Goal: Task Accomplishment & Management: Complete application form

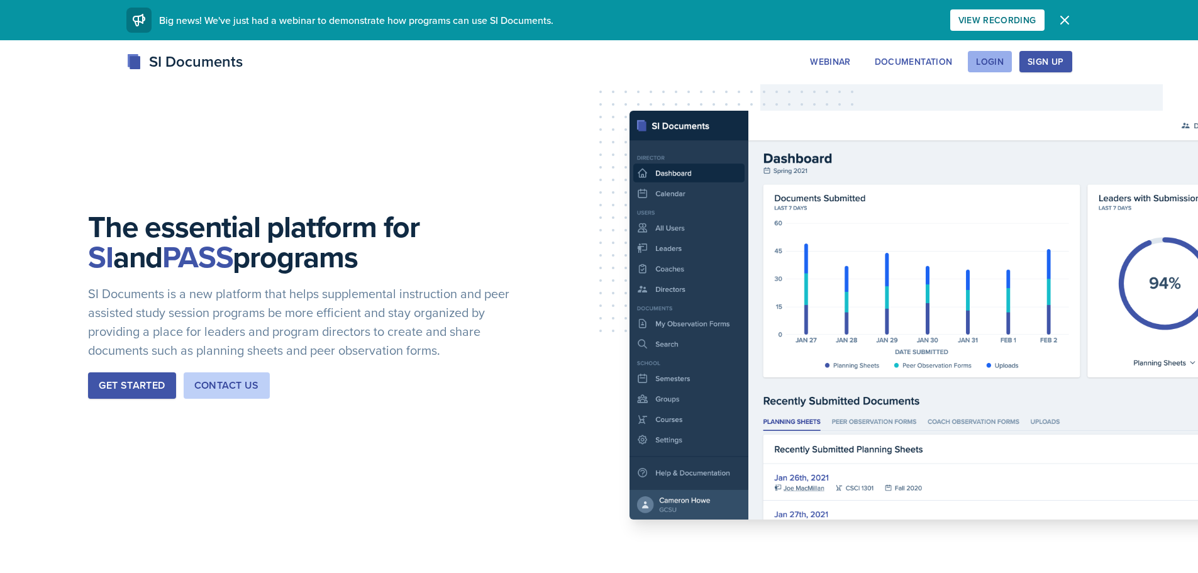
click at [982, 64] on div "Login" at bounding box center [990, 62] width 28 height 10
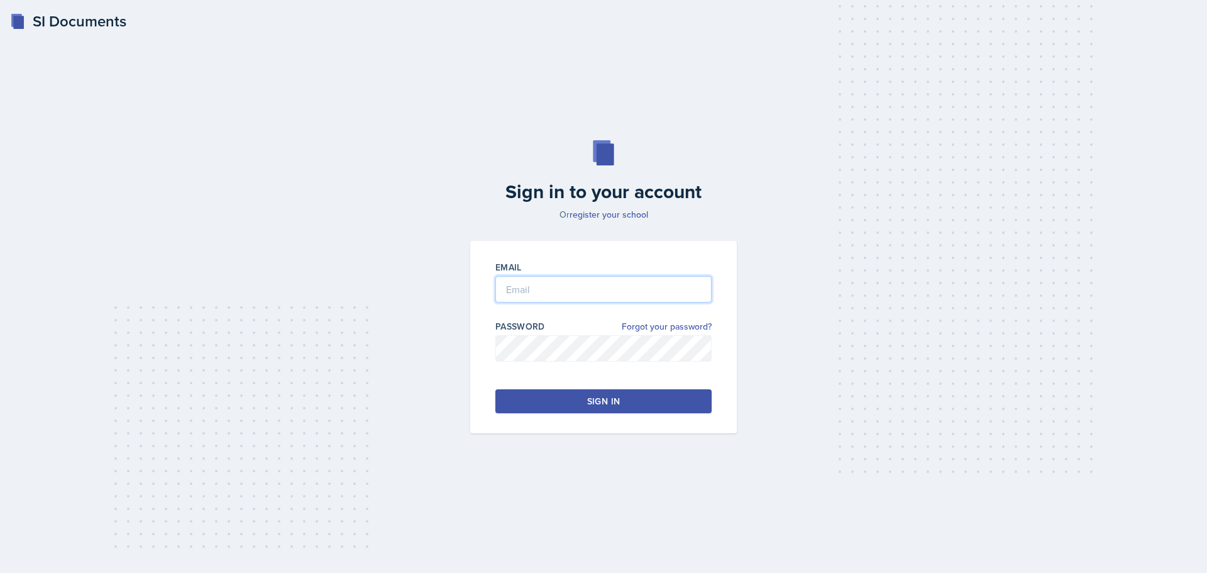
type input "[EMAIL_ADDRESS][DOMAIN_NAME]"
click at [570, 390] on button "Sign in" at bounding box center [603, 401] width 216 height 24
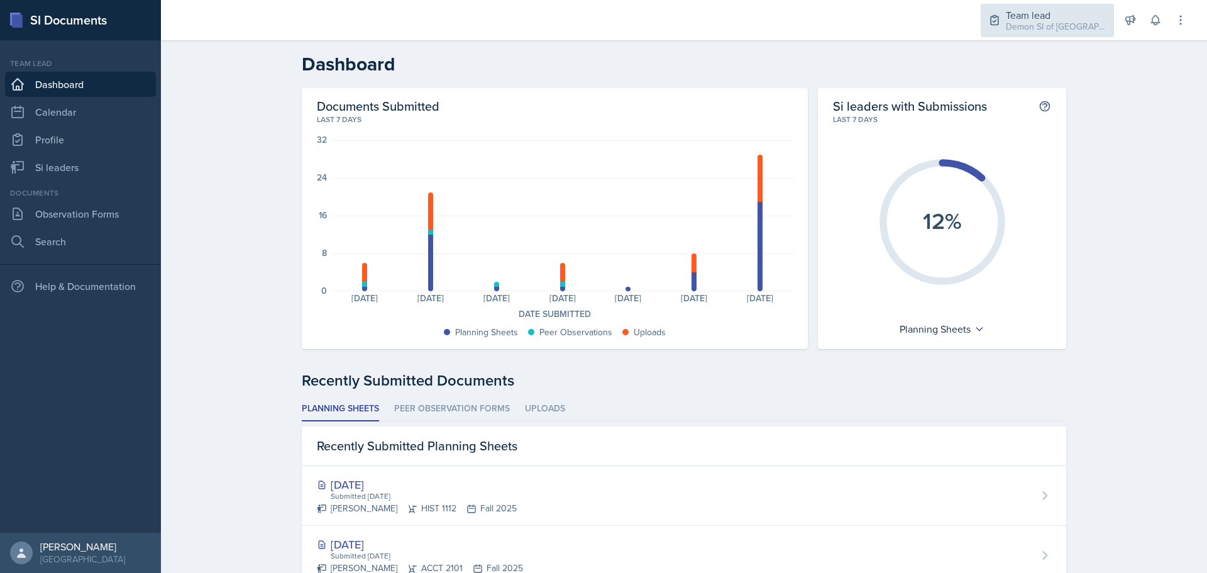
click at [1044, 35] on div "Team lead Demon SI of [GEOGRAPHIC_DATA] / Fall 2025" at bounding box center [1047, 20] width 133 height 33
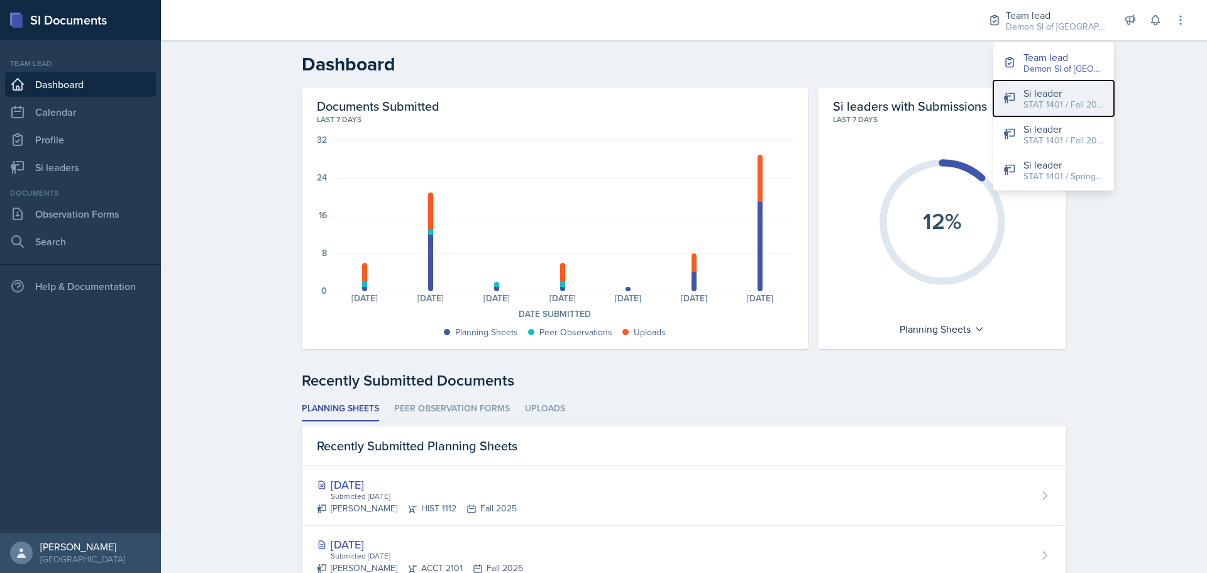
click at [1049, 103] on div "STAT 1401 / Fall 2025" at bounding box center [1064, 104] width 80 height 13
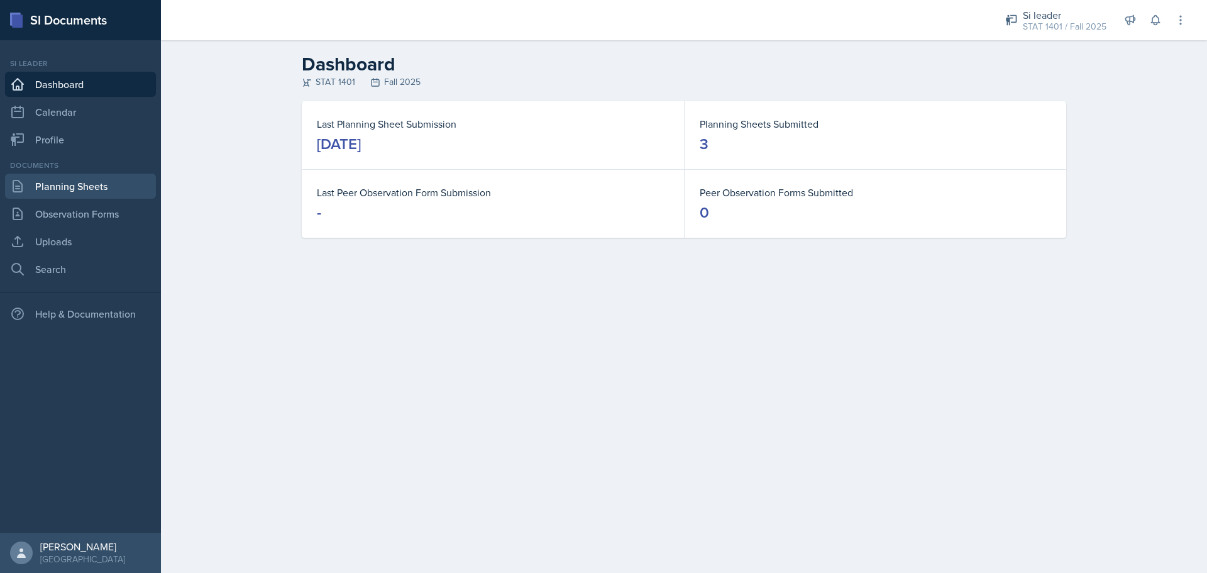
click at [103, 183] on link "Planning Sheets" at bounding box center [80, 186] width 151 height 25
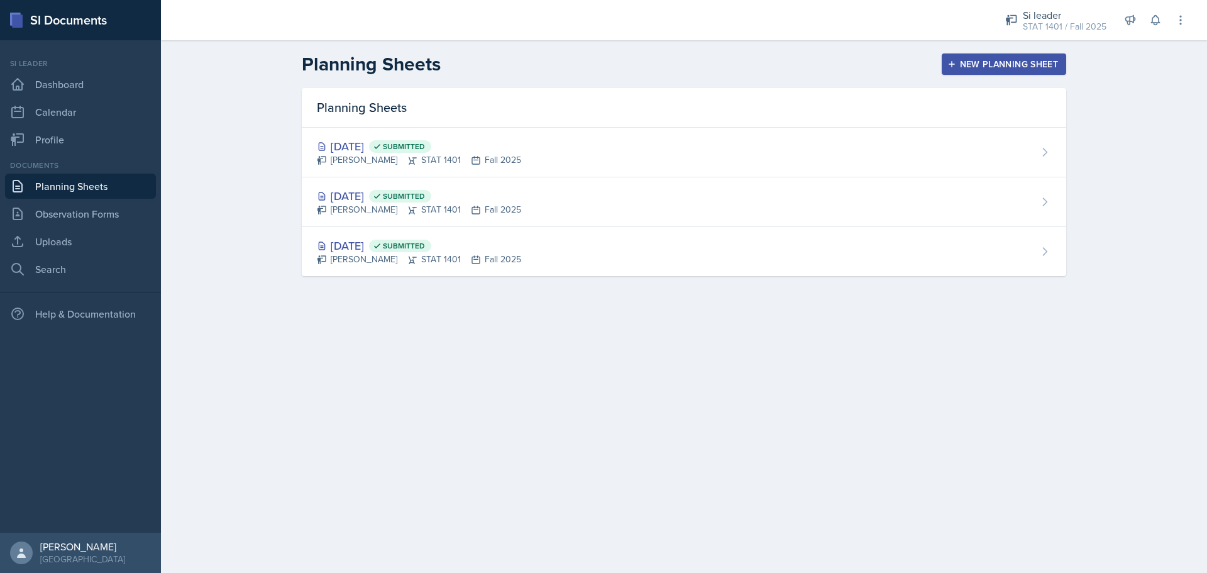
click at [1023, 68] on div "New Planning Sheet" at bounding box center [1004, 64] width 108 height 10
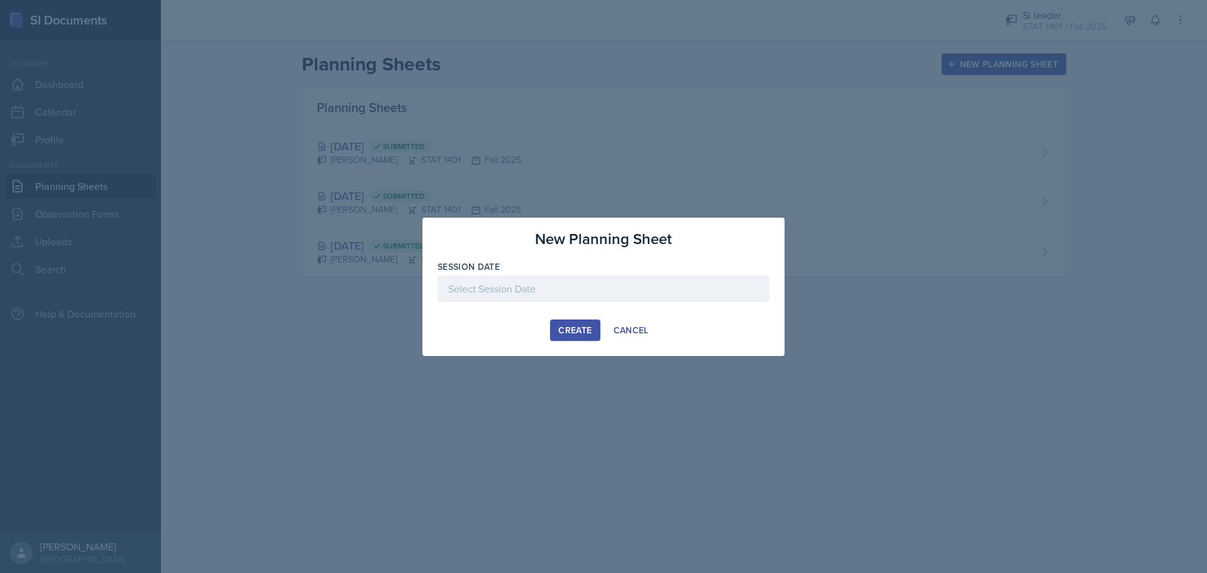
click at [517, 281] on div at bounding box center [604, 288] width 332 height 26
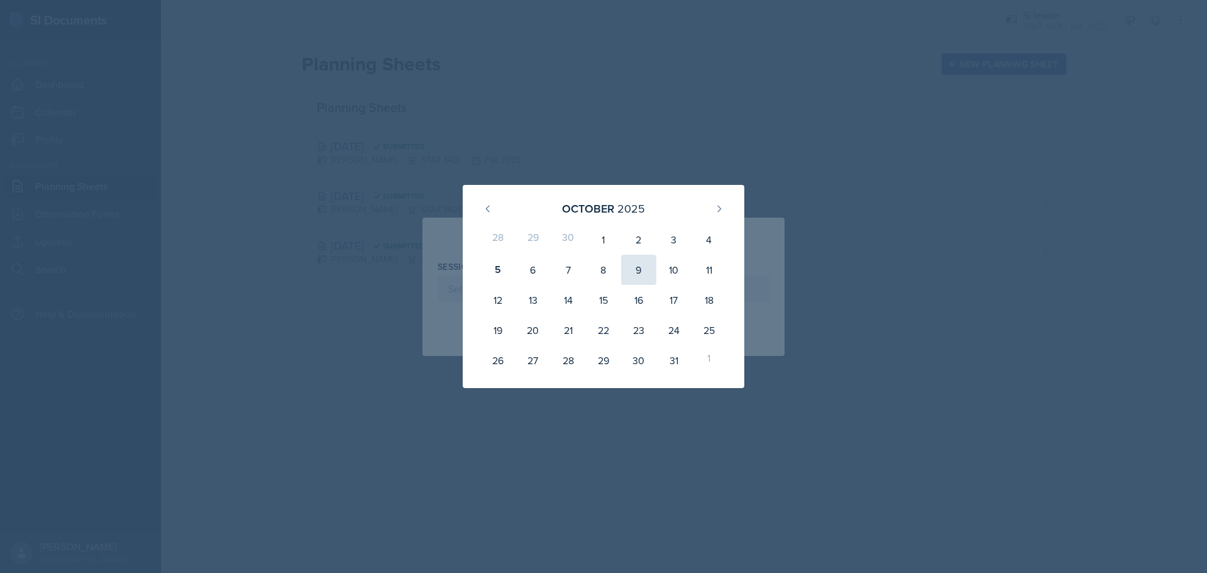
click at [625, 275] on div "9" at bounding box center [638, 270] width 35 height 30
type input "[DATE]"
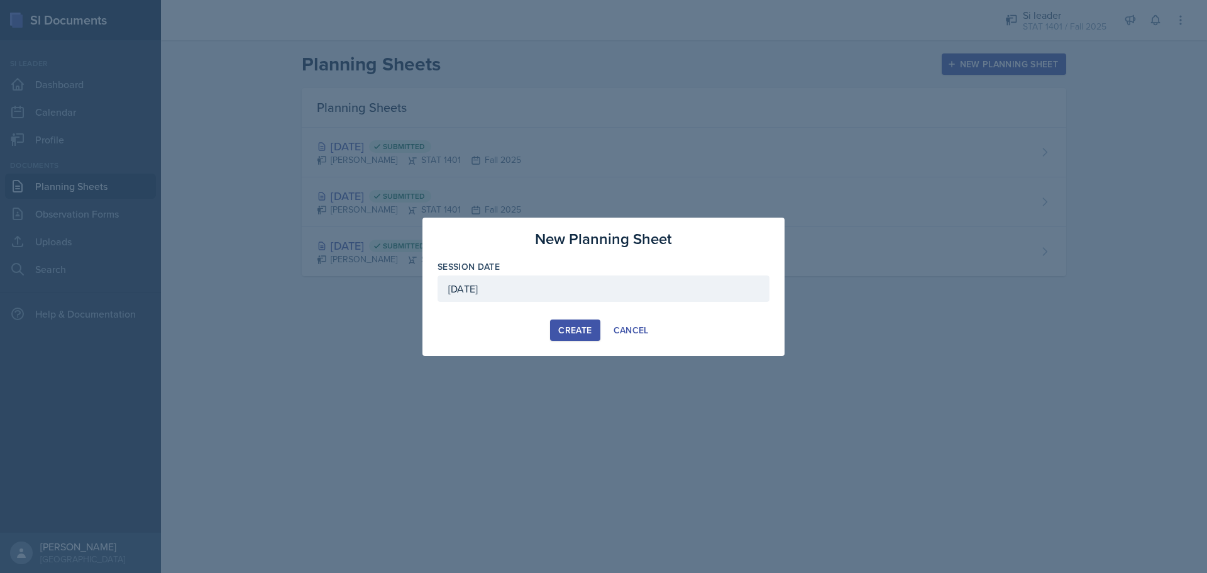
click at [562, 330] on div "Create" at bounding box center [574, 330] width 33 height 10
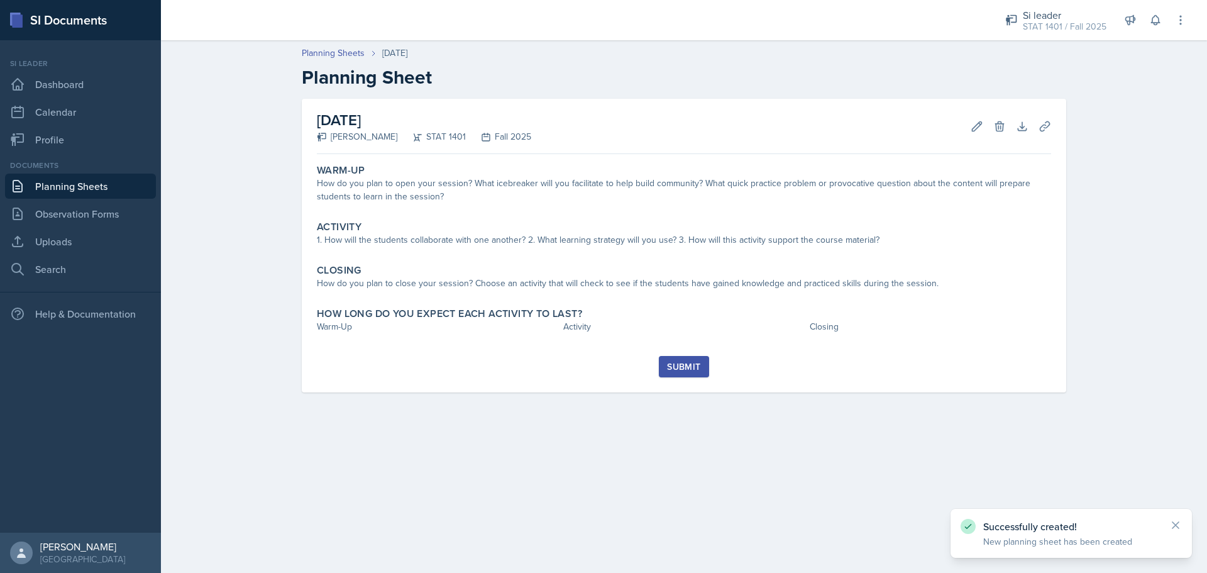
click at [82, 180] on link "Planning Sheets" at bounding box center [80, 186] width 151 height 25
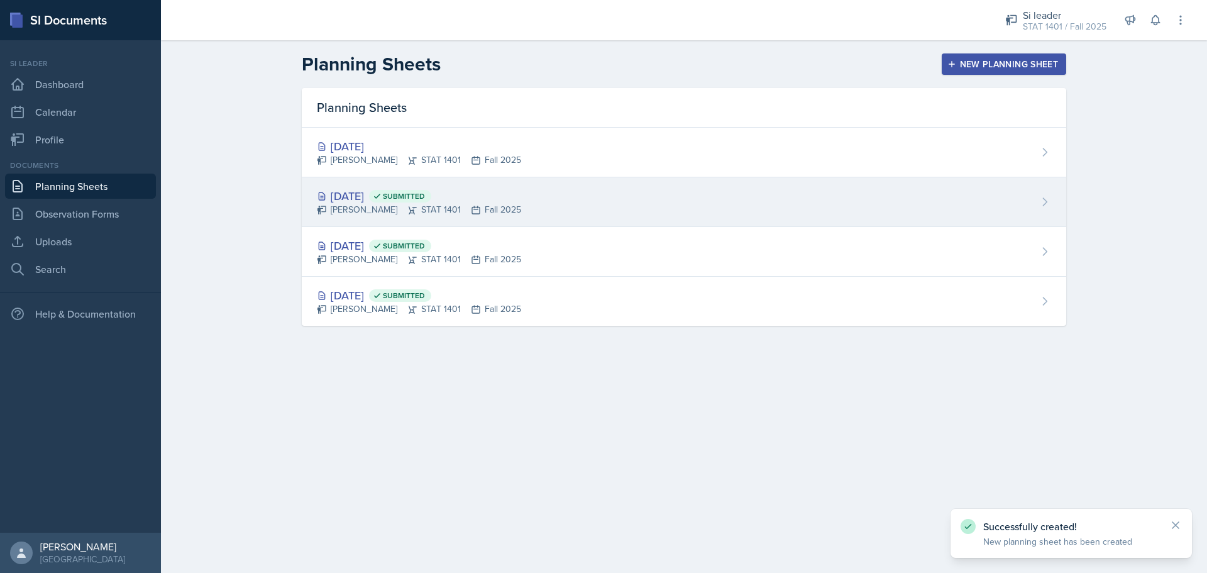
click at [334, 188] on div "[DATE] Submitted" at bounding box center [419, 195] width 204 height 17
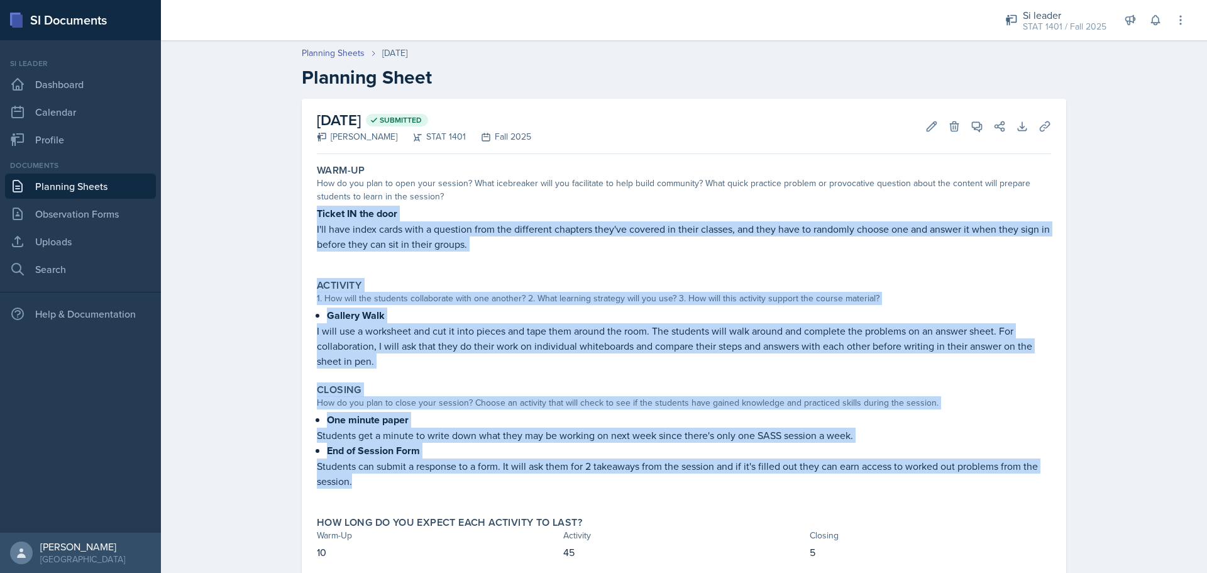
drag, startPoint x: 307, startPoint y: 209, endPoint x: 663, endPoint y: 483, distance: 449.2
click at [665, 483] on div "[DATE] Submitted [PERSON_NAME] STAT 1401 Fall 2025 Edit Delete View Comments Co…" at bounding box center [684, 339] width 765 height 481
copy div "Ticket IN the door I'll have index cards with a question from the different cha…"
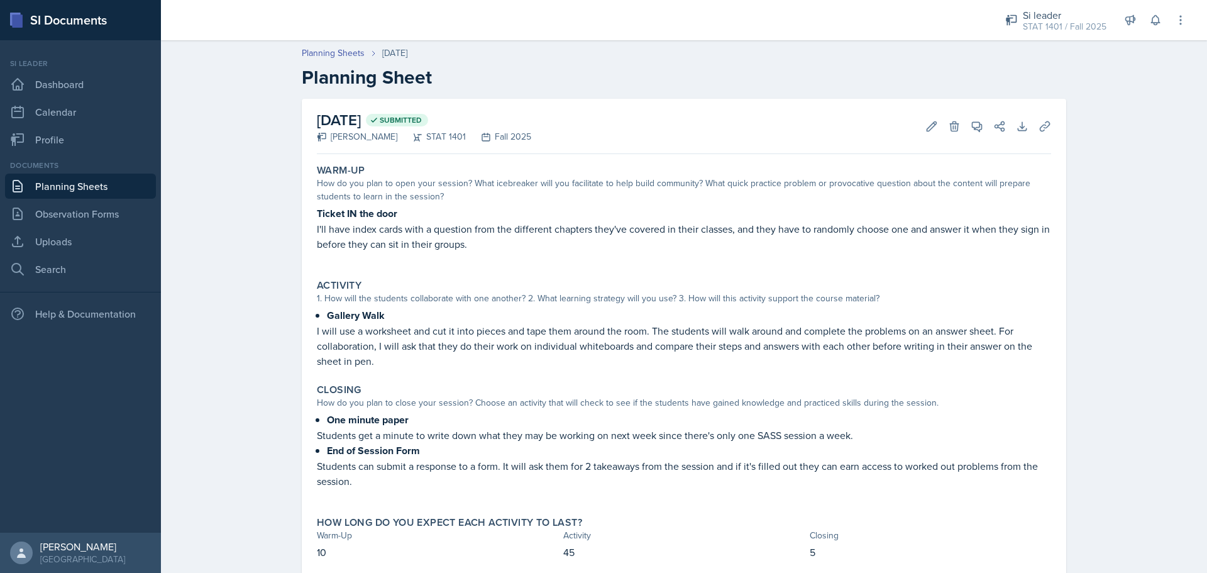
drag, startPoint x: 65, startPoint y: 167, endPoint x: 60, endPoint y: 183, distance: 16.7
click at [64, 171] on div "Documents Planning Sheets Observation Forms Uploads Search" at bounding box center [80, 221] width 151 height 122
click at [60, 185] on link "Planning Sheets" at bounding box center [80, 186] width 151 height 25
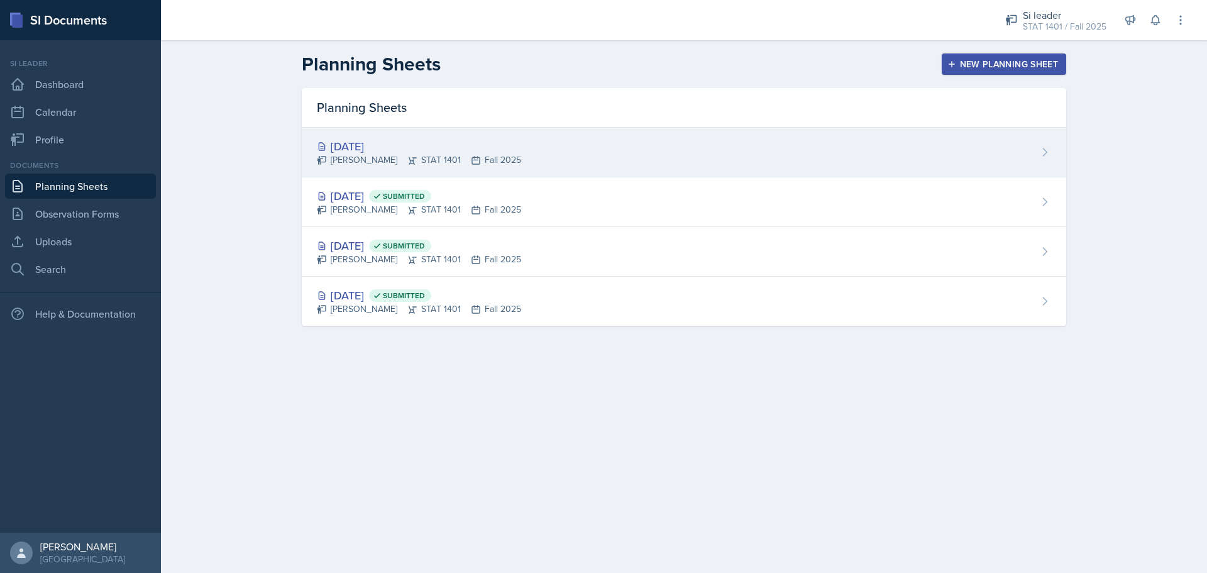
click at [473, 157] on div "[PERSON_NAME] STAT 1401 Fall 2025" at bounding box center [419, 159] width 204 height 13
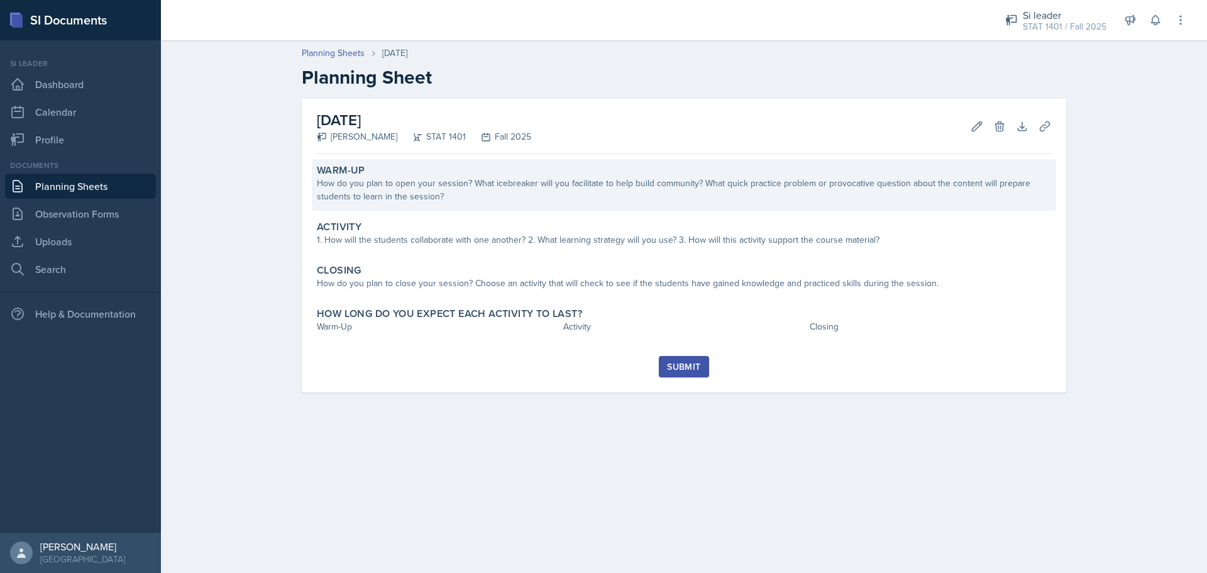
click at [520, 186] on div "How do you plan to open your session? What icebreaker will you facilitate to he…" at bounding box center [684, 190] width 734 height 26
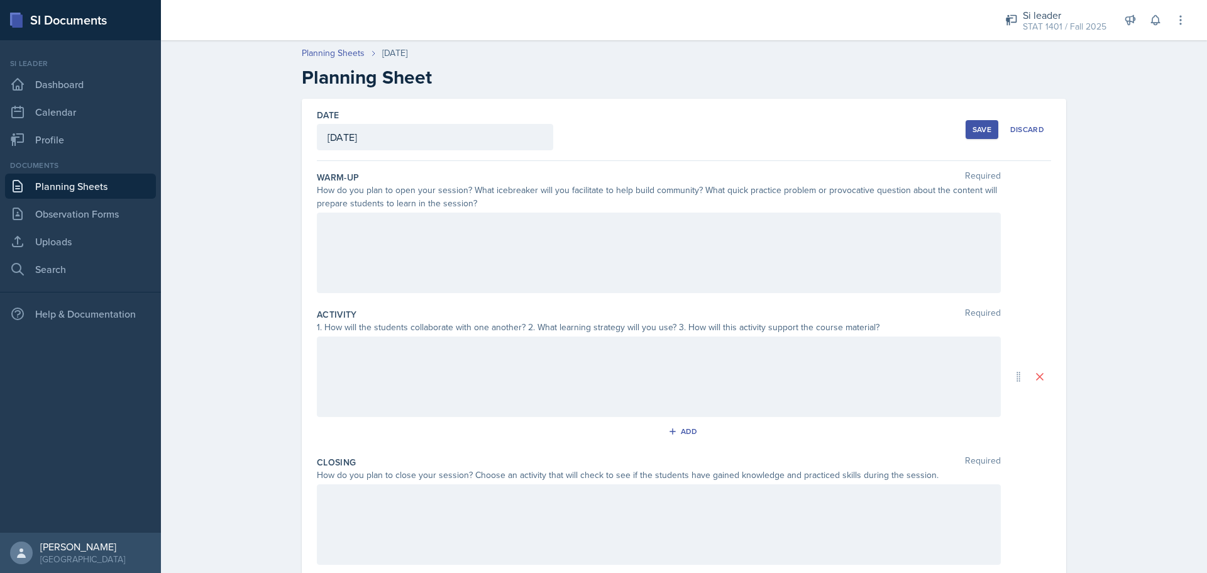
click at [487, 224] on div at bounding box center [659, 253] width 684 height 80
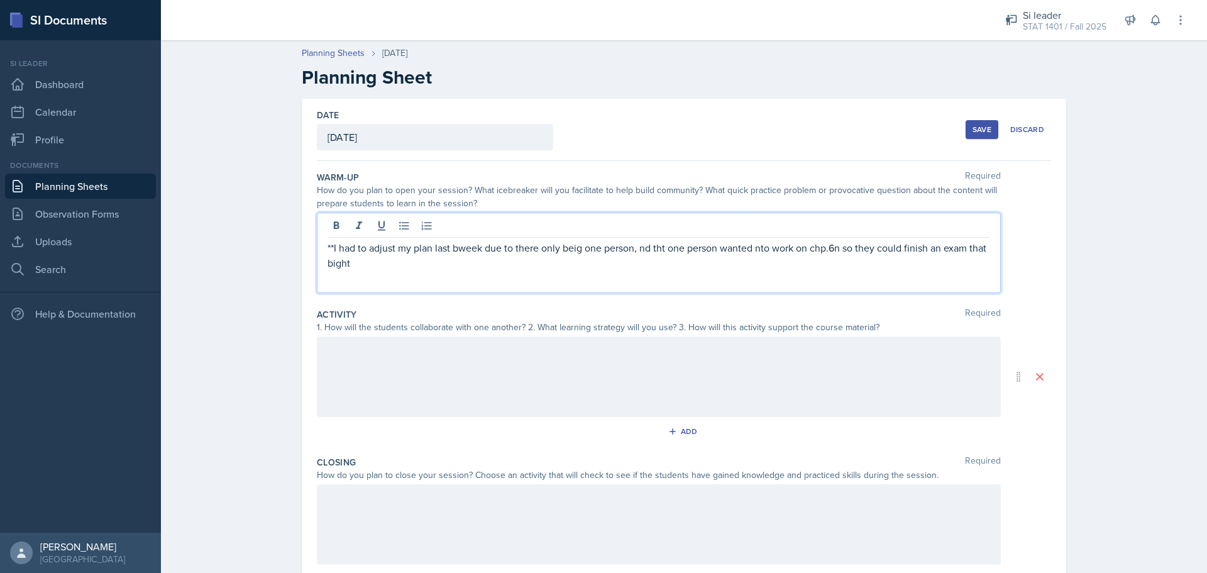
click at [837, 246] on p "**I had to adjust my plan last bweek due to there only beig one person, nd tht …" at bounding box center [659, 255] width 663 height 30
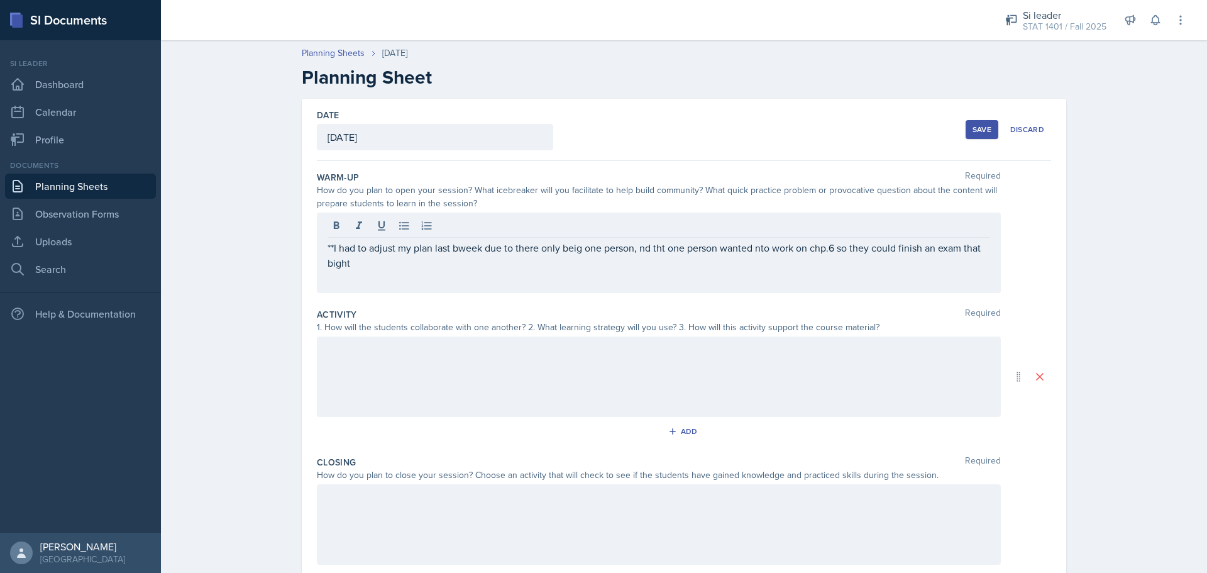
click at [877, 362] on div at bounding box center [659, 376] width 684 height 80
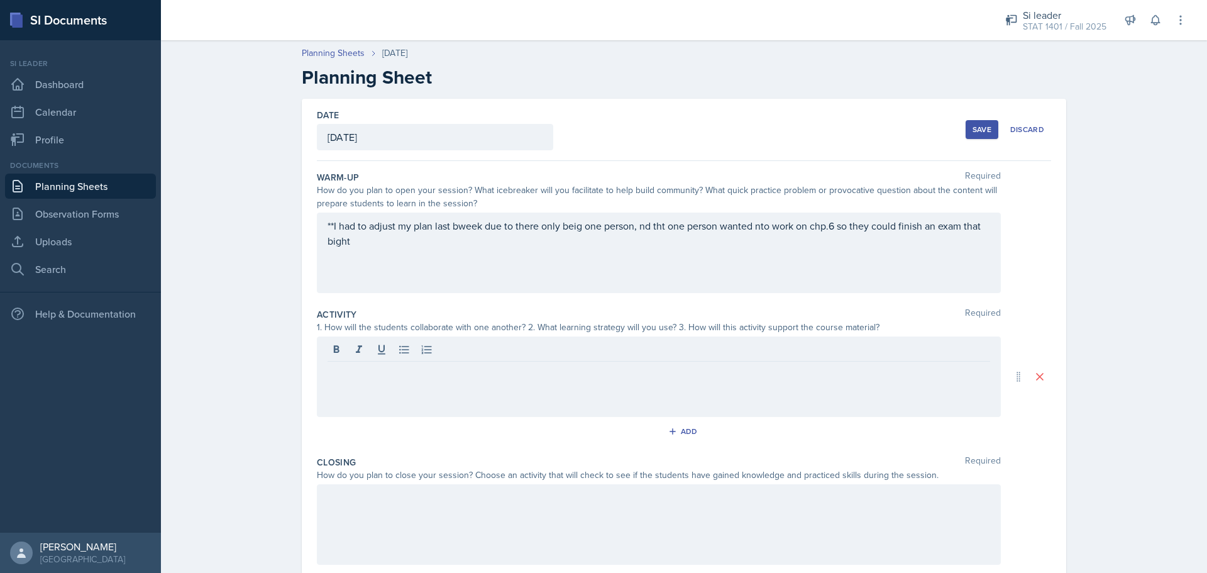
click at [405, 251] on div "**I had to adjust my plan last bweek due to there only beig one person, nd tht …" at bounding box center [659, 253] width 684 height 80
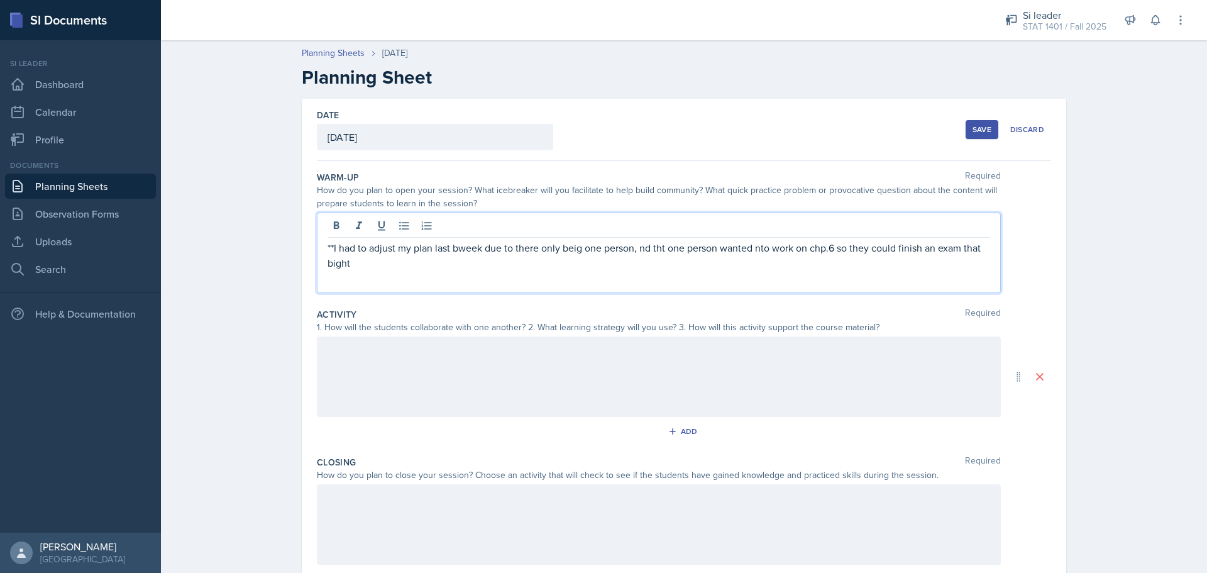
click at [403, 255] on p "**I had to adjust my plan last bweek due to there only beig one person, nd tht …" at bounding box center [659, 255] width 663 height 30
click at [394, 268] on p "**I had to adjust my plan last bweek due to there only beig one person, nd tht …" at bounding box center [659, 255] width 663 height 30
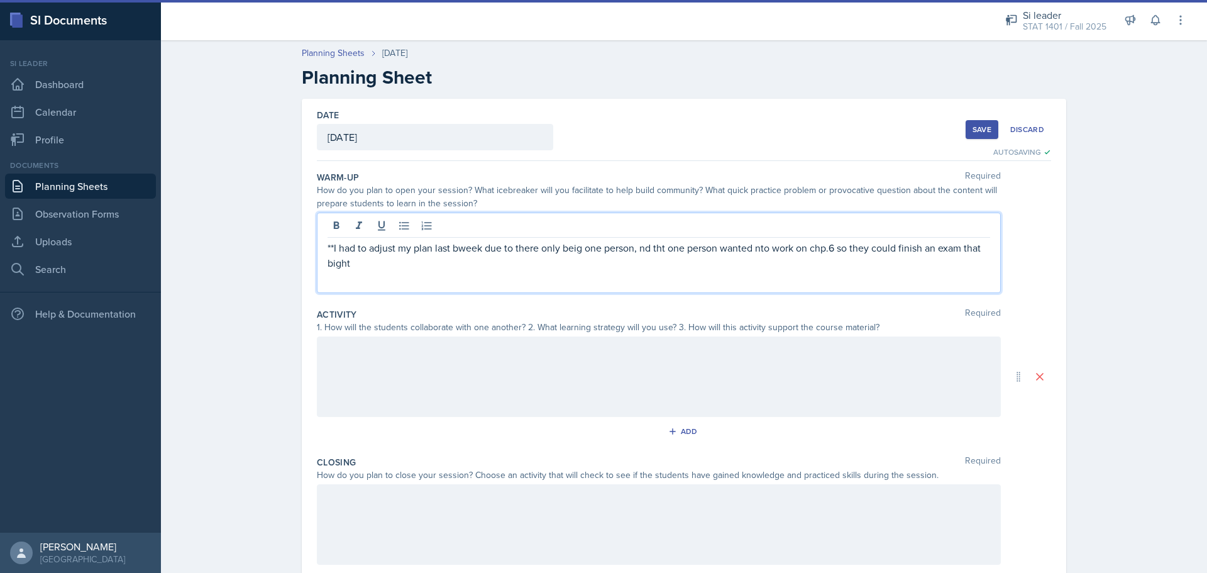
click at [343, 264] on p "**I had to adjust my plan last bweek due to there only beig one person, nd tht …" at bounding box center [659, 255] width 663 height 30
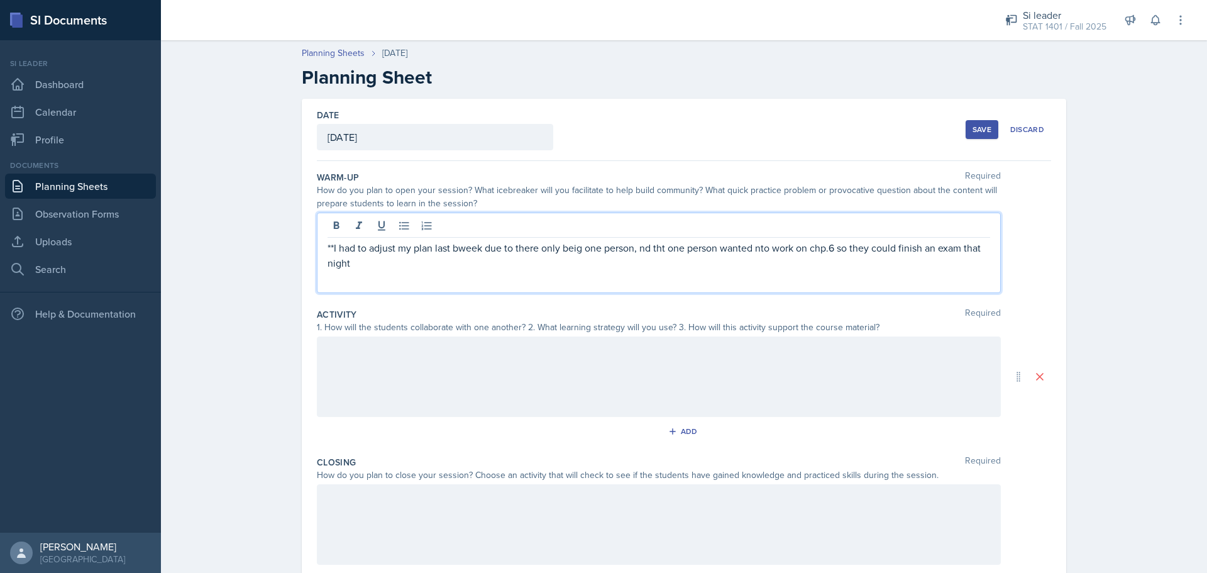
click at [376, 262] on p "**I had to adjust my plan last bweek due to there only beig one person, nd tht …" at bounding box center [659, 255] width 663 height 30
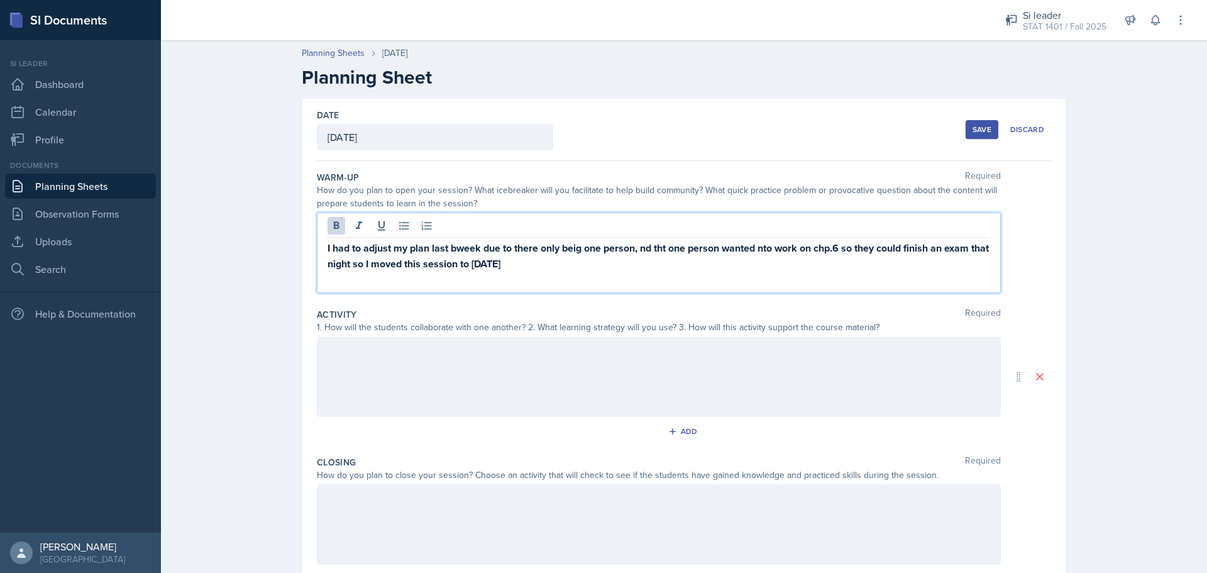
click at [660, 250] on strong "I had to adjust my plan last bweek due to there only beig one person, nd tht on…" at bounding box center [660, 256] width 664 height 30
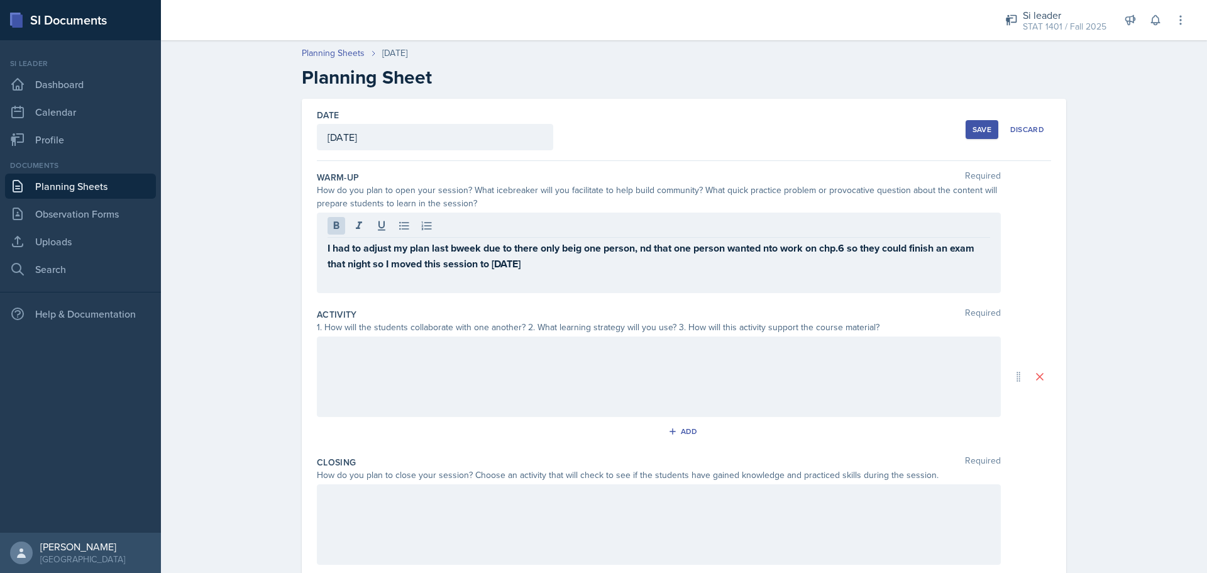
click at [646, 272] on div "I had to adjust my plan last bweek due to there only beig one person, nd that o…" at bounding box center [659, 253] width 684 height 80
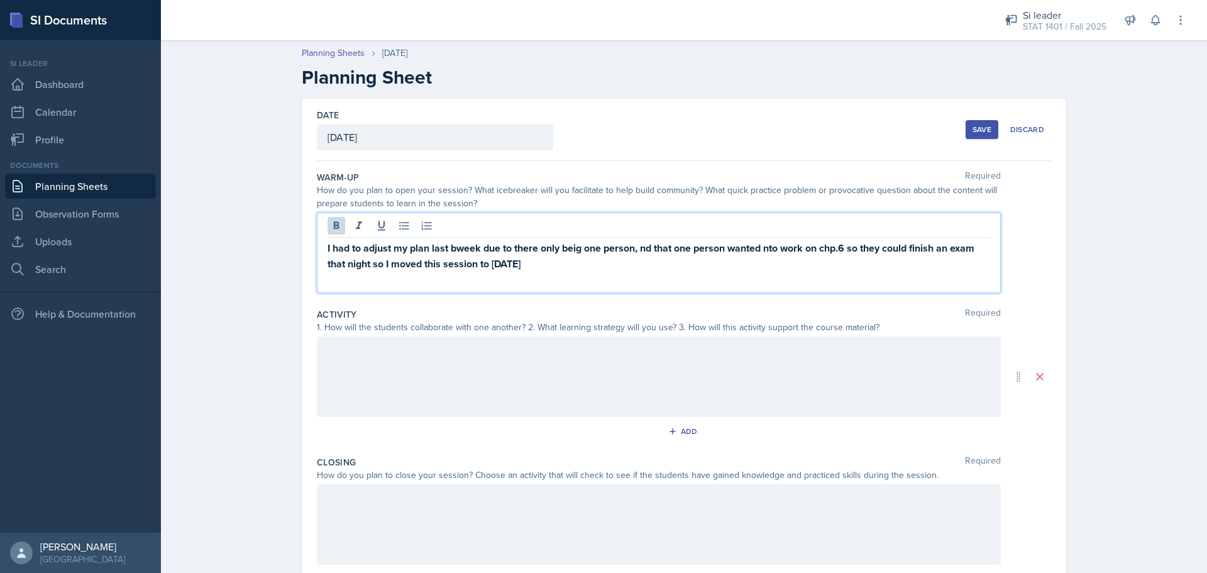
click at [639, 246] on strong "I had to adjust my plan last bweek due to there only beig one person, nd that o…" at bounding box center [652, 256] width 649 height 30
click at [615, 258] on p "I had to adjust my plan last bweek due to there only beig one person, and that …" at bounding box center [659, 255] width 663 height 31
click at [317, 248] on div "I had to adjust my plan last bweek due to there only beig one person, and that …" at bounding box center [659, 253] width 684 height 80
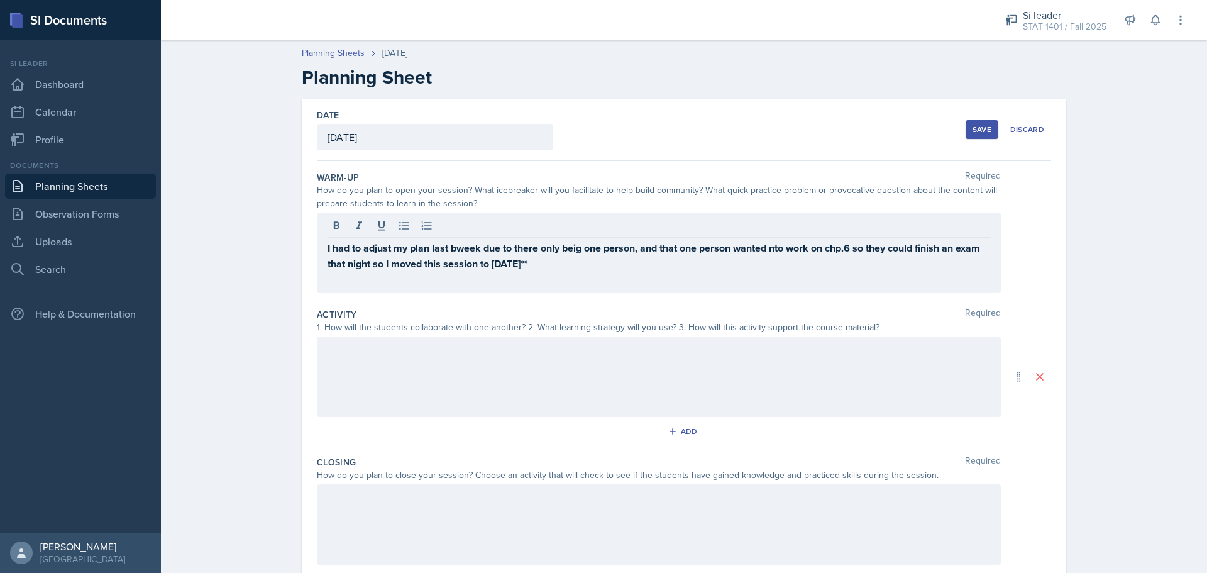
click at [318, 248] on div "I had to adjust my plan last bweek due to there only beig one person, and that …" at bounding box center [659, 253] width 684 height 80
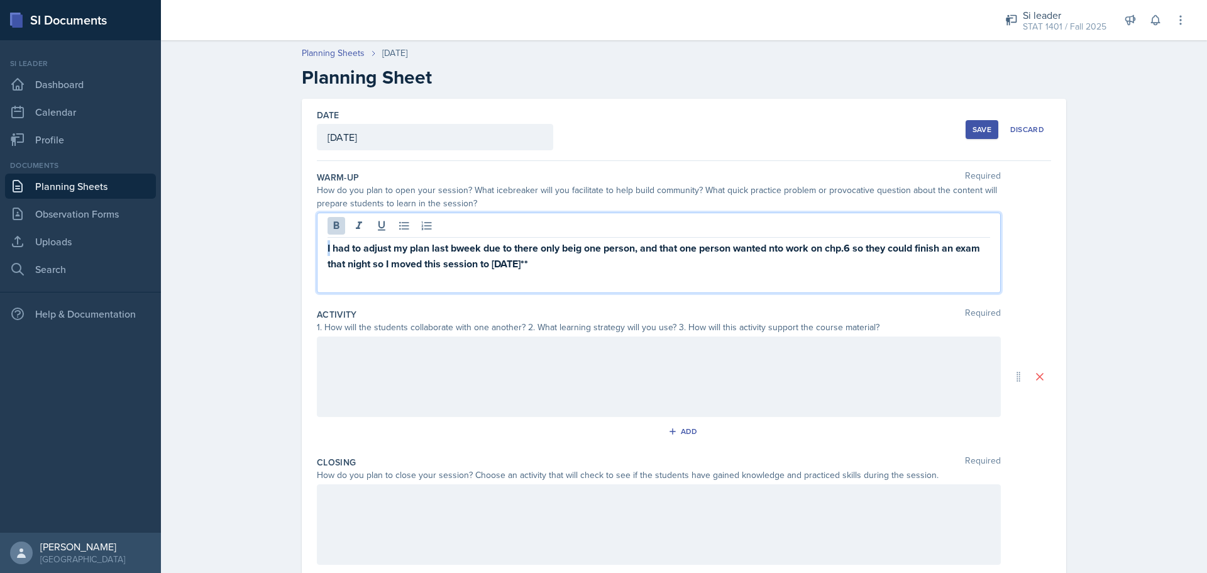
click at [321, 250] on div "I had to adjust my plan last bweek due to there only beig one person, and that …" at bounding box center [659, 253] width 684 height 80
click at [321, 245] on div "I had to adjust my plan last bweek due to there only beig one person, and that …" at bounding box center [659, 253] width 684 height 80
click at [329, 246] on strong "I had to adjust my plan last bweek due to there only beig one person, and that …" at bounding box center [655, 256] width 655 height 30
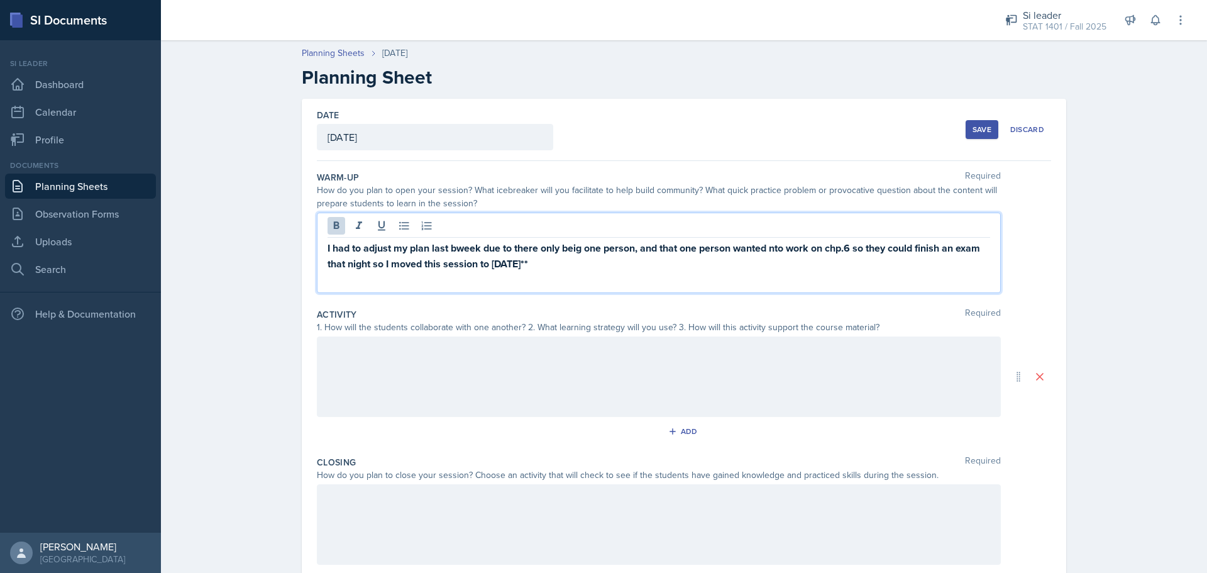
click at [319, 248] on div "I had to adjust my plan last bweek due to there only beig one person, and that …" at bounding box center [659, 253] width 684 height 80
click at [636, 276] on p at bounding box center [659, 279] width 663 height 15
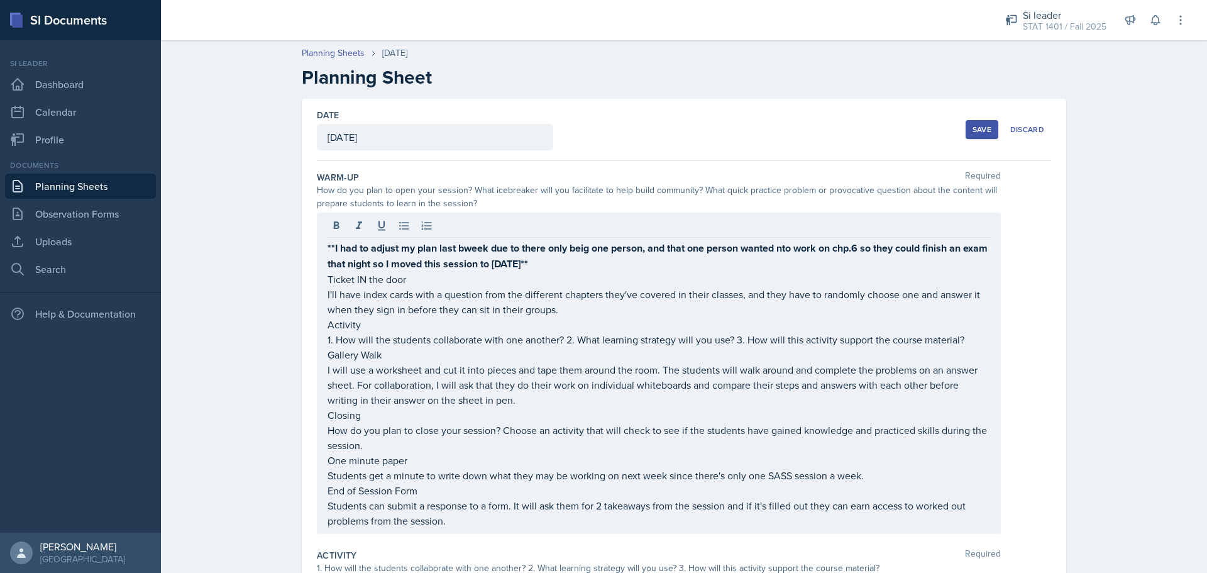
drag, startPoint x: 321, startPoint y: 323, endPoint x: 436, endPoint y: 409, distance: 144.6
click at [439, 412] on div "**I had to adjust my plan last bweek due to there only beig one person, and tha…" at bounding box center [659, 373] width 684 height 321
drag, startPoint x: 322, startPoint y: 324, endPoint x: 380, endPoint y: 336, distance: 59.1
click at [392, 340] on div "**I had to adjust my plan last bweek due to there only beig one person, and tha…" at bounding box center [659, 373] width 684 height 321
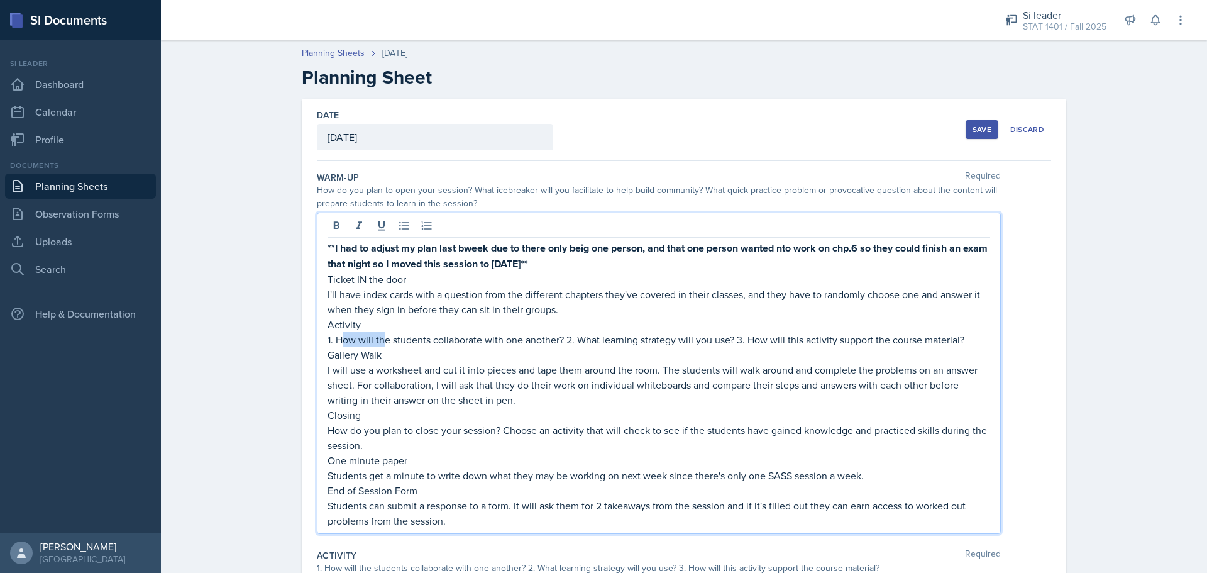
drag, startPoint x: 380, startPoint y: 336, endPoint x: 333, endPoint y: 332, distance: 46.7
click at [335, 333] on p "1. How will the students collaborate with one another? 2. What learning strateg…" at bounding box center [659, 339] width 663 height 15
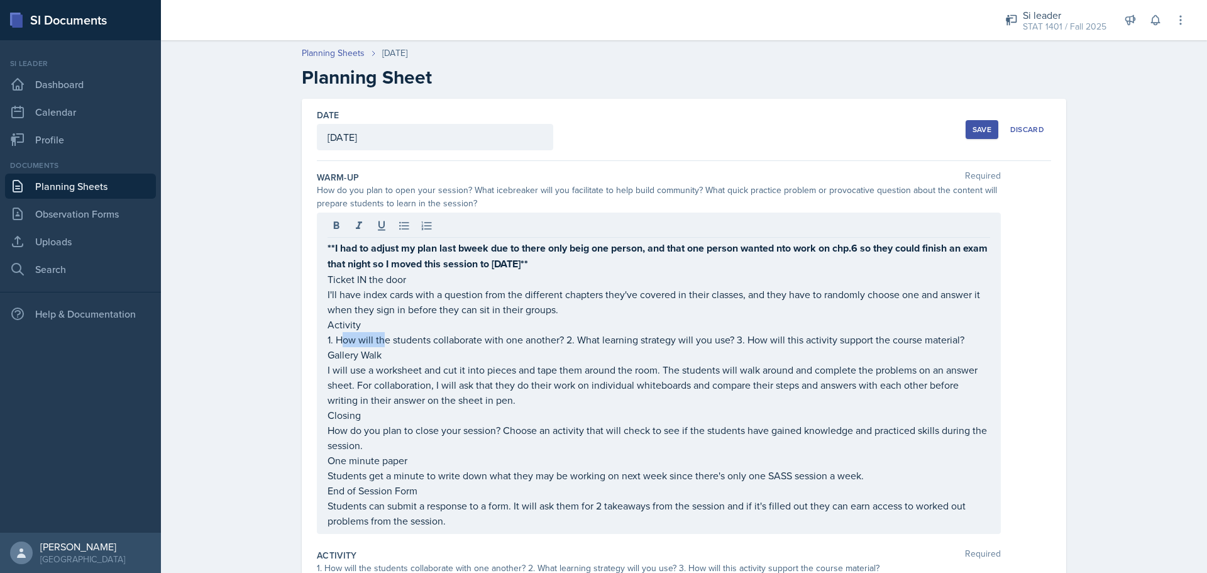
drag, startPoint x: 321, startPoint y: 324, endPoint x: 352, endPoint y: 332, distance: 31.7
click at [352, 332] on div "**I had to adjust my plan last bweek due to there only beig one person, and tha…" at bounding box center [659, 373] width 684 height 321
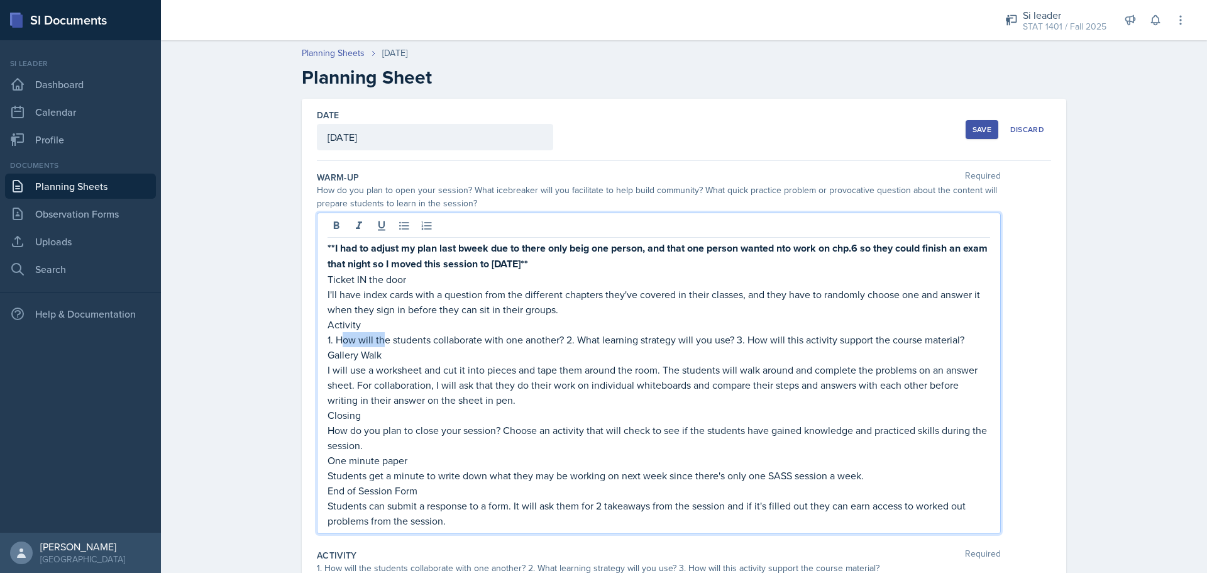
click at [324, 322] on div "**I had to adjust my plan last bweek due to there only beig one person, and tha…" at bounding box center [659, 373] width 684 height 321
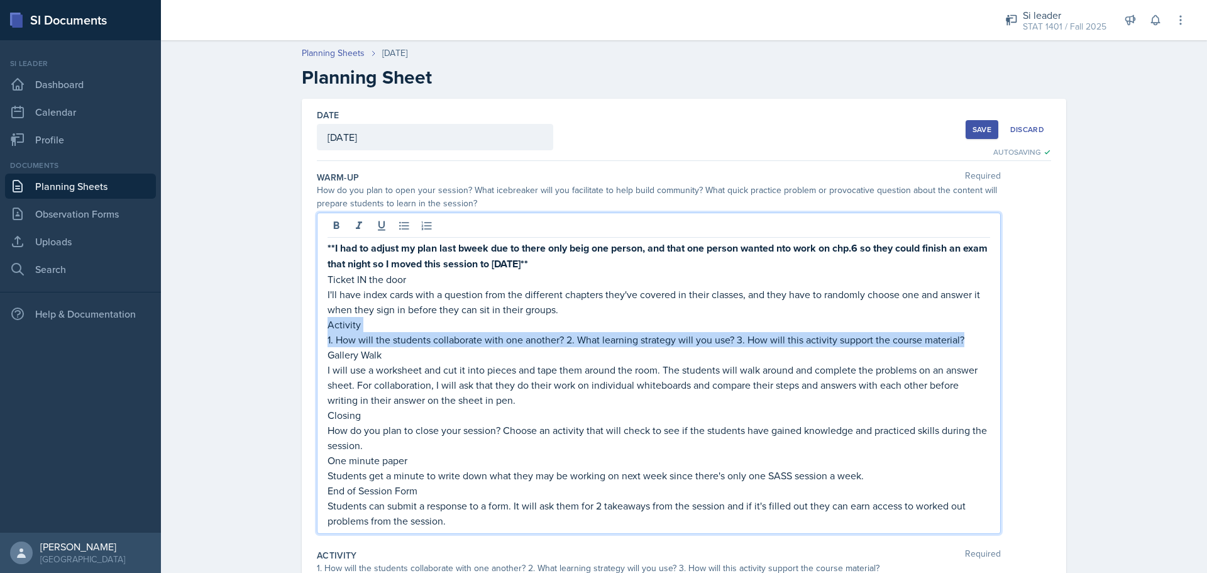
drag, startPoint x: 324, startPoint y: 322, endPoint x: 959, endPoint y: 337, distance: 635.2
click at [959, 337] on div "**I had to adjust my plan last bweek due to there only beig one person, and tha…" at bounding box center [659, 384] width 663 height 288
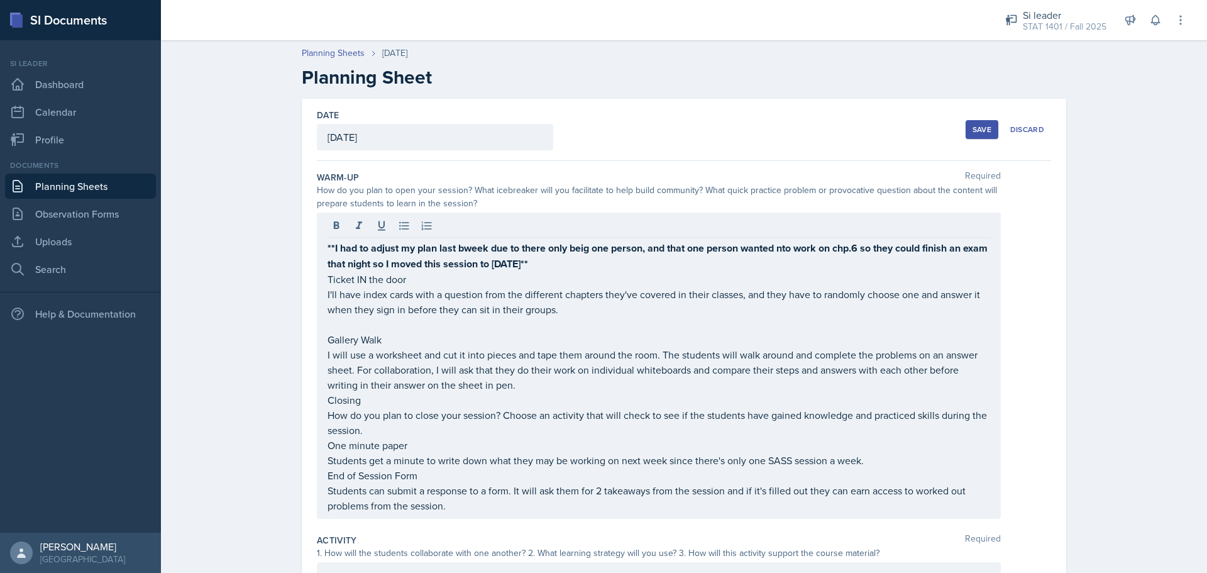
drag, startPoint x: 321, startPoint y: 337, endPoint x: 354, endPoint y: 380, distance: 54.3
click at [354, 380] on div "**I had to adjust my plan last bweek due to there only beig one person, and tha…" at bounding box center [659, 366] width 684 height 306
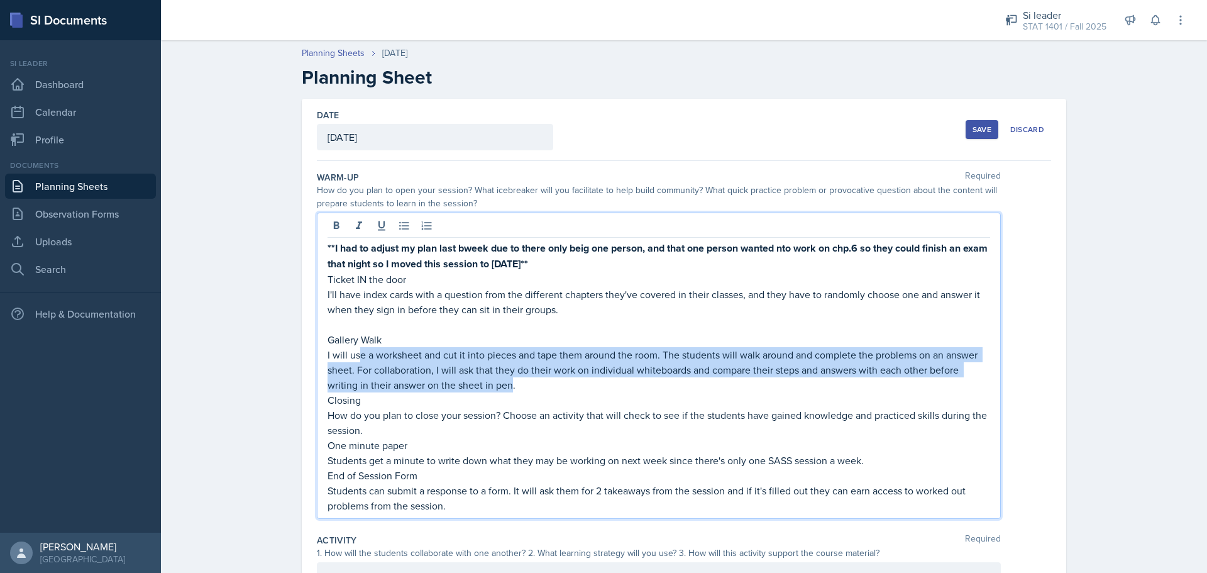
drag, startPoint x: 508, startPoint y: 389, endPoint x: 378, endPoint y: 356, distance: 133.4
click at [360, 355] on p "I will use a worksheet and cut it into pieces and tape them around the room. Th…" at bounding box center [659, 369] width 663 height 45
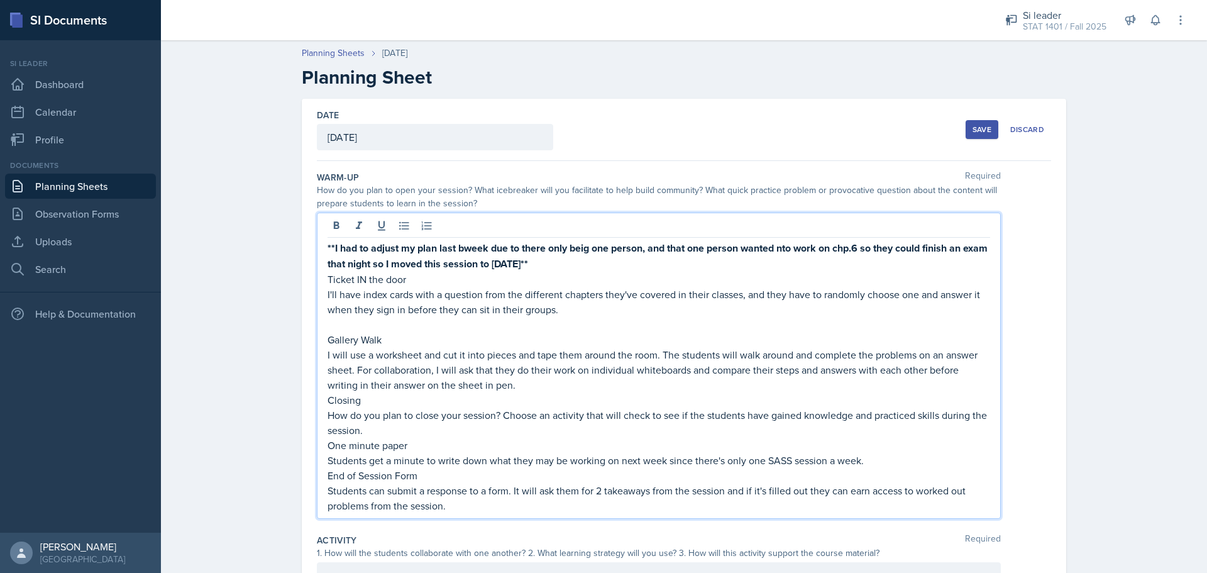
click at [524, 395] on p "Closing" at bounding box center [659, 399] width 663 height 15
drag, startPoint x: 515, startPoint y: 386, endPoint x: 414, endPoint y: 378, distance: 101.5
click at [414, 378] on p "I will use a worksheet and cut it into pieces and tape them around the room. Th…" at bounding box center [659, 369] width 663 height 45
click at [451, 397] on p "Closing" at bounding box center [659, 399] width 663 height 15
drag, startPoint x: 419, startPoint y: 389, endPoint x: 412, endPoint y: 389, distance: 6.9
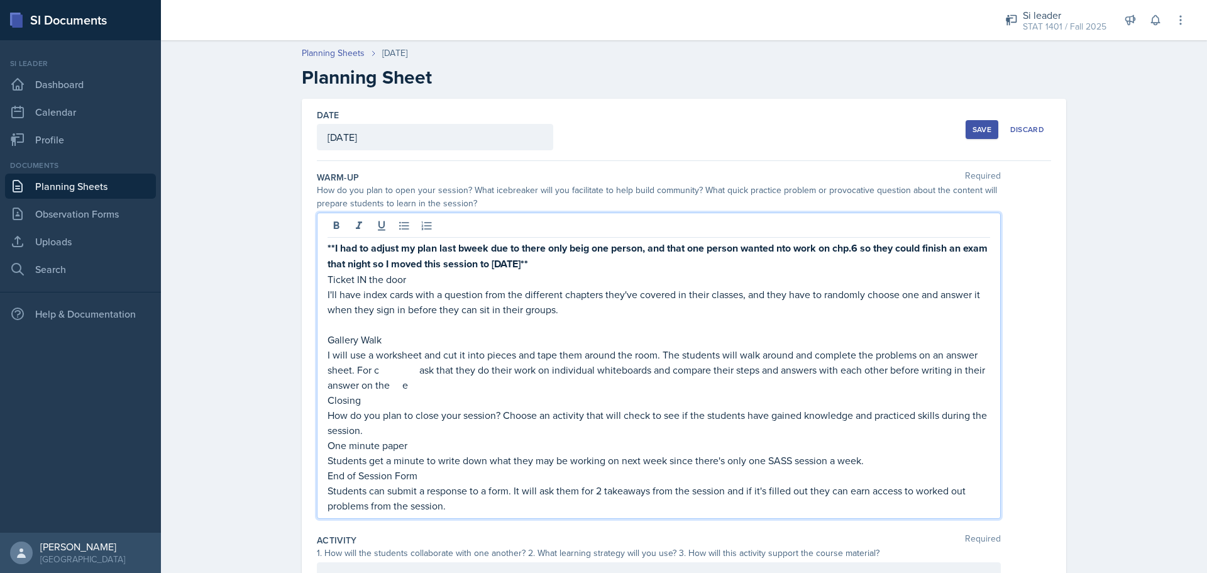
click at [412, 389] on p "I will use a worksheet and cut it into pieces and tape them around the room. Th…" at bounding box center [659, 369] width 663 height 45
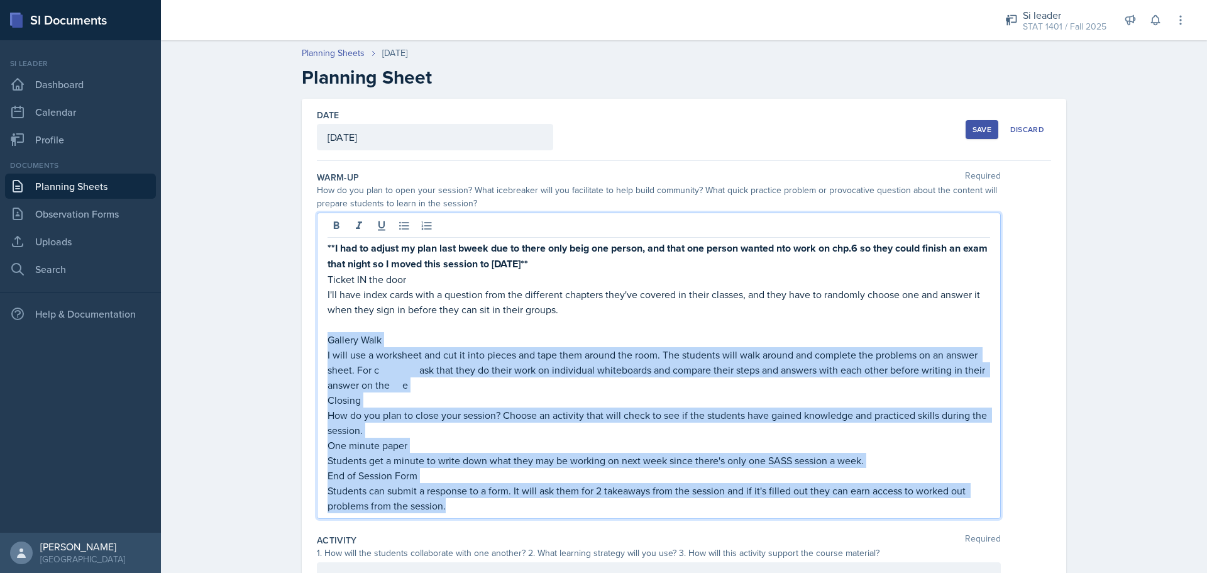
drag, startPoint x: 323, startPoint y: 345, endPoint x: 530, endPoint y: 507, distance: 263.7
click at [530, 507] on div "**I had to adjust my plan last bweek due to there only beig one person, and tha…" at bounding box center [659, 376] width 663 height 273
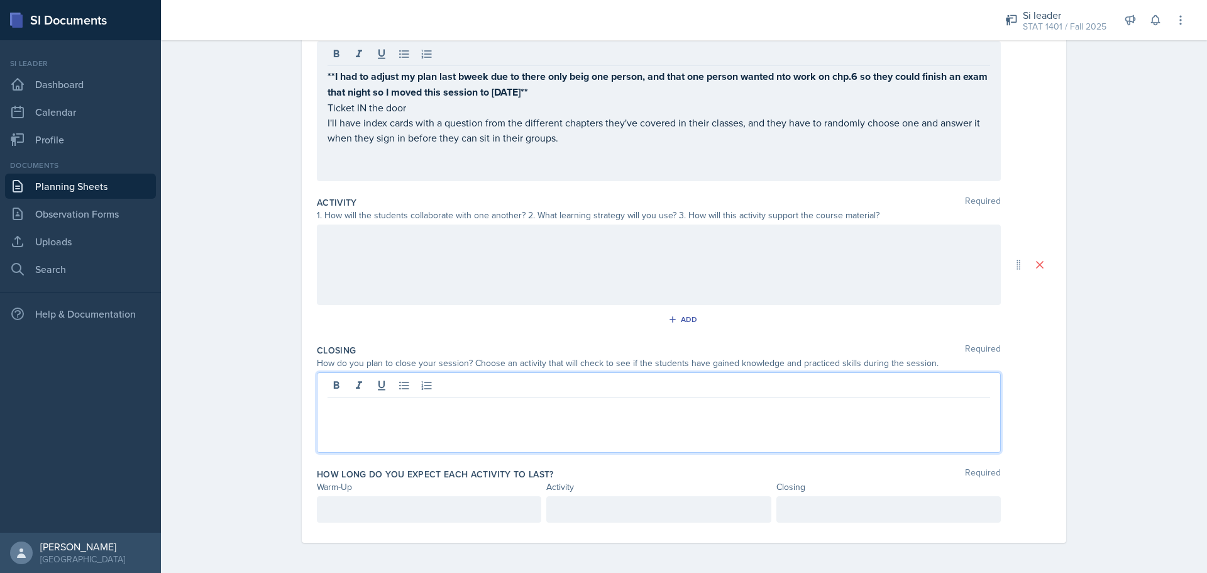
click at [416, 390] on div at bounding box center [659, 412] width 684 height 80
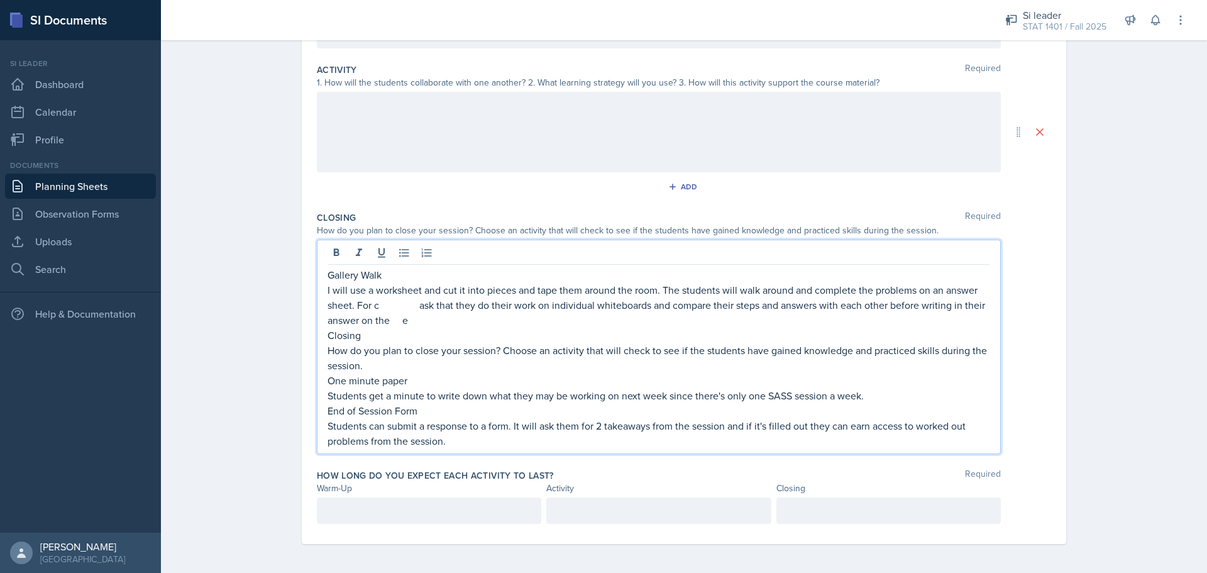
scroll to position [284, 0]
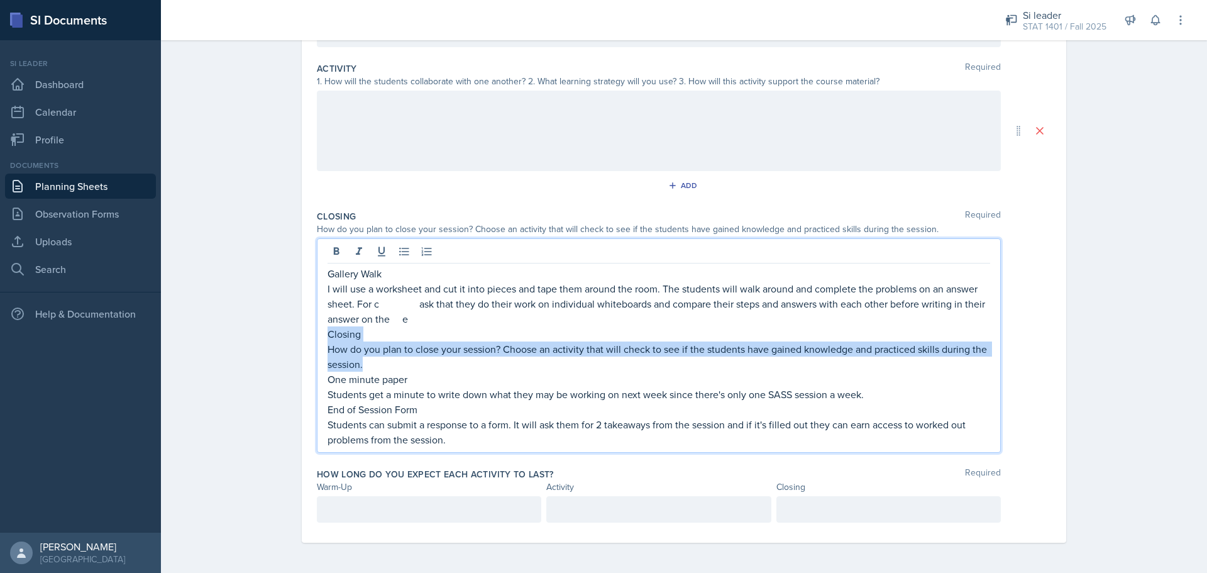
drag, startPoint x: 360, startPoint y: 363, endPoint x: 314, endPoint y: 335, distance: 54.1
click at [317, 335] on div "Gallery Walk I will use a worksheet and cut it into pieces and tape them around…" at bounding box center [659, 345] width 684 height 214
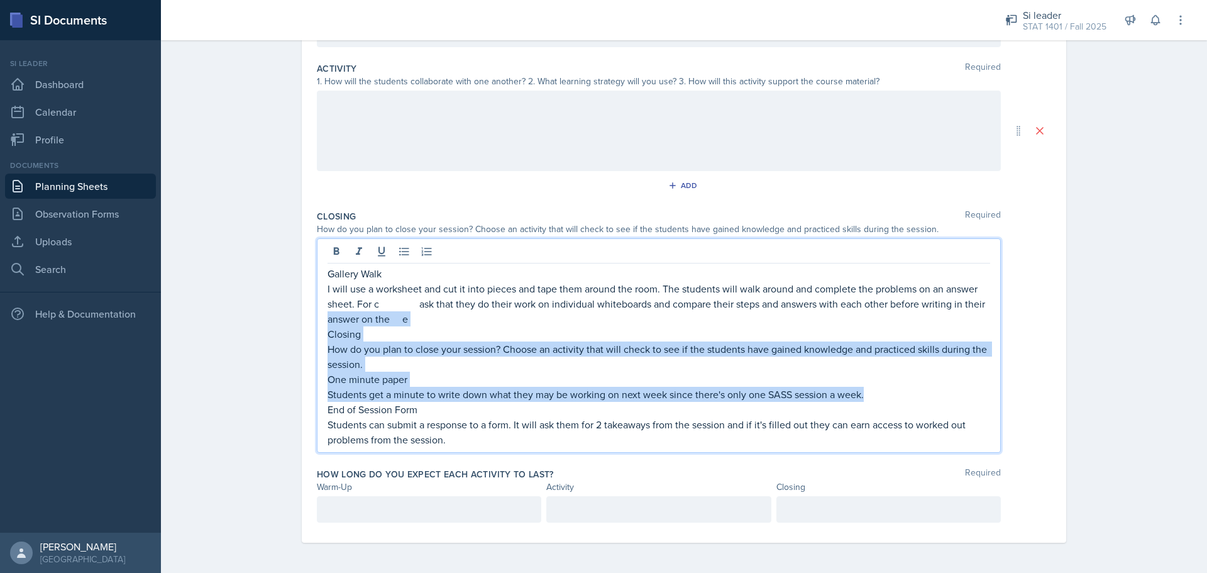
drag, startPoint x: 861, startPoint y: 397, endPoint x: 306, endPoint y: 321, distance: 561.0
click at [306, 321] on div "Date [DATE] [DATE] 28 29 30 1 2 3 4 5 6 7 8 9 10 11 12 13 14 15 16 17 18 19 20 …" at bounding box center [684, 178] width 765 height 727
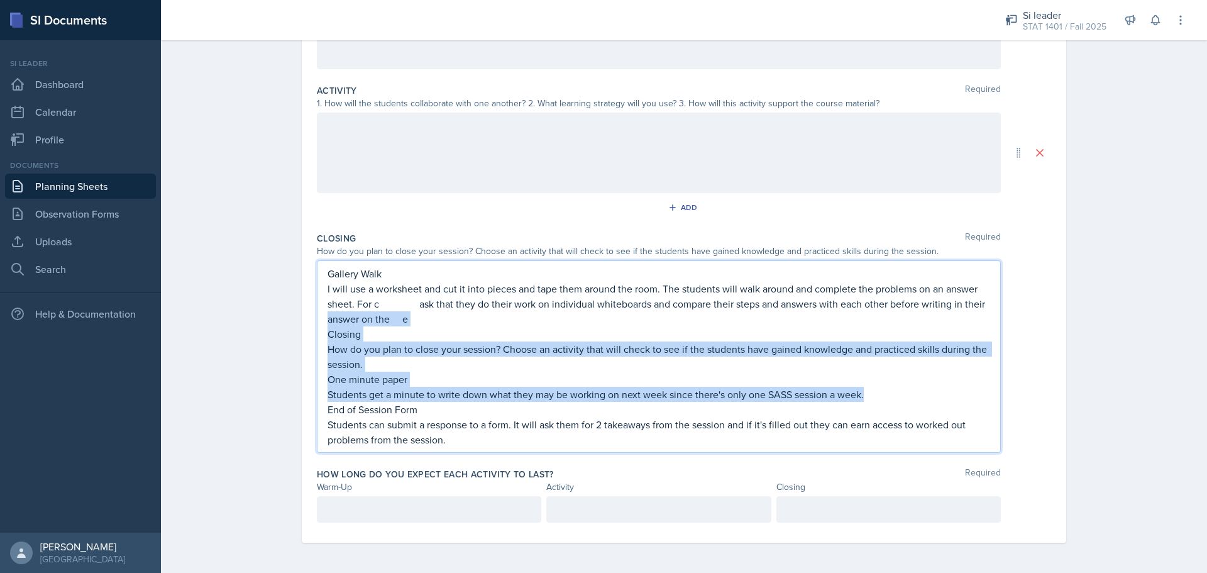
scroll to position [262, 0]
click at [380, 360] on p "How do you plan to close your session? Choose an activity that will check to se…" at bounding box center [659, 356] width 663 height 30
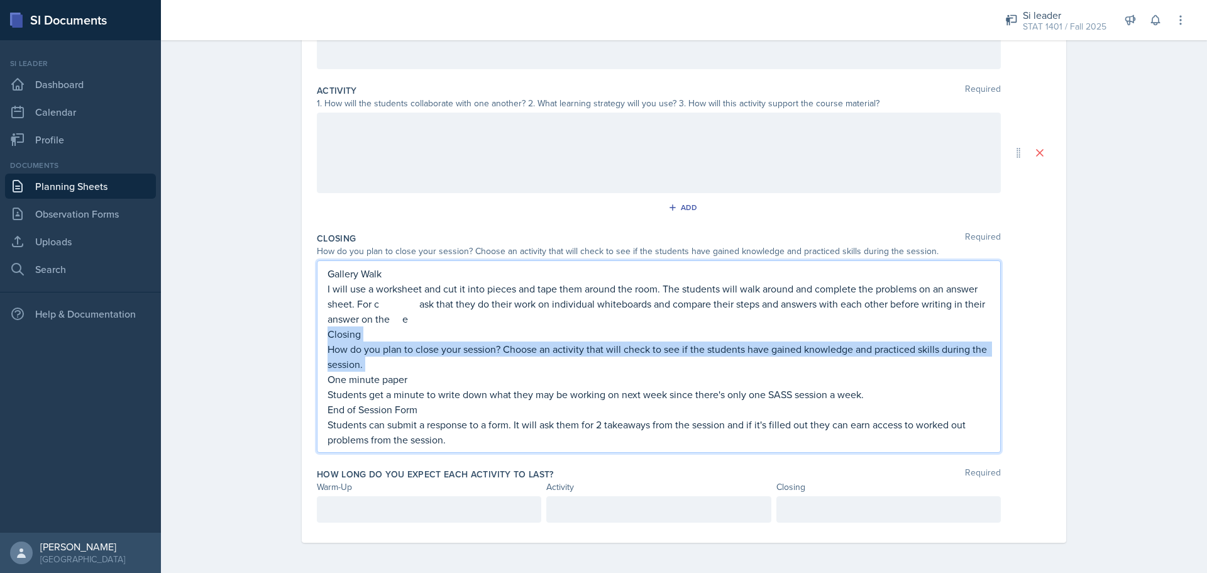
drag, startPoint x: 380, startPoint y: 360, endPoint x: 312, endPoint y: 333, distance: 73.7
click at [317, 333] on div "Gallery Walk I will use a worksheet and cut it into pieces and tape them around…" at bounding box center [659, 356] width 684 height 192
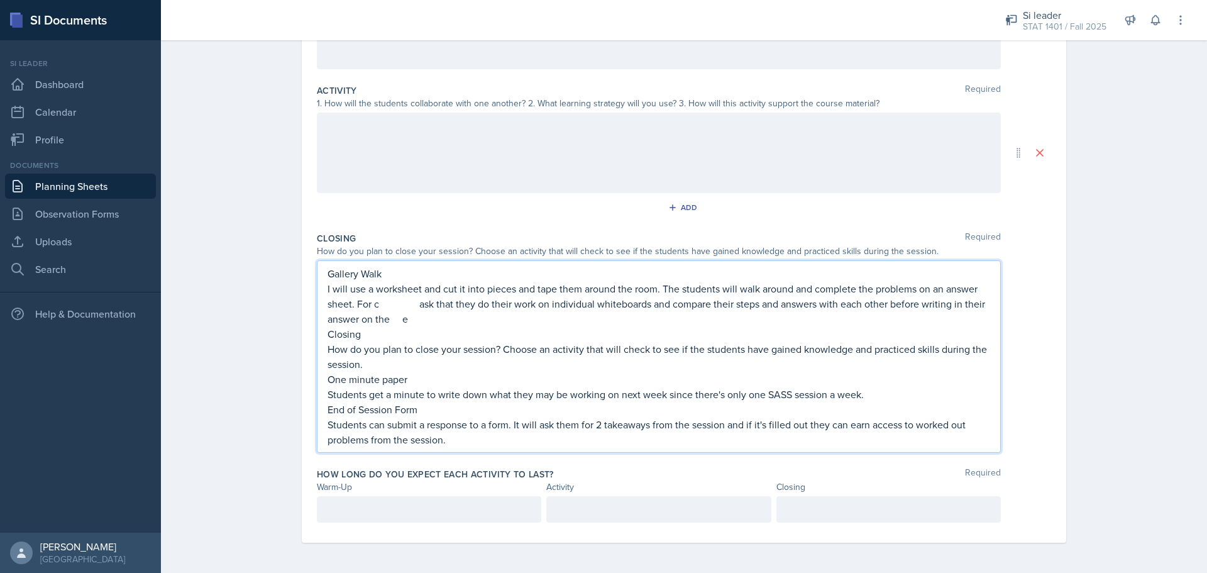
scroll to position [216, 0]
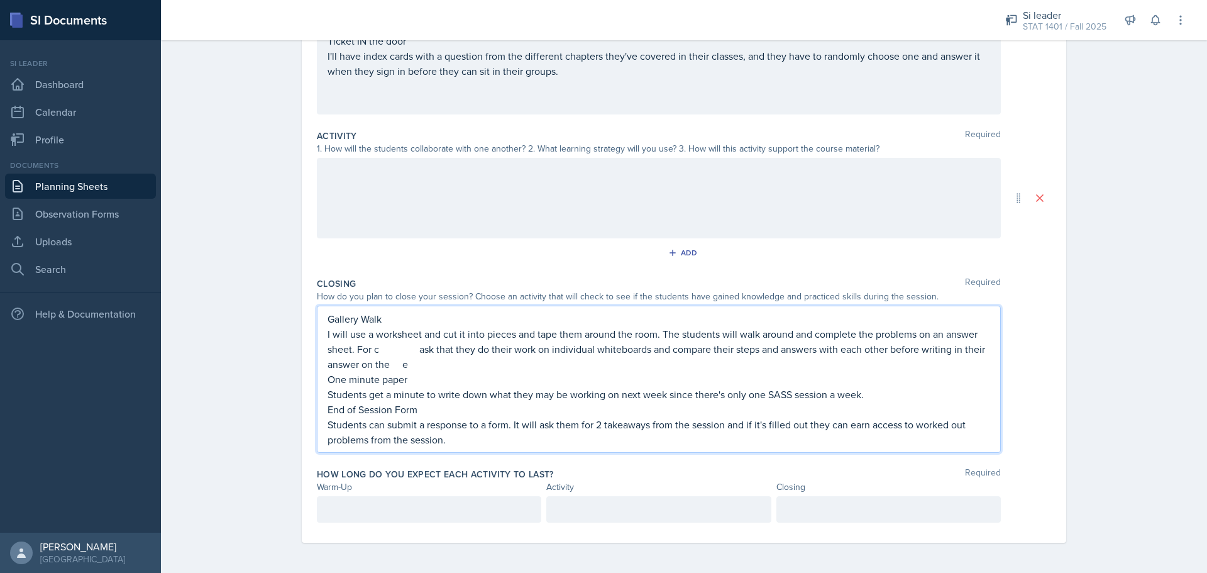
drag, startPoint x: 416, startPoint y: 368, endPoint x: 295, endPoint y: 312, distance: 132.8
click at [295, 312] on div "Date [DATE] [DATE] 28 29 30 1 2 3 4 5 6 7 8 9 10 11 12 13 14 15 16 17 18 19 20 …" at bounding box center [684, 227] width 805 height 690
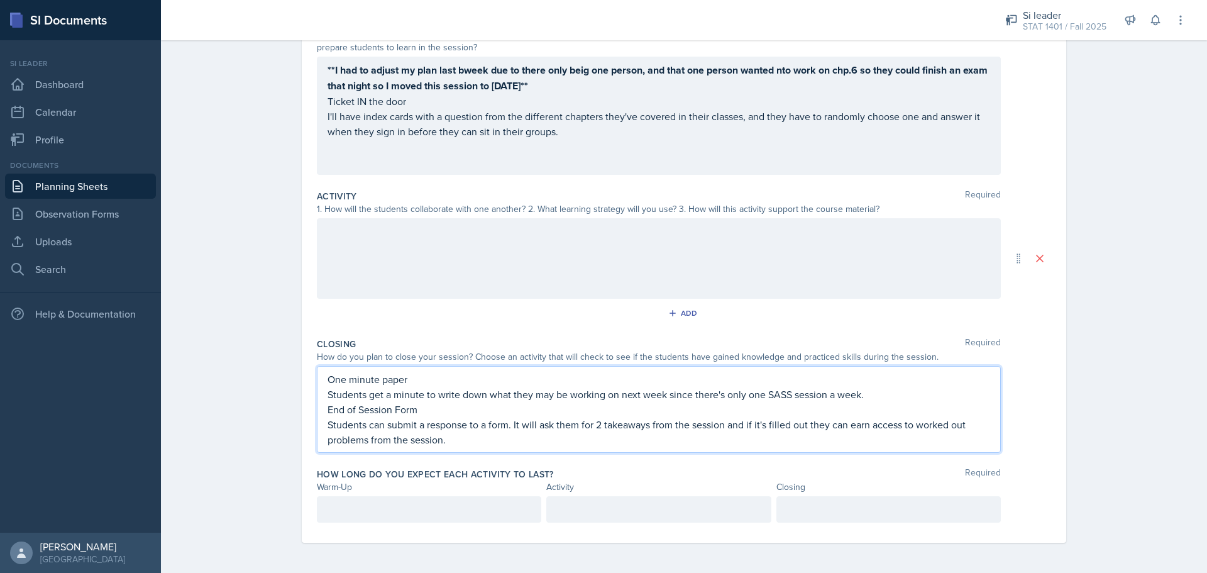
scroll to position [156, 0]
drag, startPoint x: 411, startPoint y: 378, endPoint x: 308, endPoint y: 358, distance: 105.2
click at [308, 358] on div "Date [DATE] [DATE] 28 29 30 1 2 3 4 5 6 7 8 9 10 11 12 13 14 15 16 17 18 19 20 …" at bounding box center [684, 243] width 765 height 600
drag, startPoint x: 363, startPoint y: 157, endPoint x: 410, endPoint y: 180, distance: 52.6
click at [375, 168] on p at bounding box center [659, 161] width 663 height 15
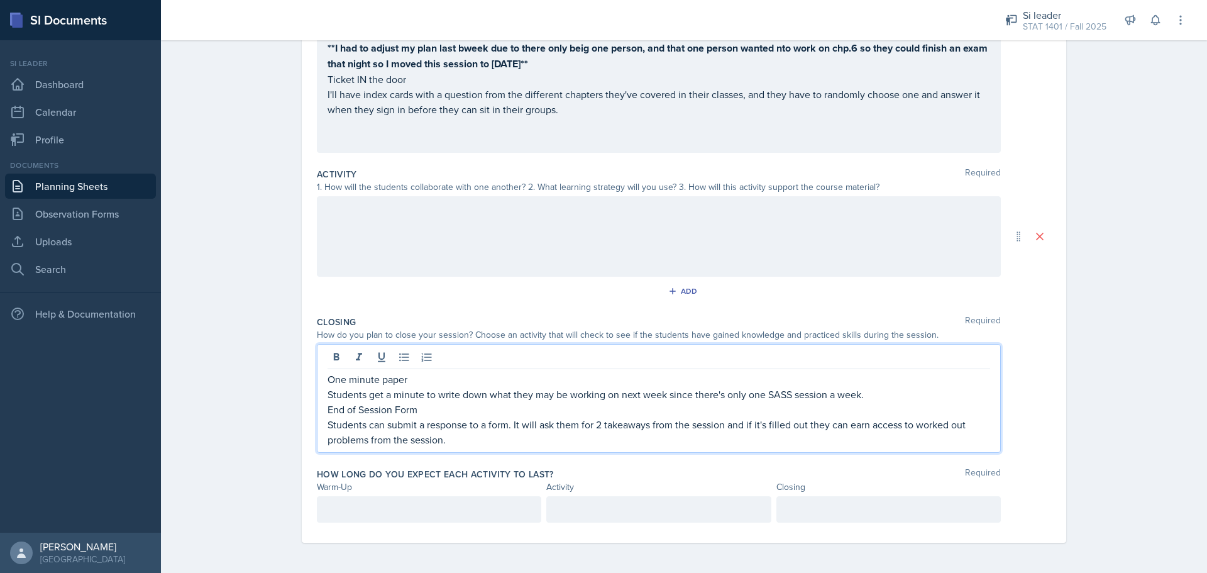
click at [429, 383] on p "One minute paper" at bounding box center [659, 379] width 663 height 15
click at [328, 377] on p "One minute paper" at bounding box center [659, 379] width 663 height 15
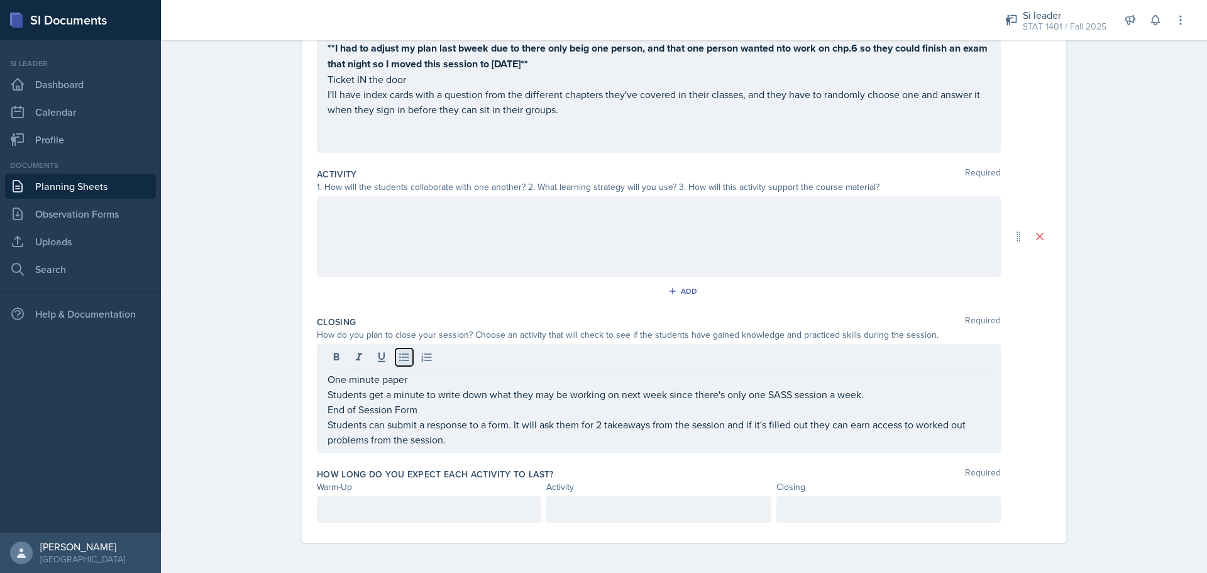
click at [398, 363] on icon at bounding box center [404, 357] width 13 height 13
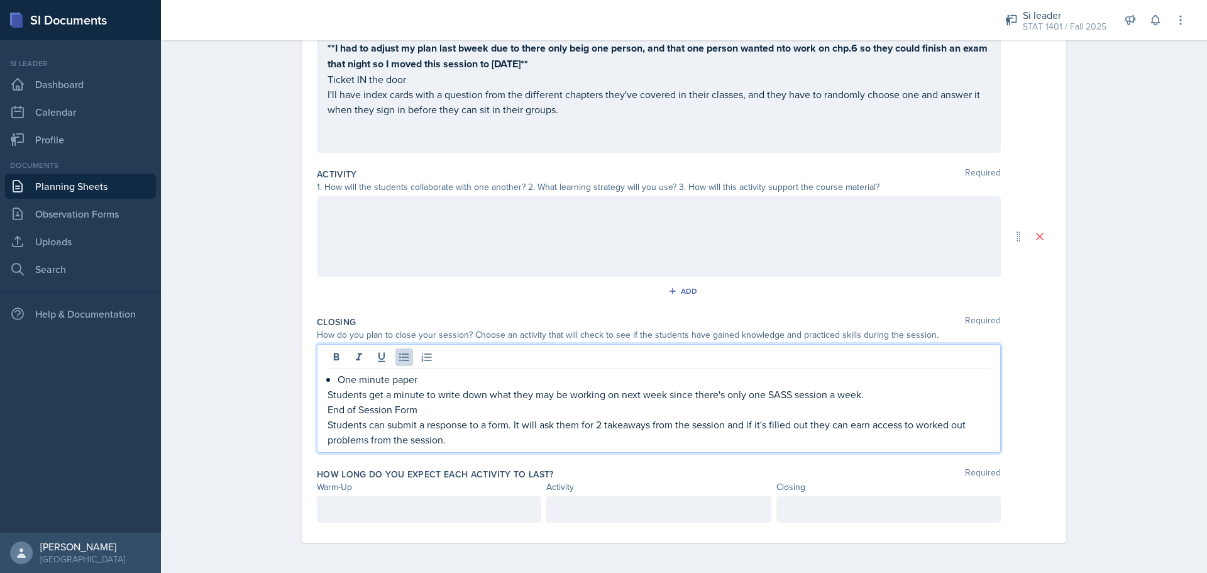
click at [328, 78] on p "Ticket IN the door" at bounding box center [659, 79] width 663 height 15
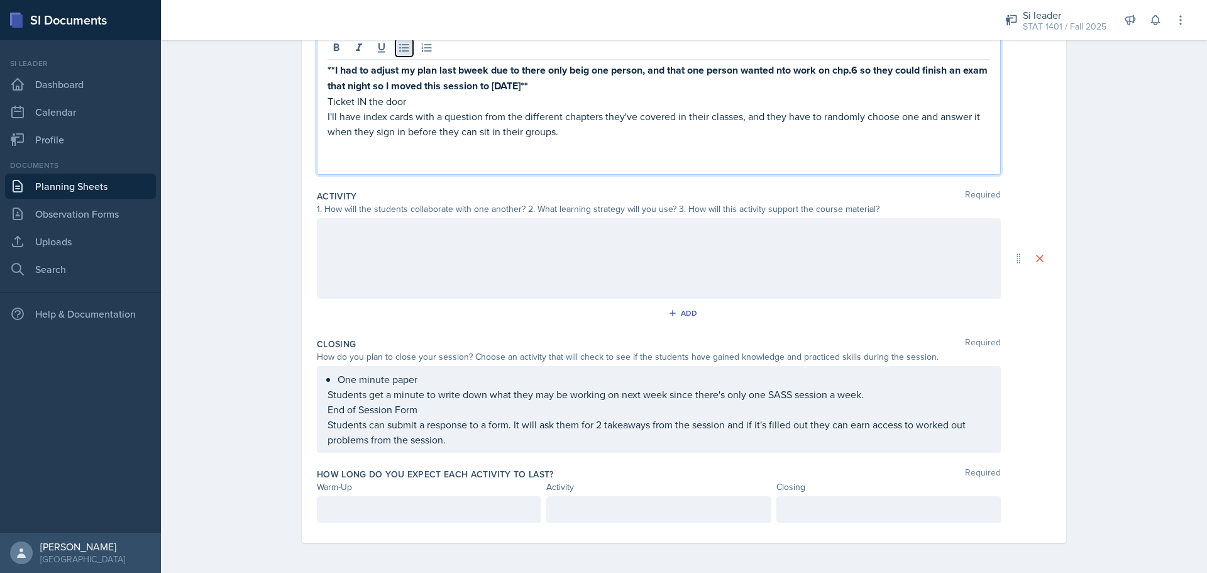
click at [399, 48] on icon at bounding box center [403, 48] width 9 height 8
drag, startPoint x: 423, startPoint y: 99, endPoint x: 318, endPoint y: 102, distance: 105.0
click at [318, 102] on div "**I had to adjust my plan last bweek due to there only beig one person, and tha…" at bounding box center [659, 105] width 684 height 140
click at [342, 50] on div at bounding box center [659, 49] width 663 height 21
click at [336, 52] on icon at bounding box center [336, 47] width 13 height 13
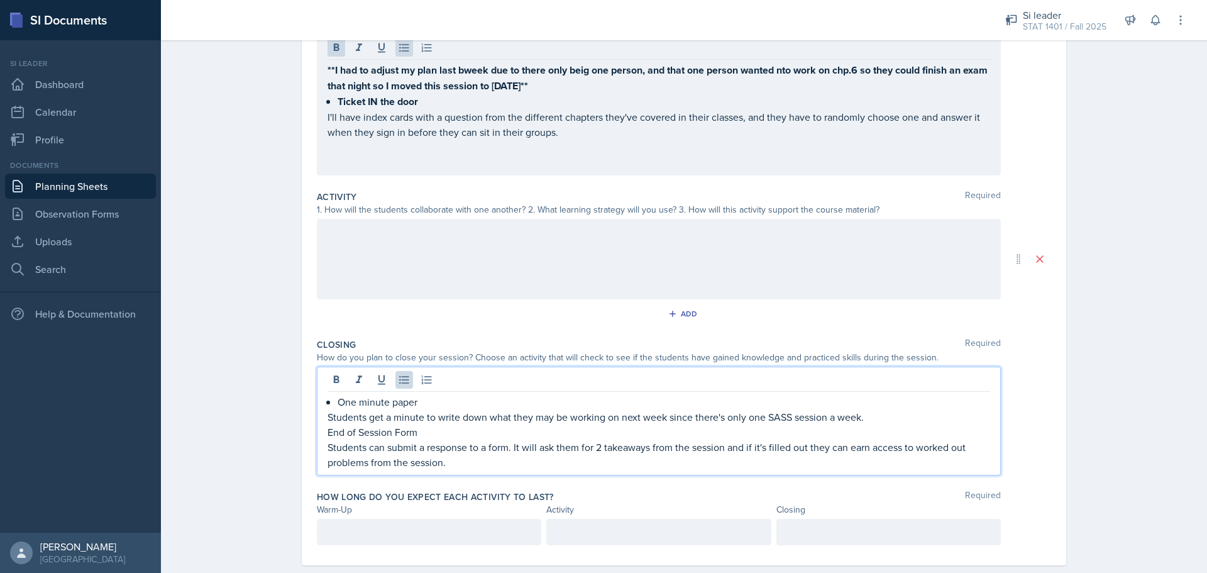
drag, startPoint x: 437, startPoint y: 380, endPoint x: 392, endPoint y: 387, distance: 45.9
click at [367, 381] on div "One minute paper Students get a minute to write down what they may be working o…" at bounding box center [659, 421] width 684 height 109
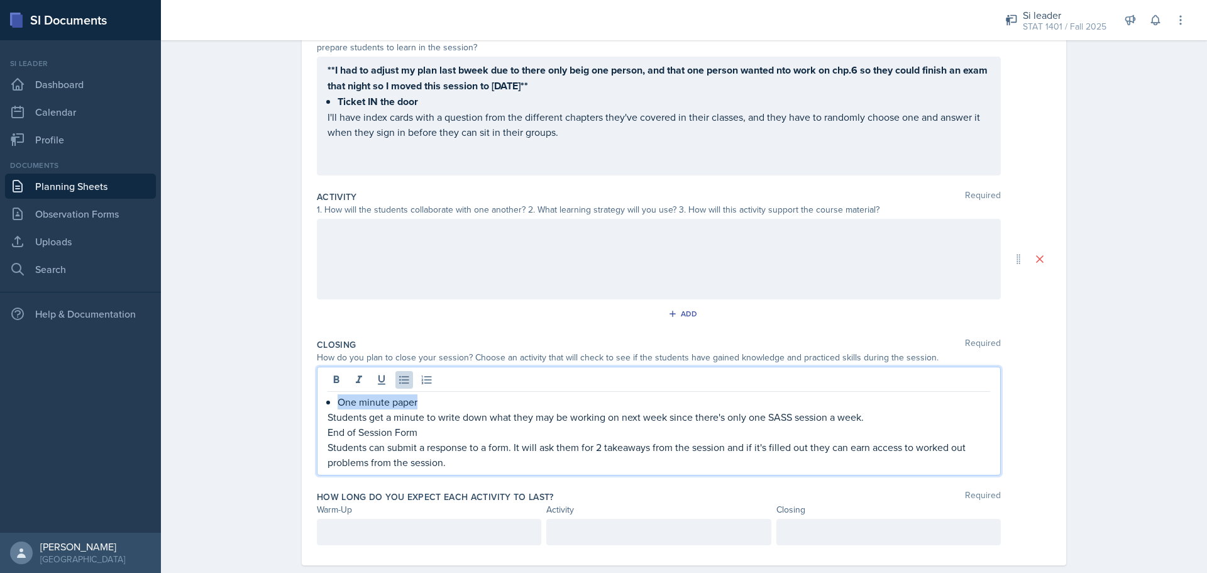
drag, startPoint x: 427, startPoint y: 395, endPoint x: 335, endPoint y: 399, distance: 91.9
click at [338, 399] on p "One minute paper" at bounding box center [664, 401] width 653 height 15
click at [334, 382] on icon at bounding box center [337, 379] width 6 height 8
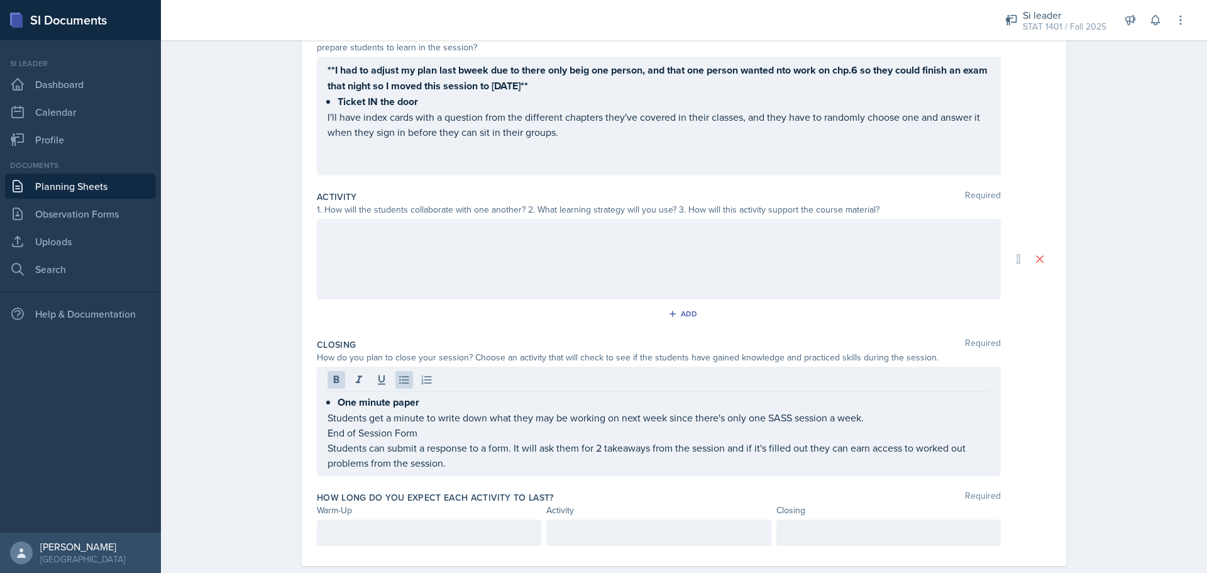
drag, startPoint x: 87, startPoint y: 171, endPoint x: 55, endPoint y: 189, distance: 36.6
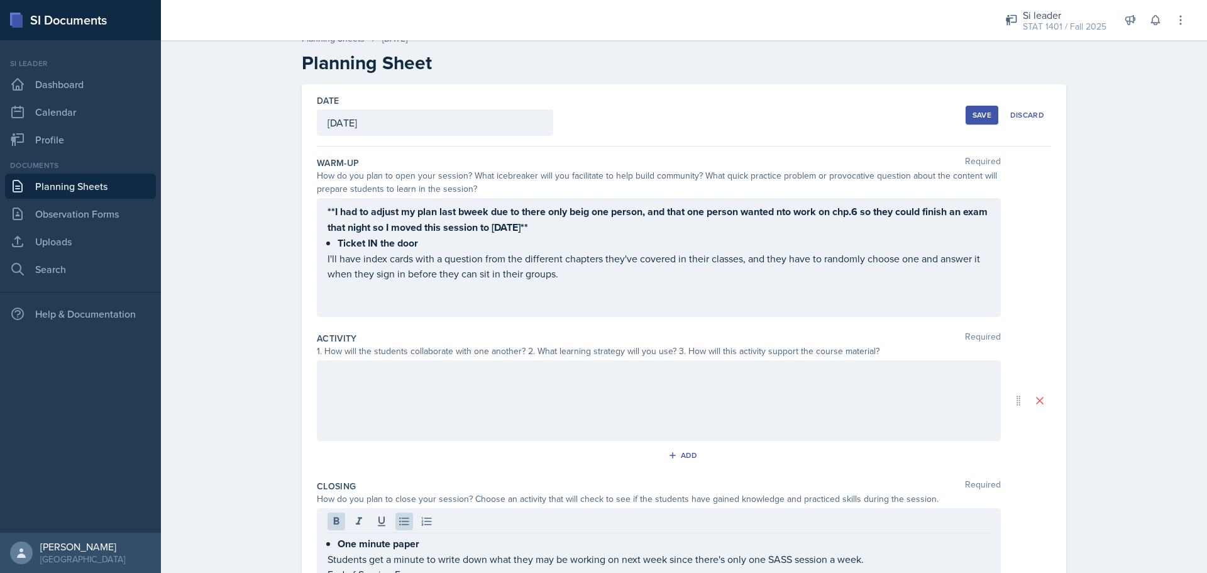
scroll to position [0, 0]
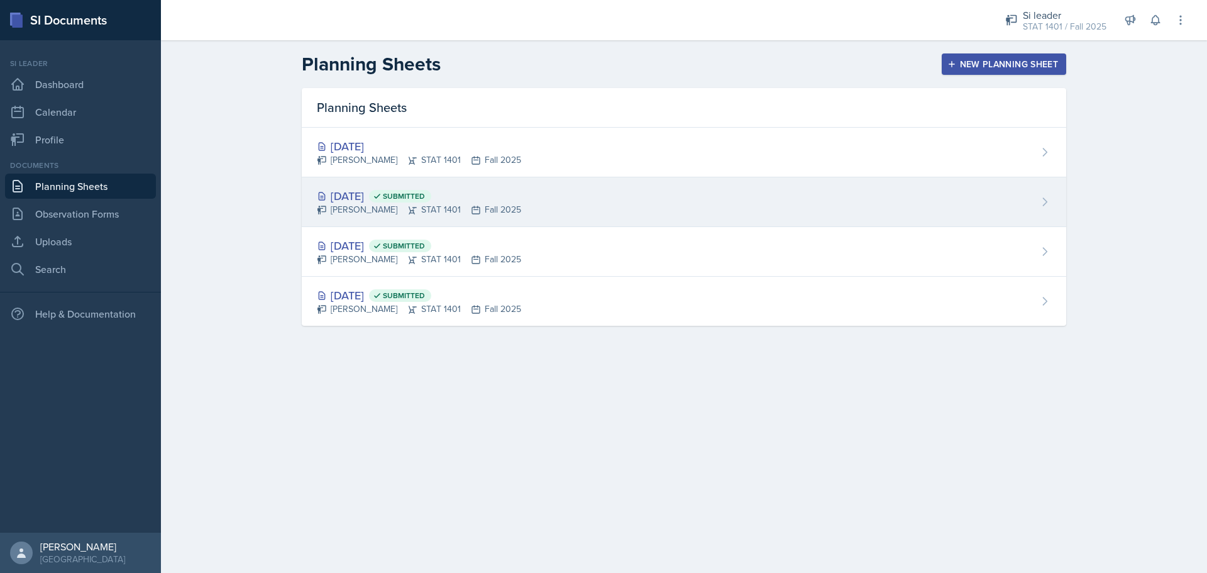
click at [385, 194] on div "[DATE] Submitted" at bounding box center [419, 195] width 204 height 17
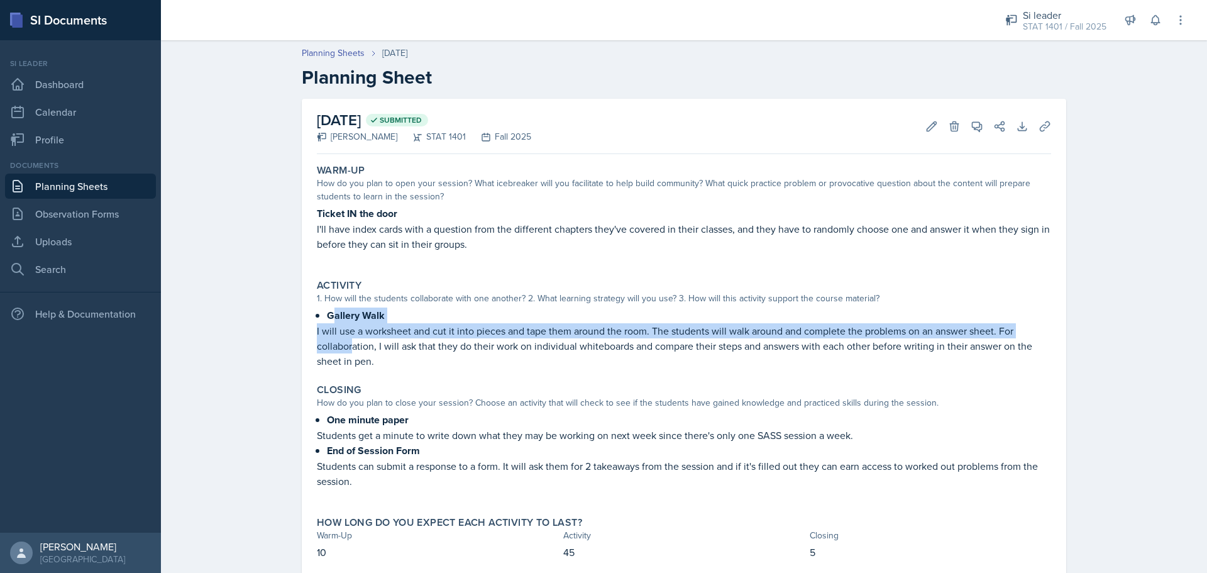
drag, startPoint x: 327, startPoint y: 319, endPoint x: 347, endPoint y: 350, distance: 37.3
click at [347, 350] on div "Gallery Walk I will use a worksheet and cut it into pieces and tape them around…" at bounding box center [684, 337] width 734 height 61
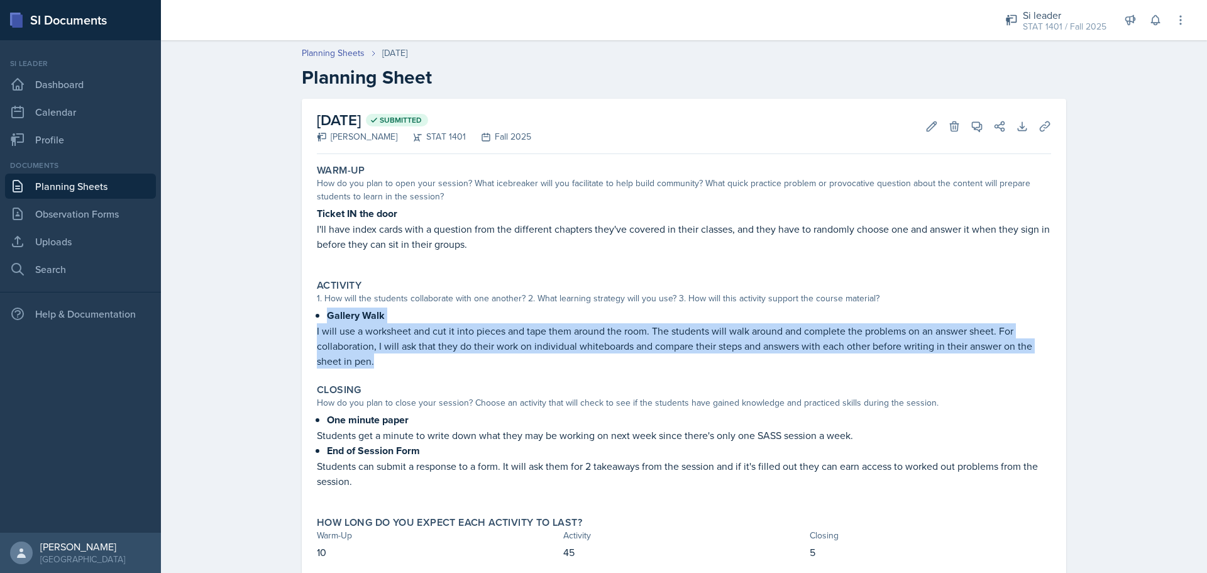
drag, startPoint x: 323, startPoint y: 314, endPoint x: 361, endPoint y: 355, distance: 55.6
click at [380, 368] on div "Activity 1. How will the students collaborate with one another? 2. What learnin…" at bounding box center [684, 323] width 744 height 99
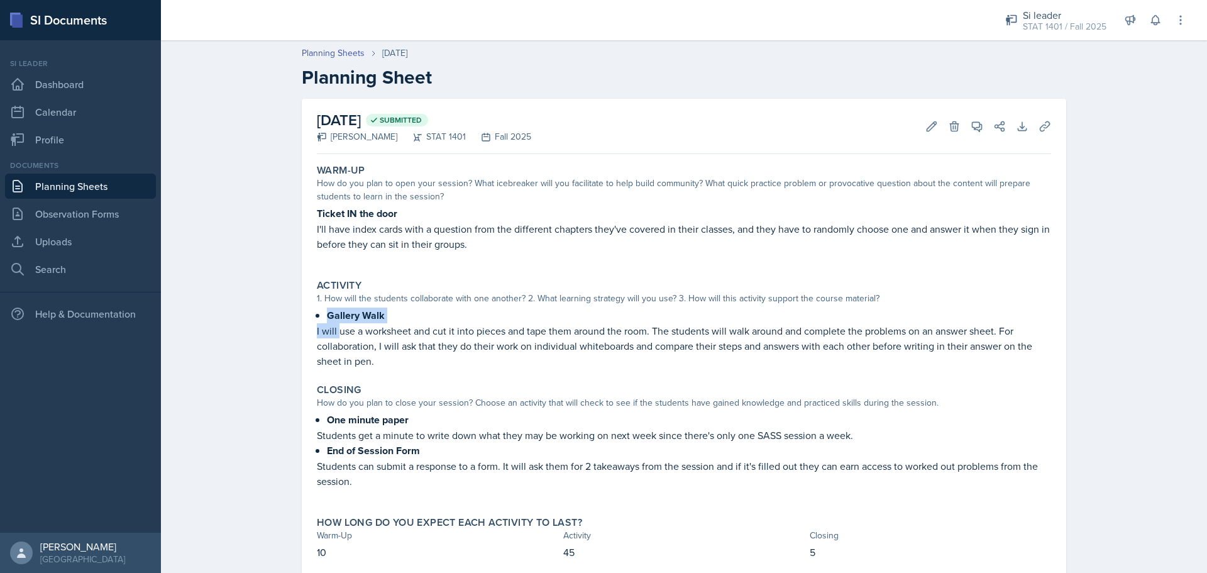
drag, startPoint x: 307, startPoint y: 311, endPoint x: 341, endPoint y: 325, distance: 36.1
click at [339, 326] on div "Activity 1. How will the students collaborate with one another? 2. What learnin…" at bounding box center [684, 323] width 744 height 99
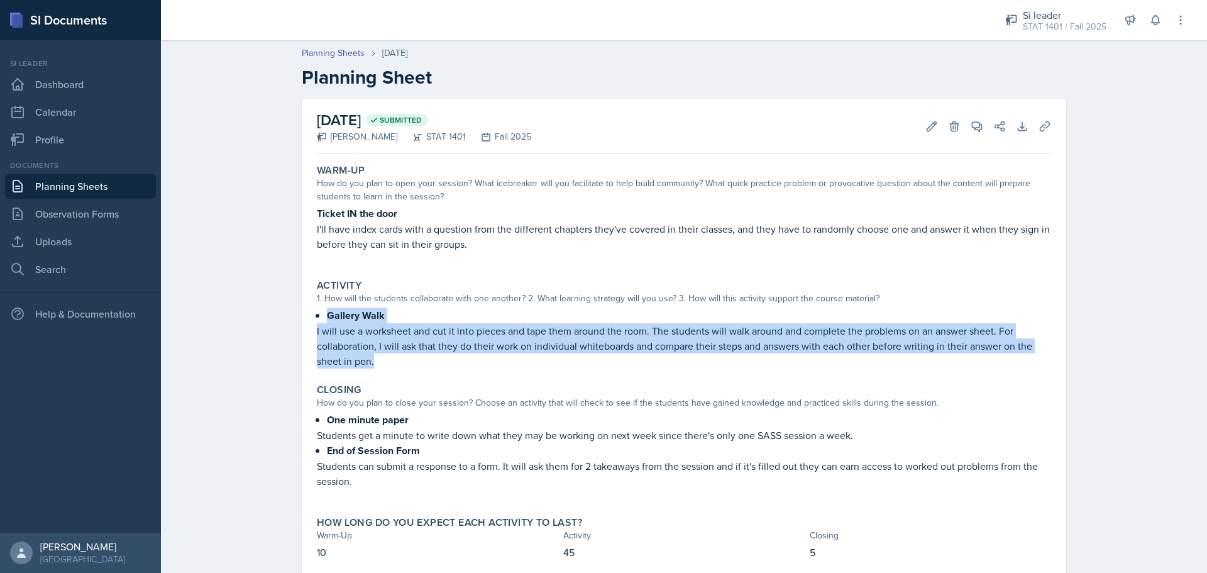
drag, startPoint x: 318, startPoint y: 306, endPoint x: 377, endPoint y: 363, distance: 82.3
click at [376, 363] on div "Activity 1. How will the students collaborate with one another? 2. What learnin…" at bounding box center [684, 323] width 744 height 99
copy div "Gallery Walk I will use a worksheet and cut it into pieces and tape them around…"
click at [59, 192] on link "Planning Sheets" at bounding box center [80, 186] width 151 height 25
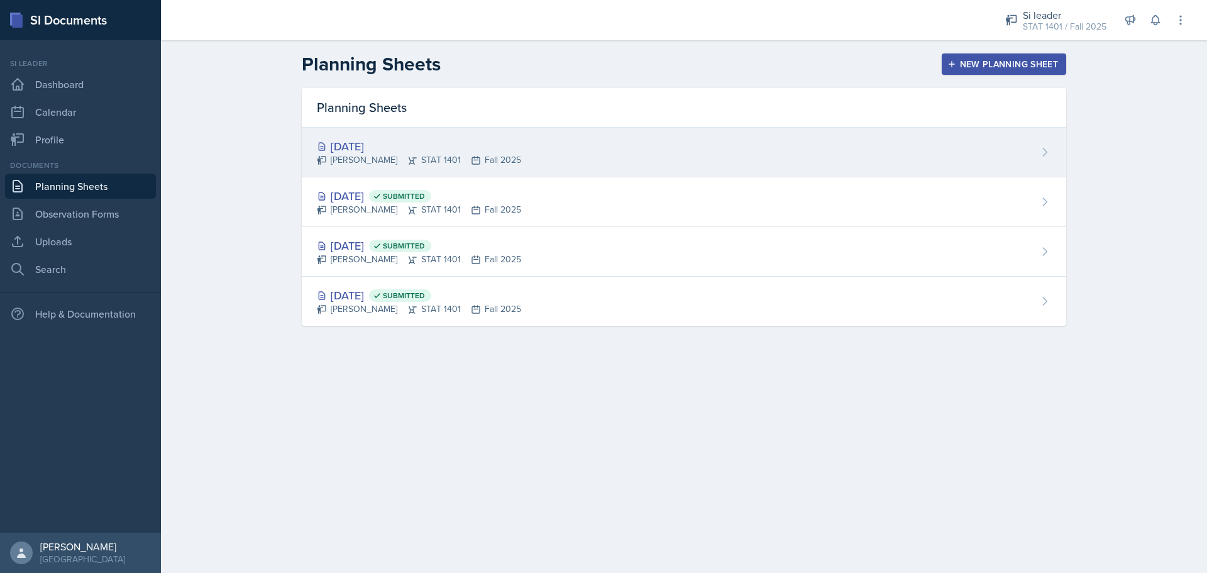
click at [351, 157] on div "[PERSON_NAME] STAT 1401 Fall 2025" at bounding box center [419, 159] width 204 height 13
click at [378, 152] on div "[DATE]" at bounding box center [419, 146] width 204 height 17
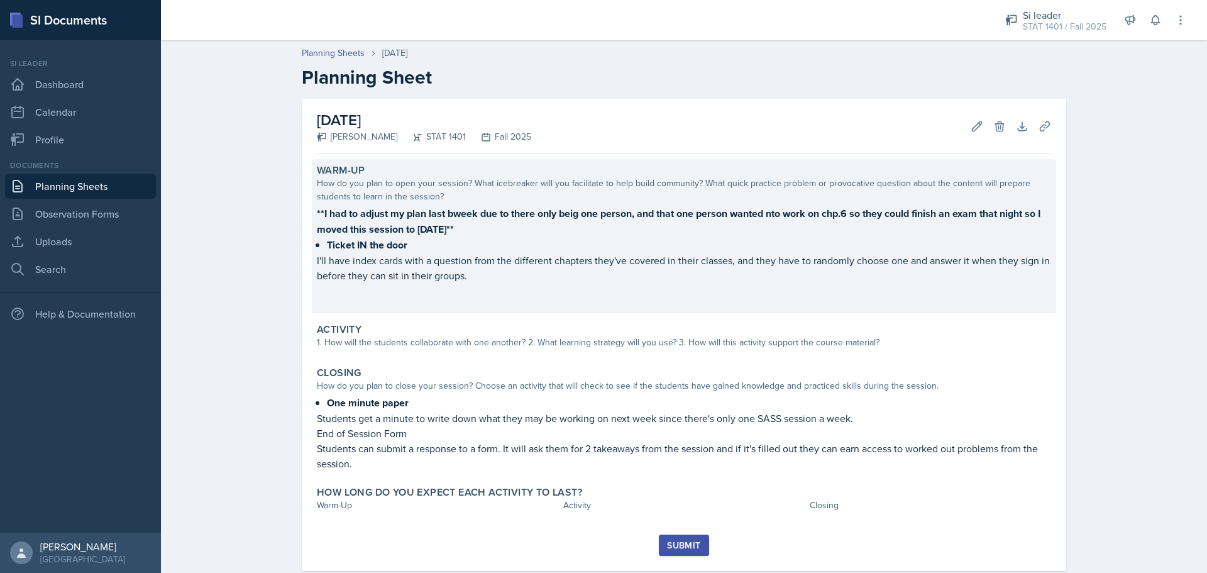
click at [424, 295] on p at bounding box center [684, 301] width 734 height 13
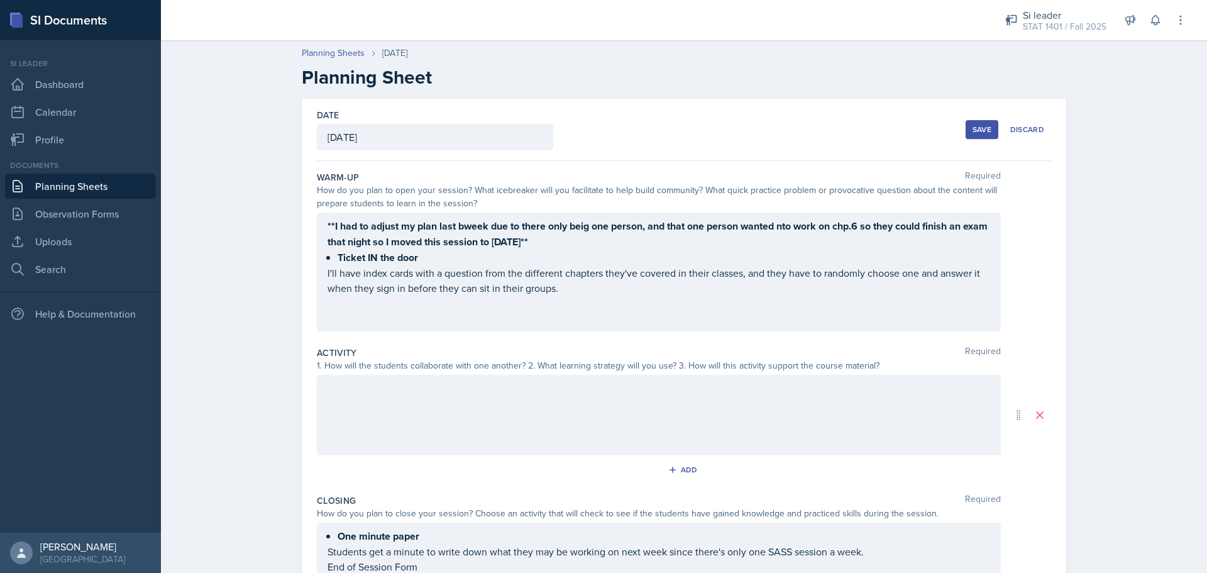
click at [378, 395] on div at bounding box center [659, 415] width 684 height 80
click at [398, 389] on icon at bounding box center [404, 388] width 13 height 13
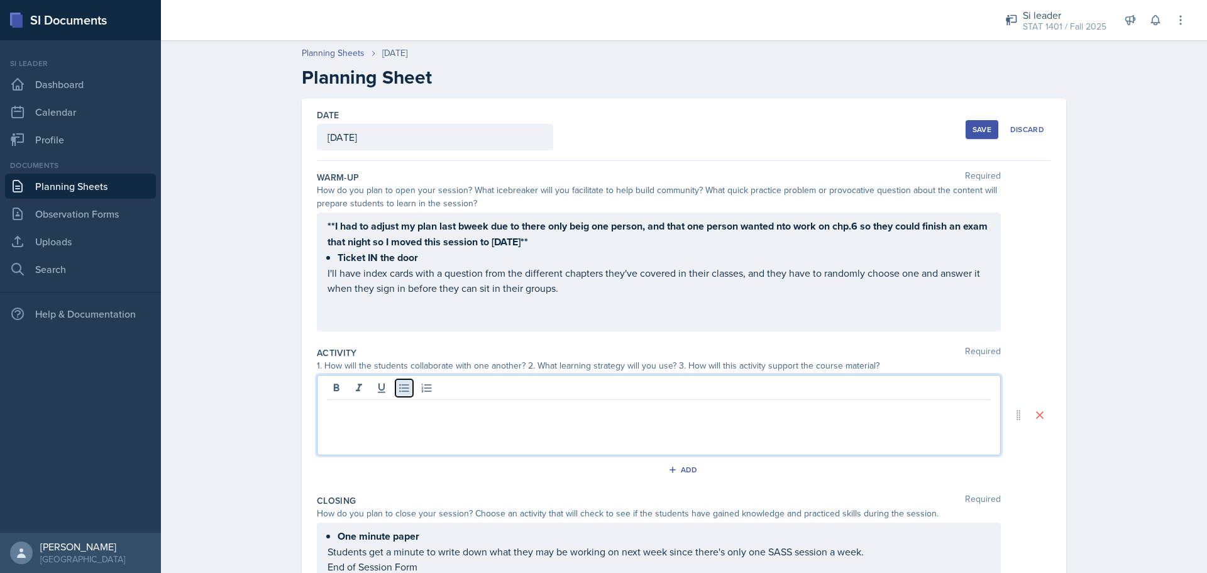
click at [398, 387] on icon at bounding box center [404, 388] width 13 height 13
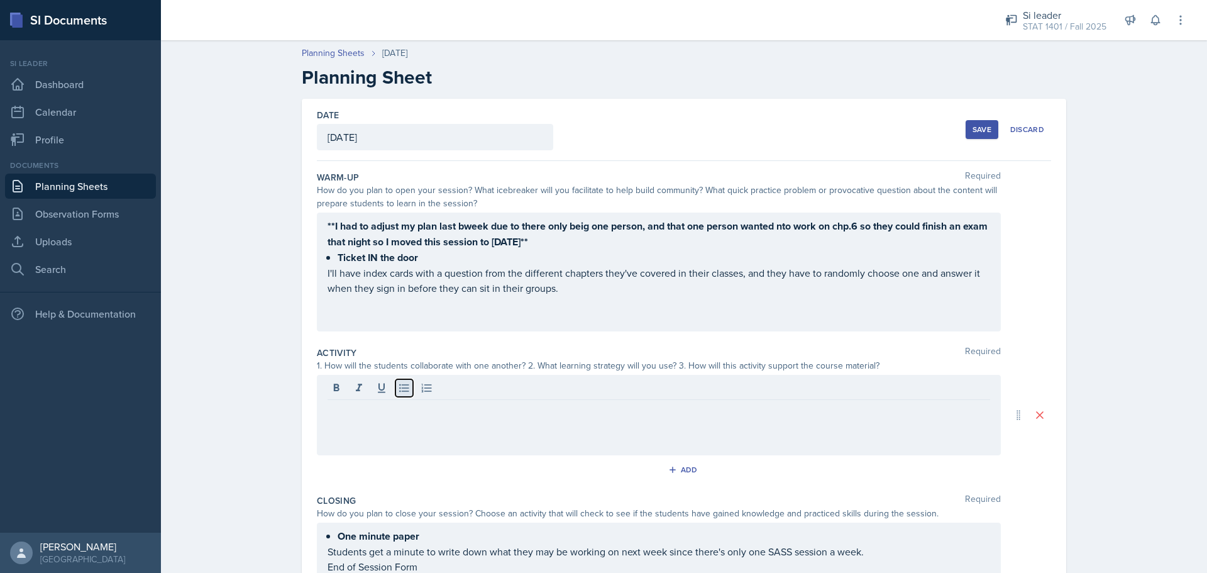
click at [398, 389] on icon at bounding box center [404, 388] width 13 height 13
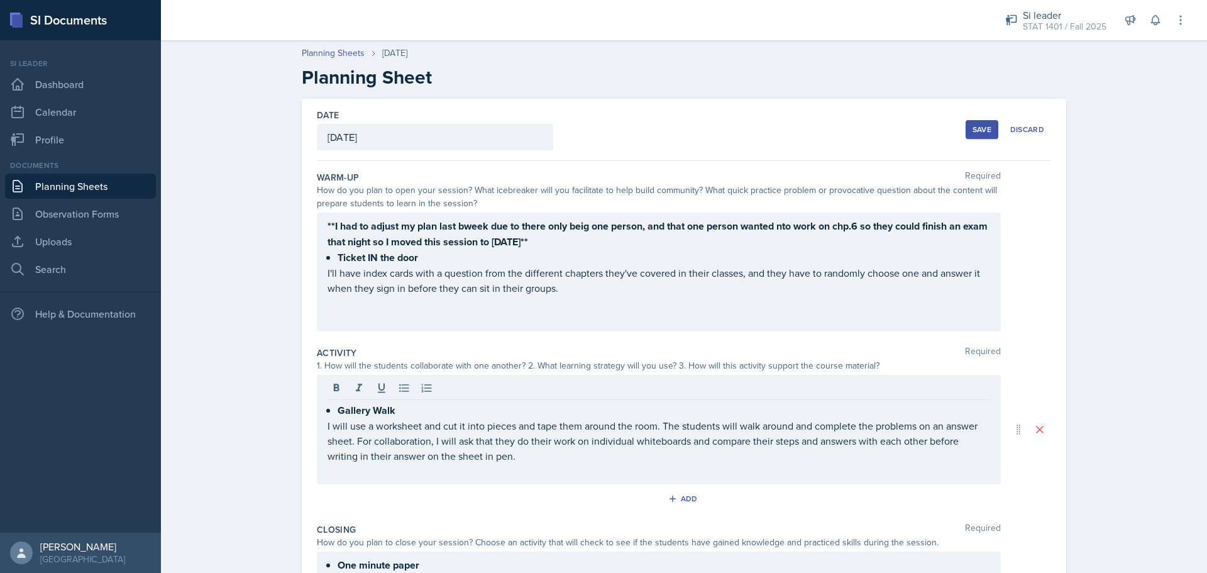
click at [975, 136] on button "Save" at bounding box center [982, 129] width 33 height 19
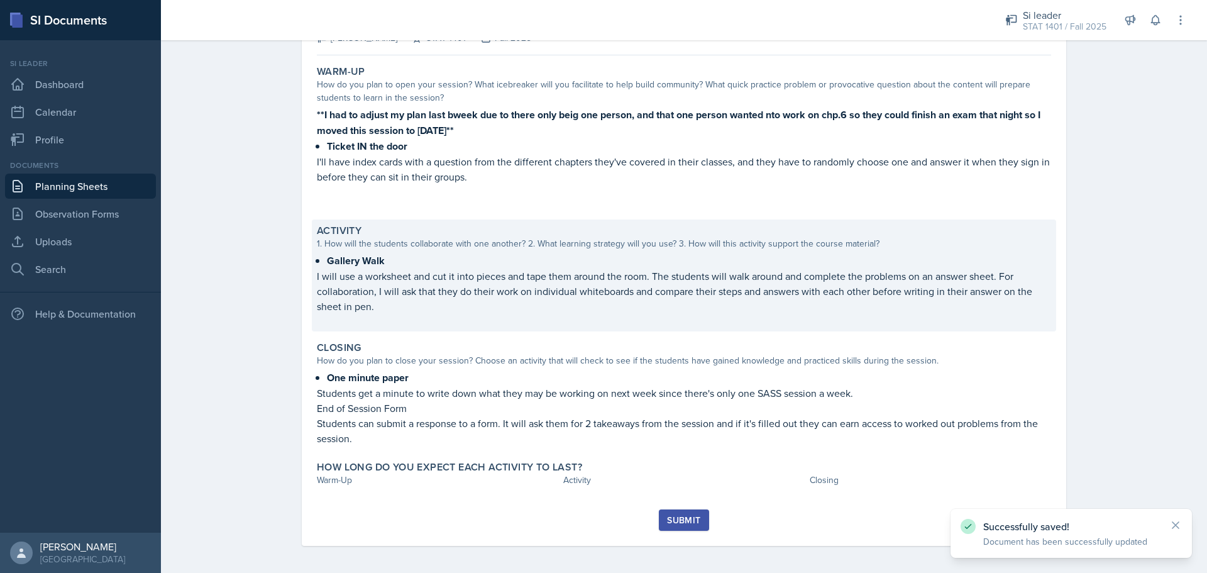
scroll to position [102, 0]
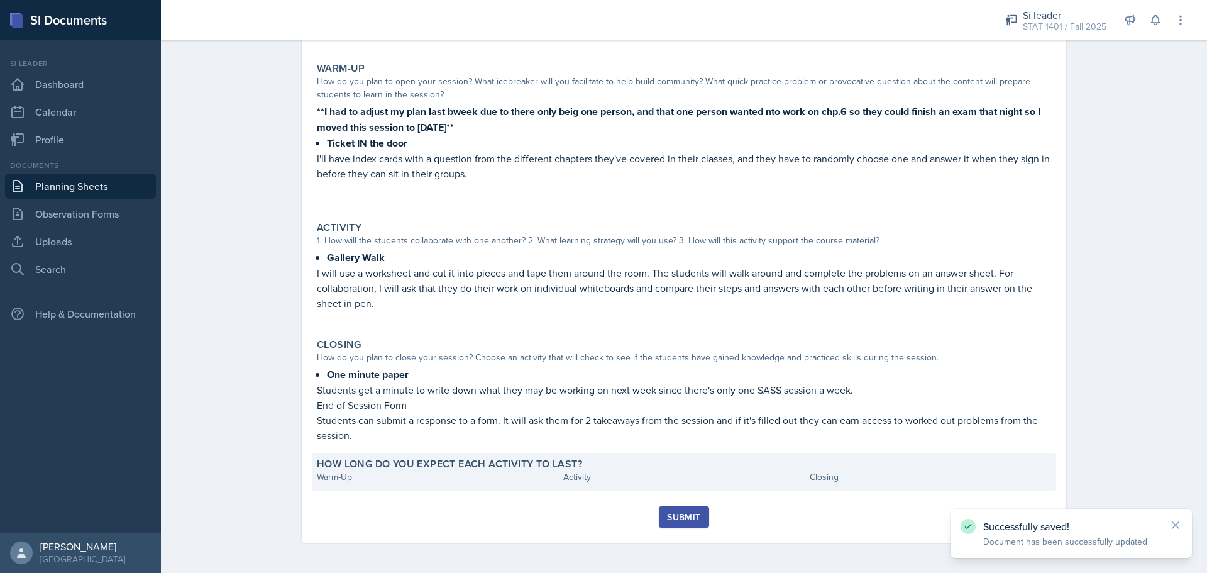
click at [406, 476] on div "Warm-Up" at bounding box center [437, 476] width 241 height 13
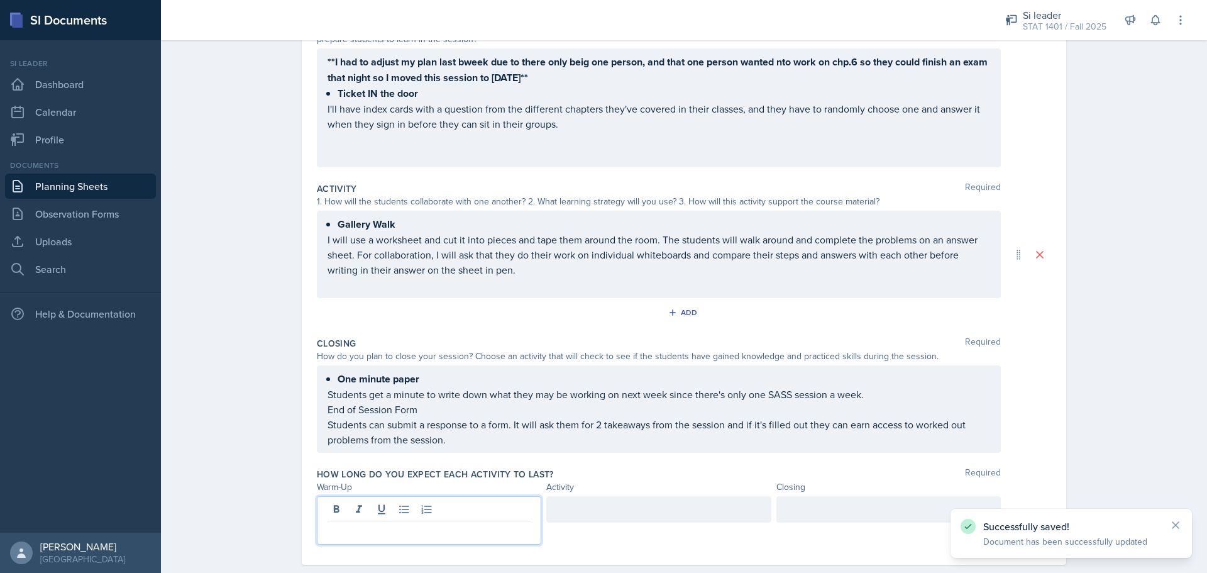
scroll to position [186, 0]
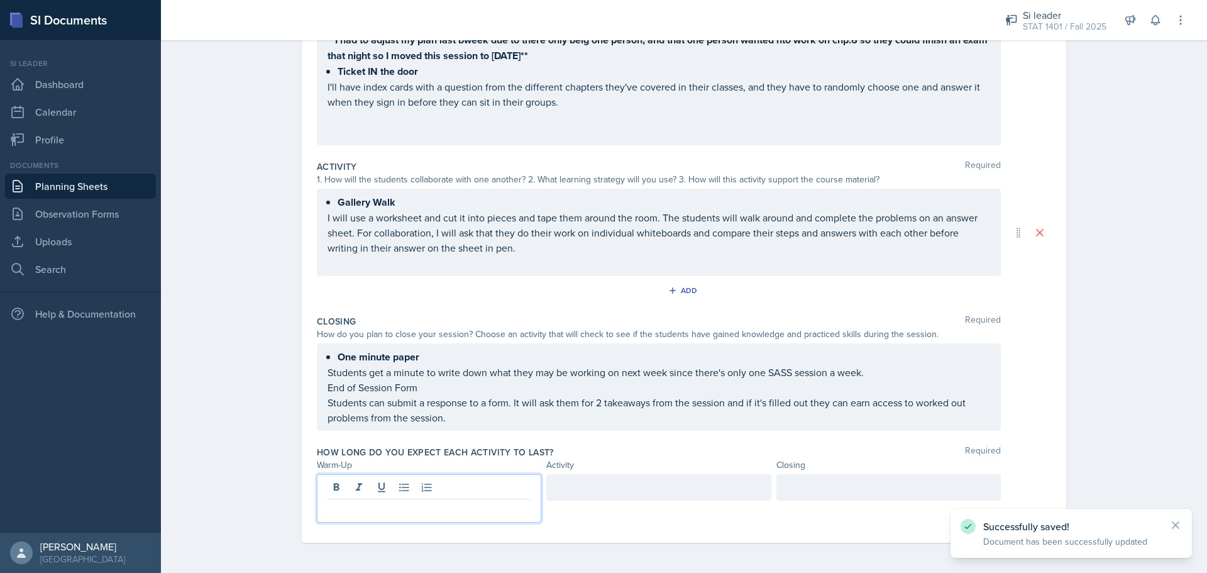
click at [355, 510] on p at bounding box center [429, 509] width 203 height 15
click at [593, 483] on div at bounding box center [658, 487] width 224 height 26
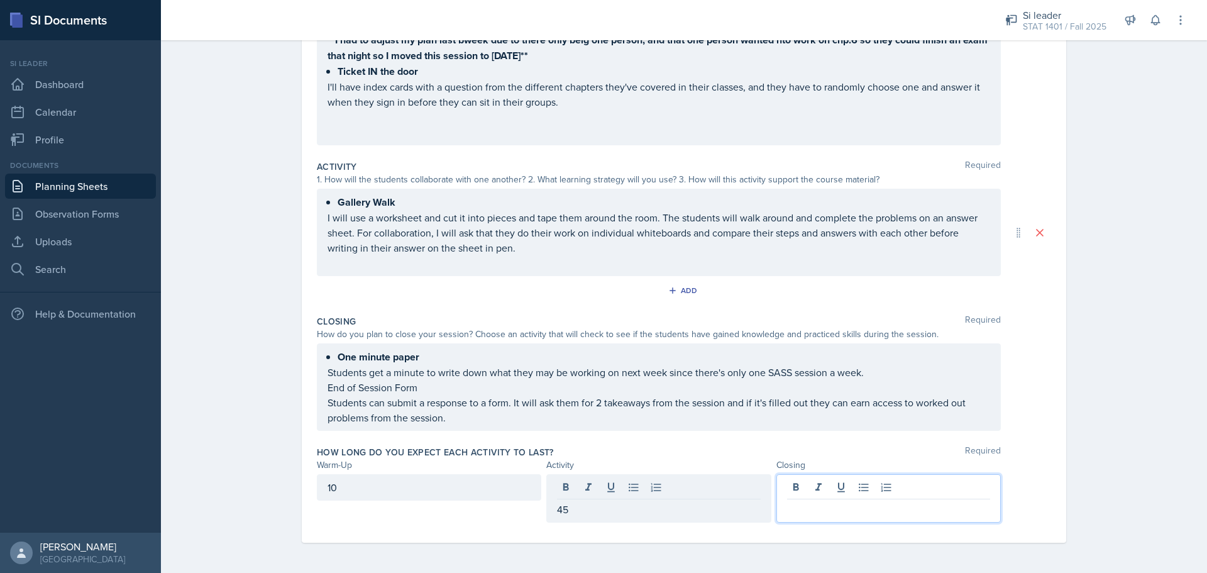
click at [787, 480] on div at bounding box center [888, 498] width 224 height 48
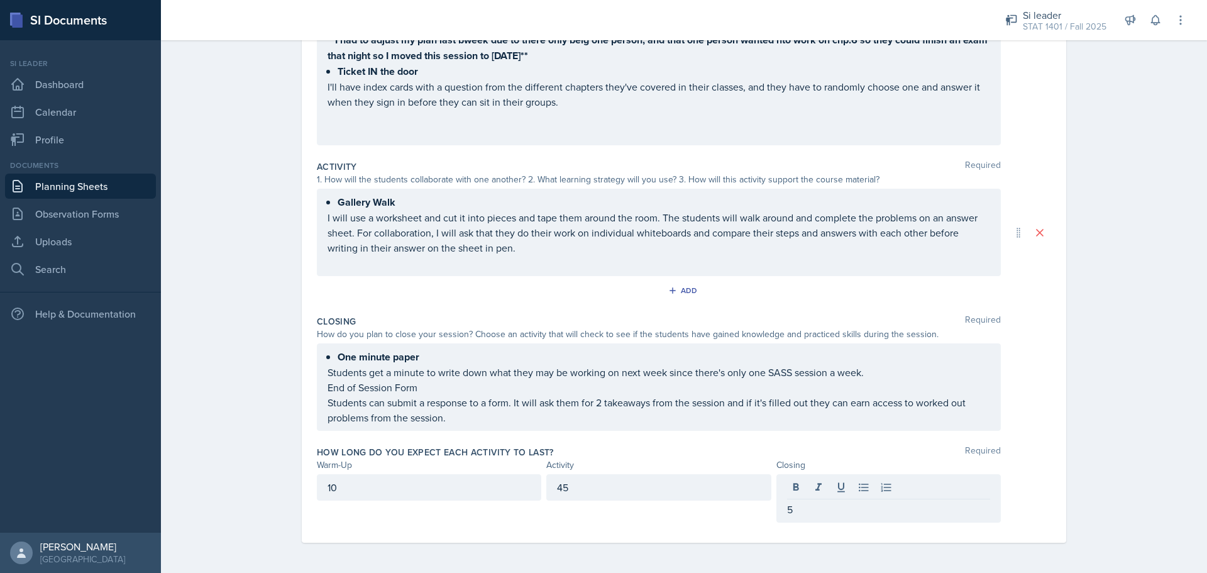
drag, startPoint x: 459, startPoint y: 319, endPoint x: 577, endPoint y: 372, distance: 128.6
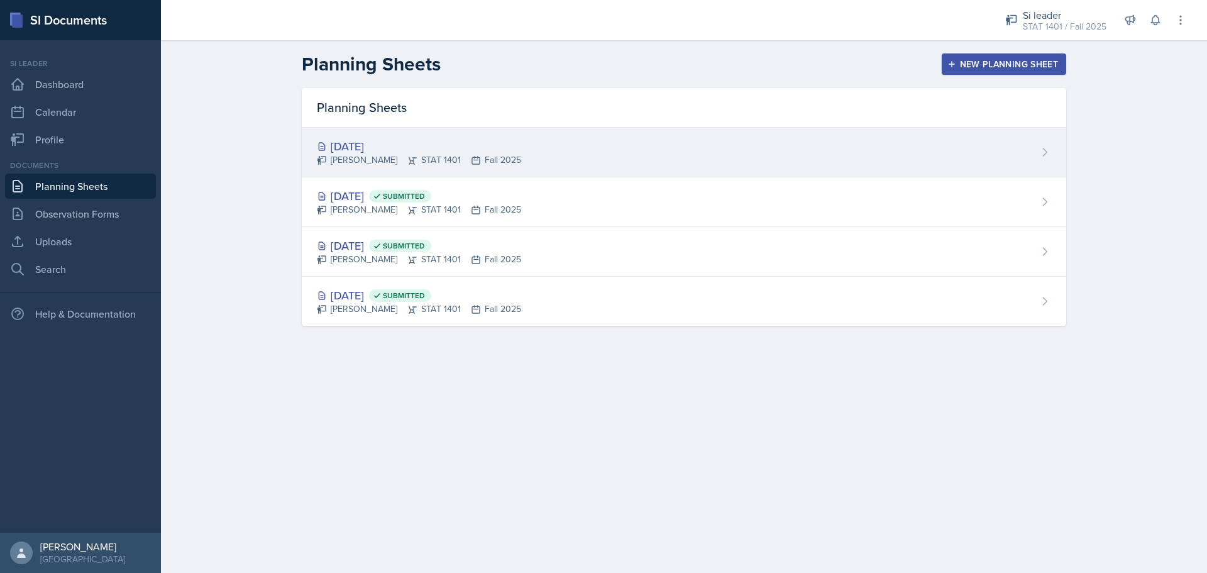
click at [534, 165] on div "[DATE] [PERSON_NAME] STAT 1401 Fall 2025" at bounding box center [684, 153] width 765 height 50
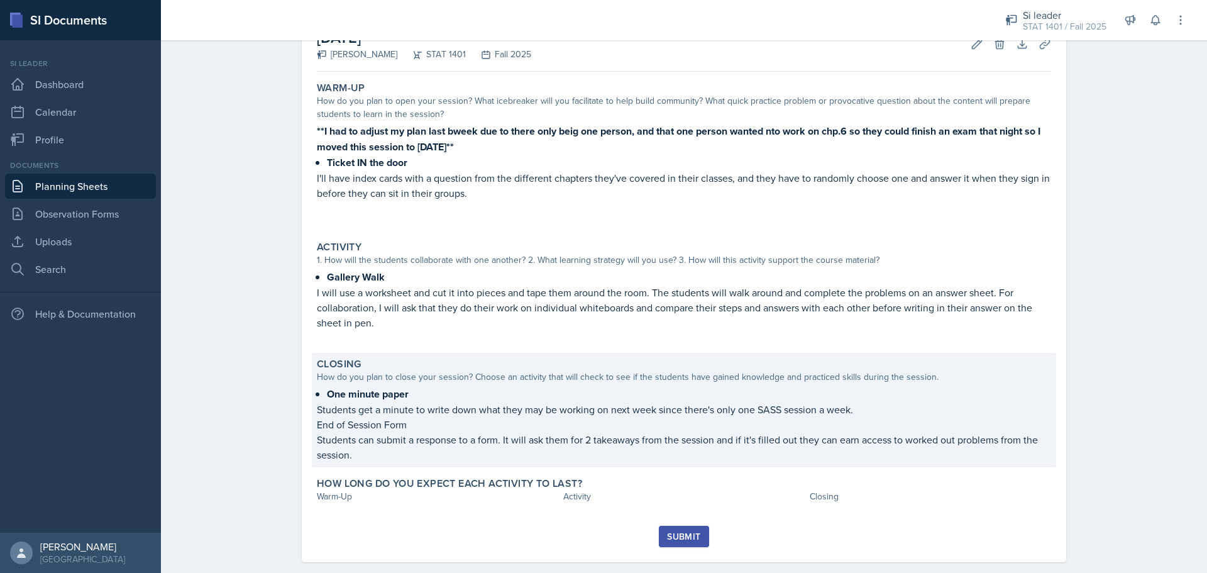
scroll to position [102, 0]
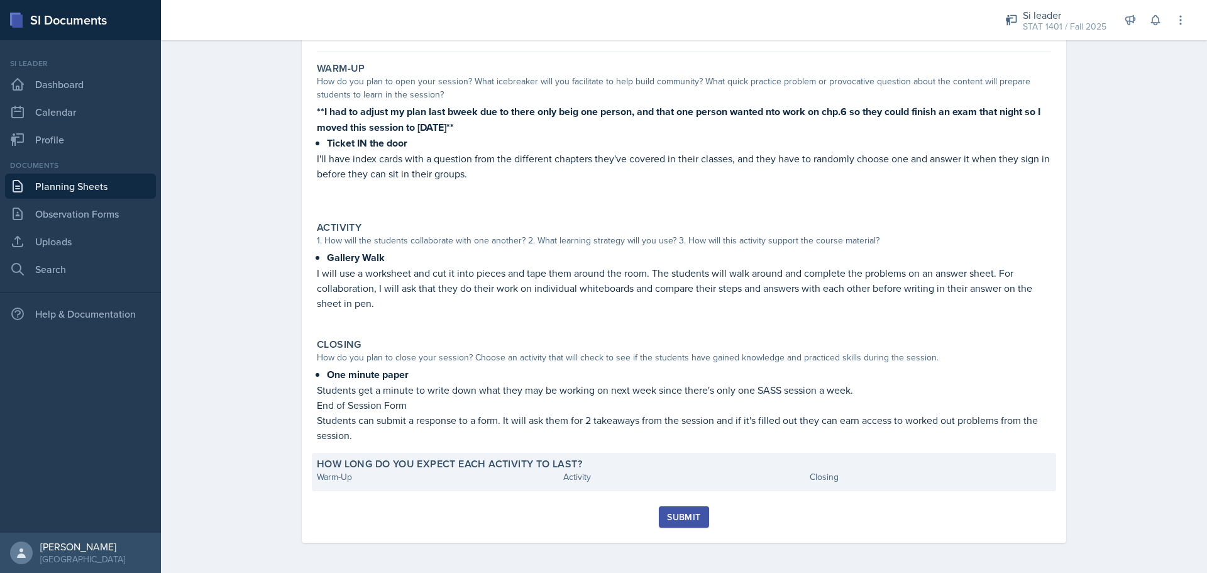
click at [578, 485] on div "How long do you expect each activity to last? Warm-Up Activity Closing" at bounding box center [684, 472] width 744 height 38
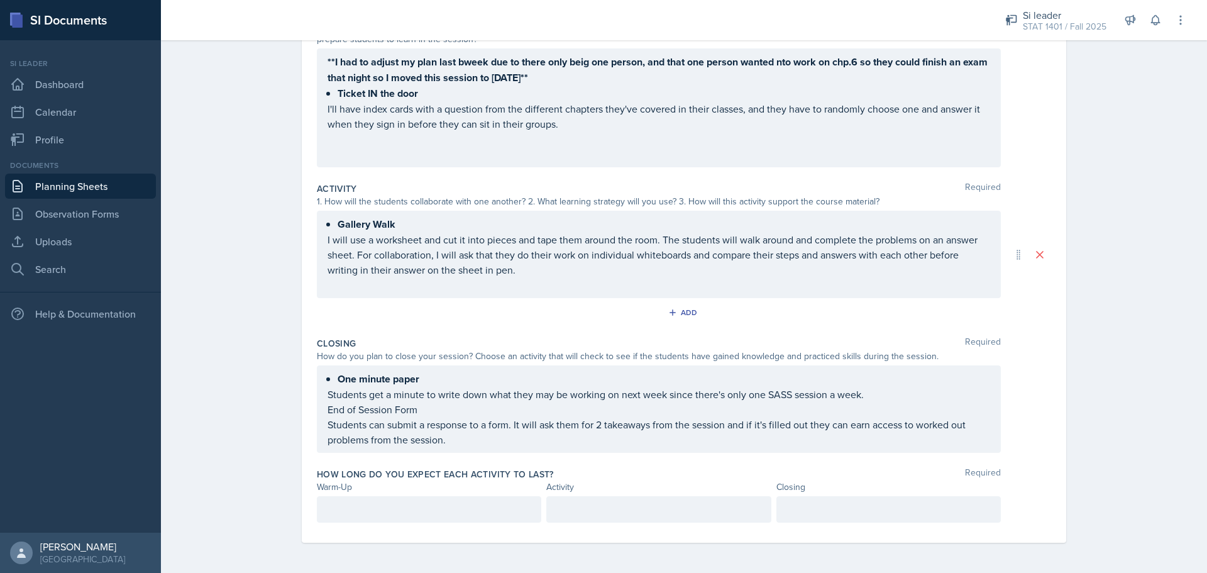
scroll to position [186, 0]
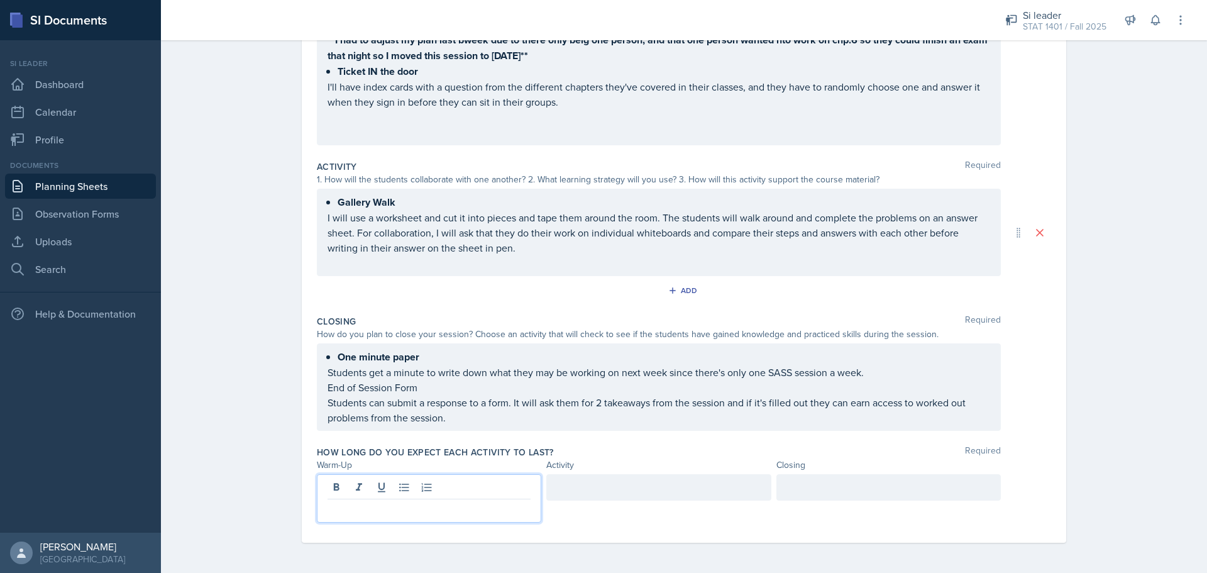
click at [357, 511] on p at bounding box center [429, 509] width 203 height 15
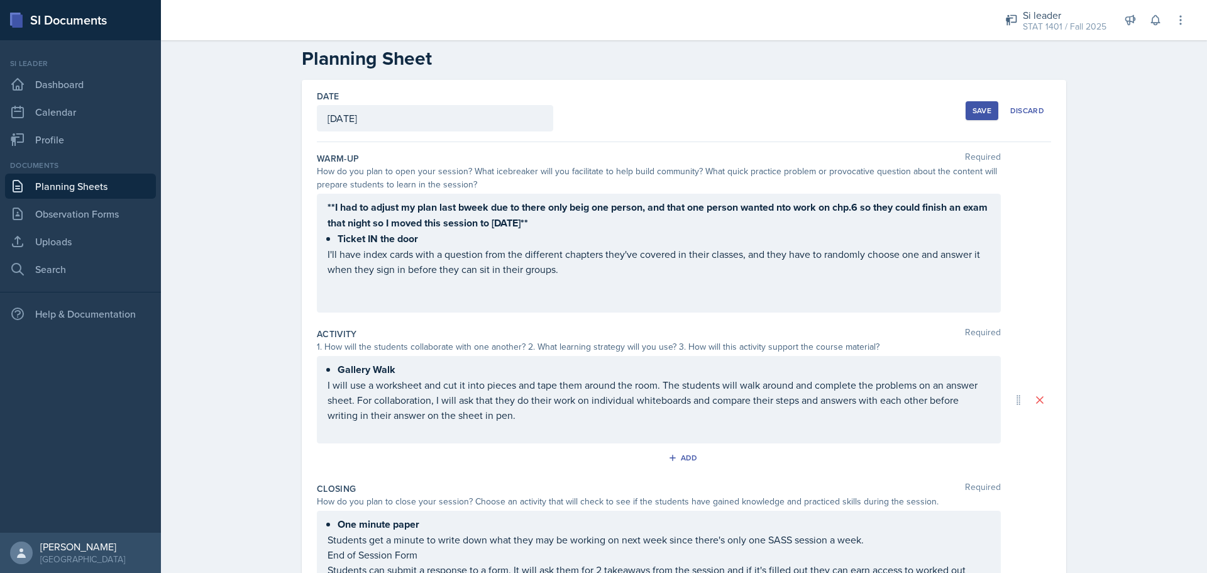
scroll to position [0, 0]
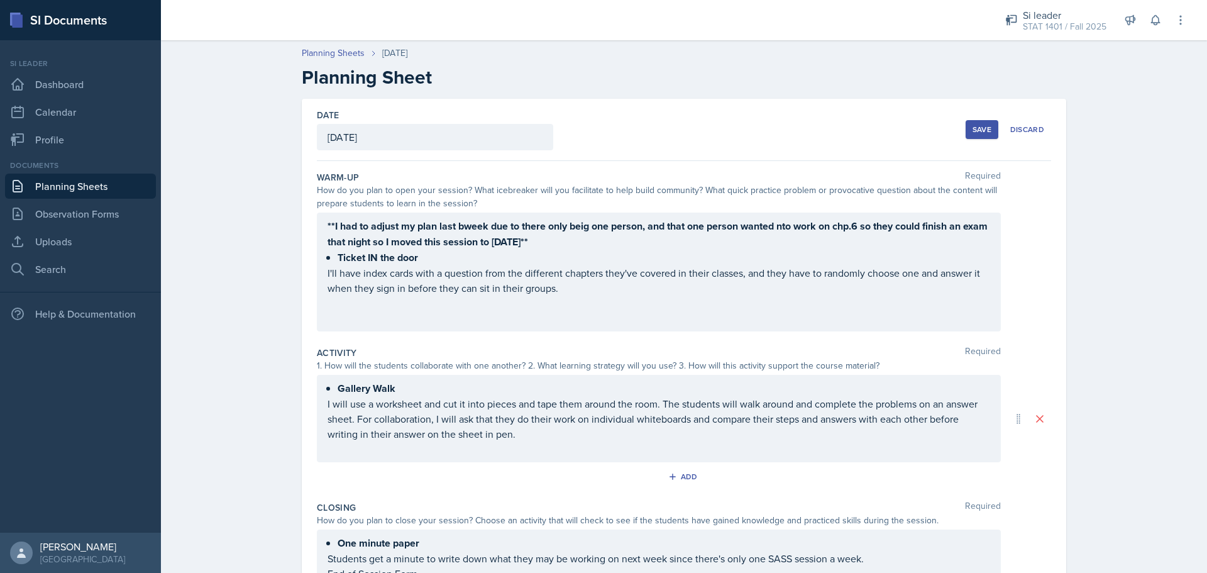
click at [966, 128] on button "Save" at bounding box center [982, 129] width 33 height 19
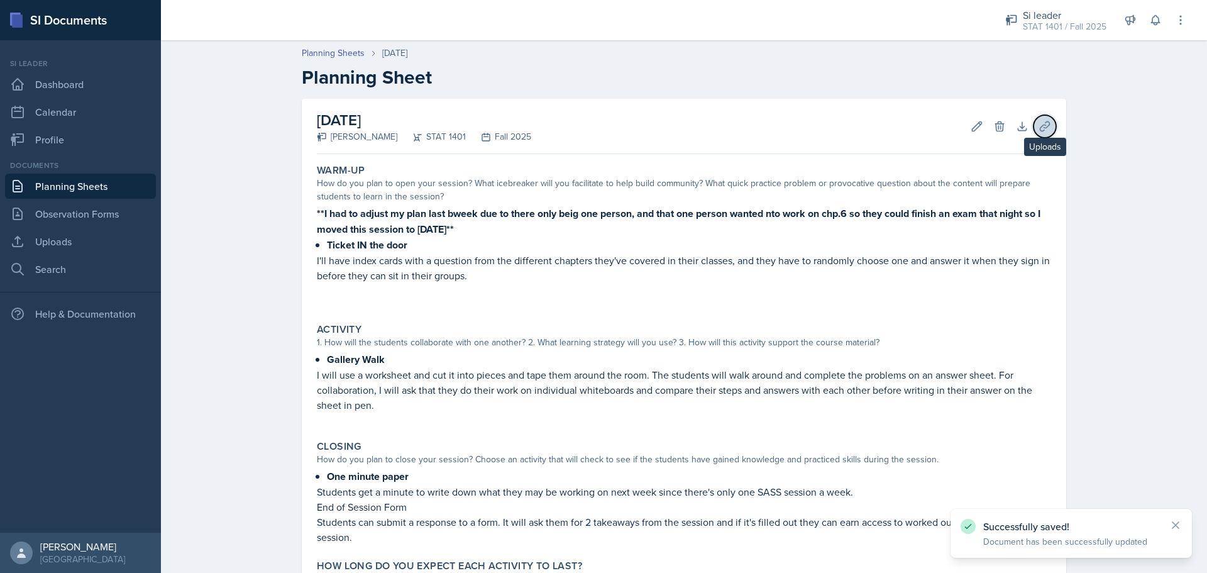
click at [1039, 123] on icon at bounding box center [1045, 126] width 13 height 13
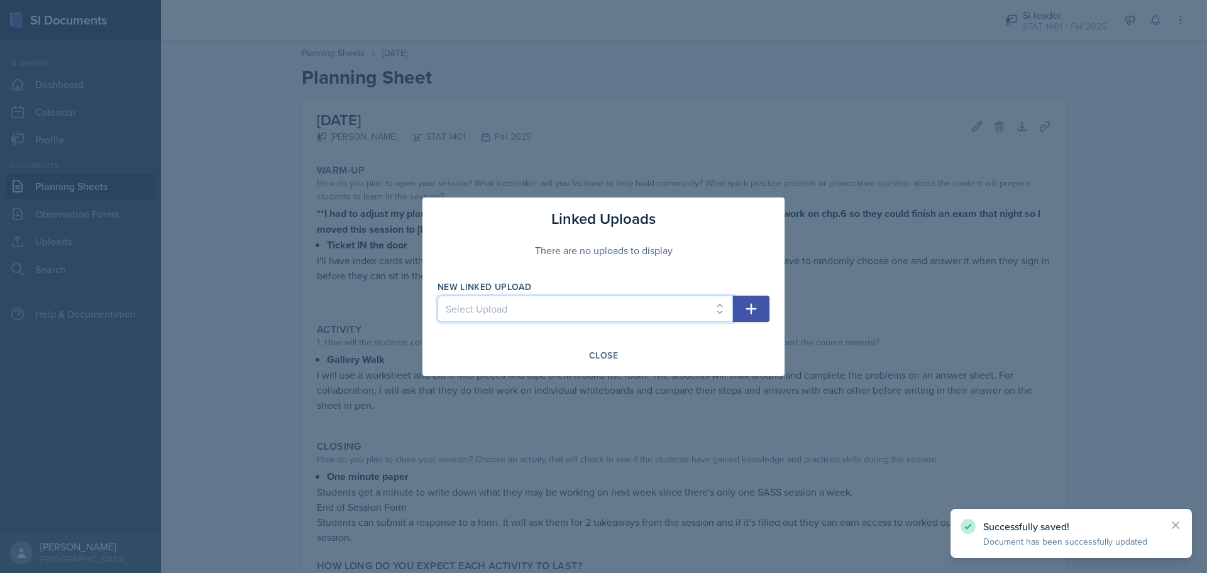
click at [677, 303] on select "Select Upload Stat musical chairs chp. 11&3 Stat speed dating 4-6 speed dating …" at bounding box center [585, 308] width 295 height 26
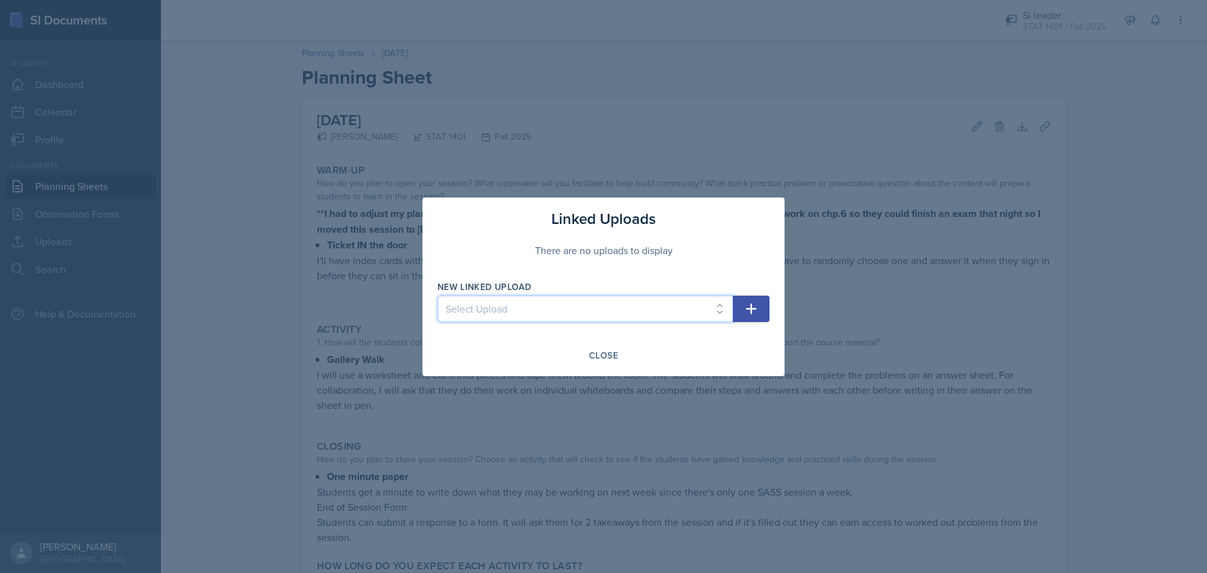
click at [700, 300] on select "Select Upload Stat musical chairs chp. 11&3 Stat speed dating 4-6 speed dating …" at bounding box center [585, 308] width 295 height 26
click at [609, 352] on div "Close" at bounding box center [603, 355] width 29 height 10
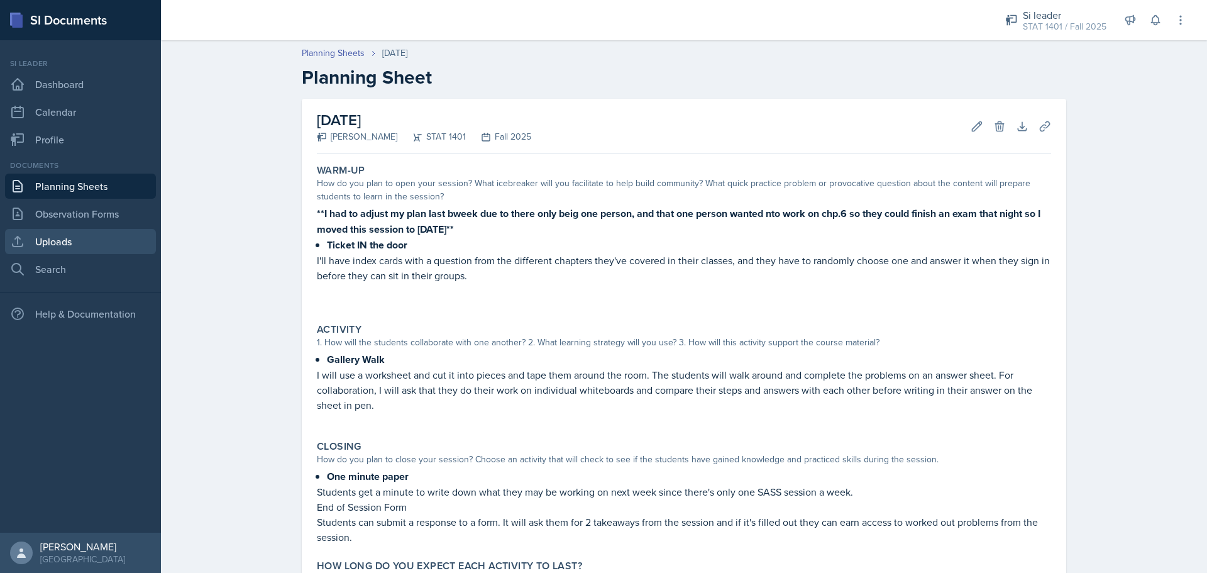
click at [80, 234] on link "Uploads" at bounding box center [80, 241] width 151 height 25
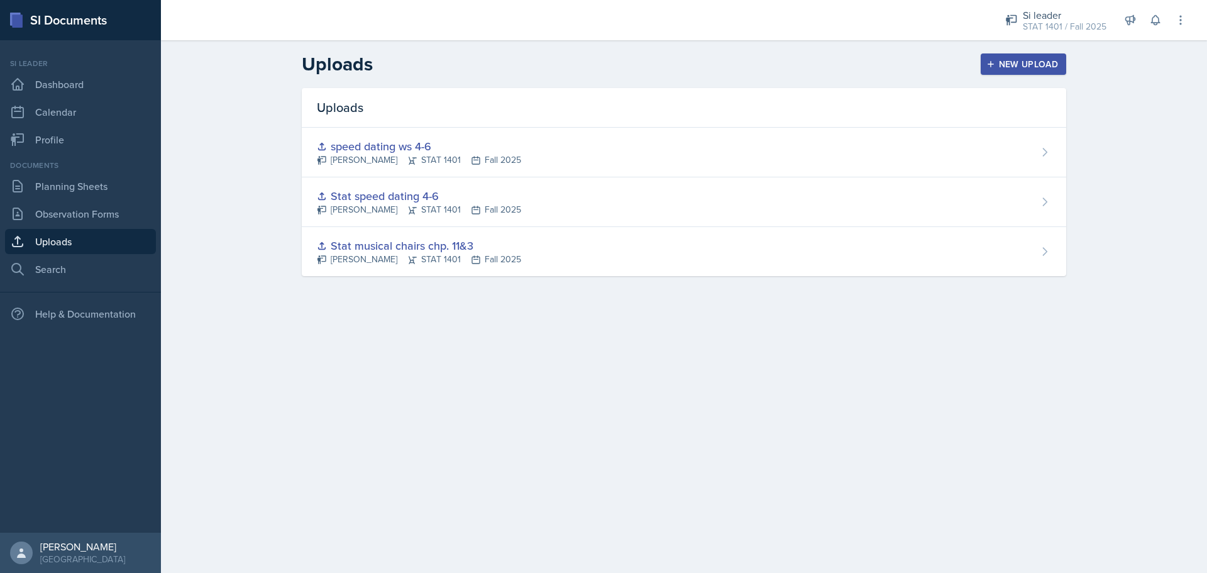
click at [998, 74] on button "New Upload" at bounding box center [1024, 63] width 86 height 21
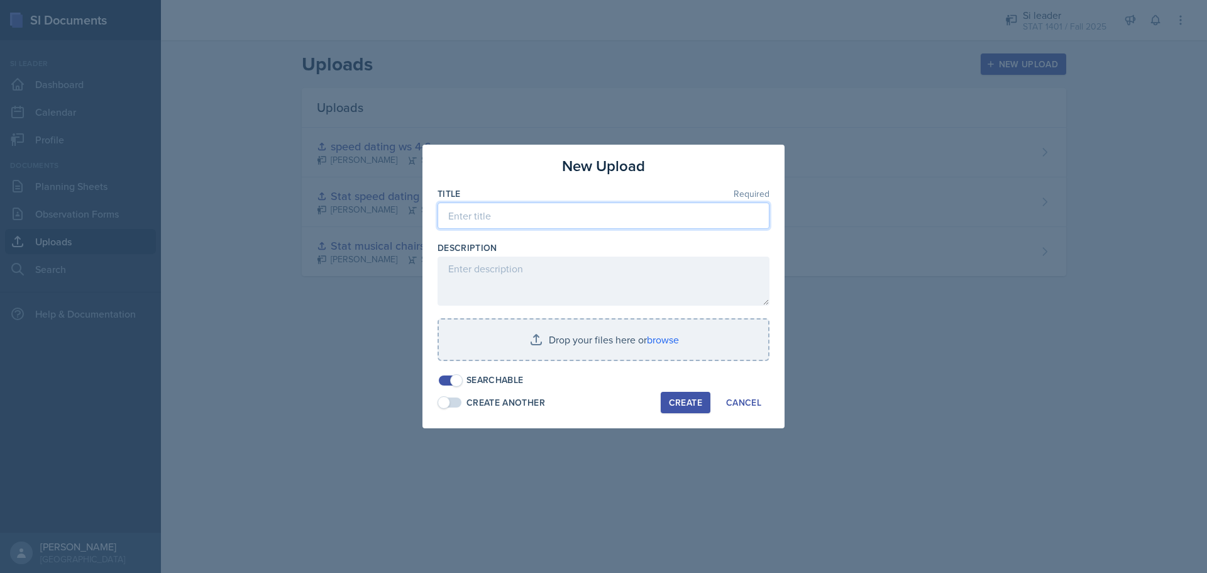
click at [561, 216] on input at bounding box center [604, 215] width 332 height 26
type input "ppt chp 7"
click at [679, 406] on div "Create" at bounding box center [685, 402] width 33 height 10
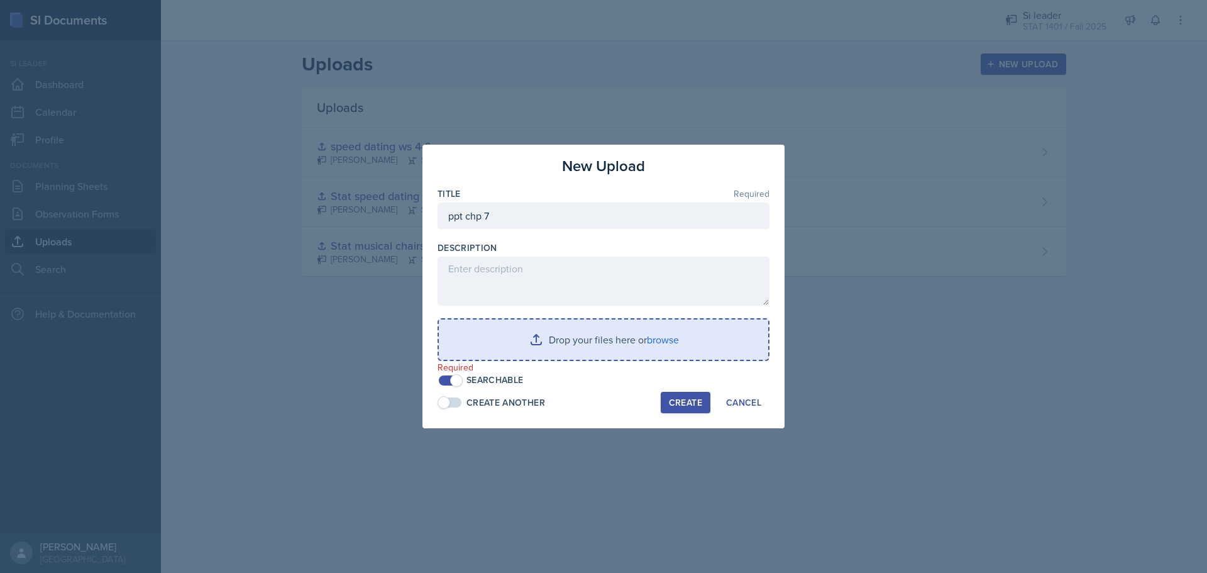
click at [668, 341] on input "file" at bounding box center [603, 339] width 329 height 40
click at [639, 347] on input "file" at bounding box center [603, 339] width 329 height 40
click at [494, 343] on input "file" at bounding box center [603, 339] width 329 height 40
click at [558, 341] on input "file" at bounding box center [603, 339] width 329 height 40
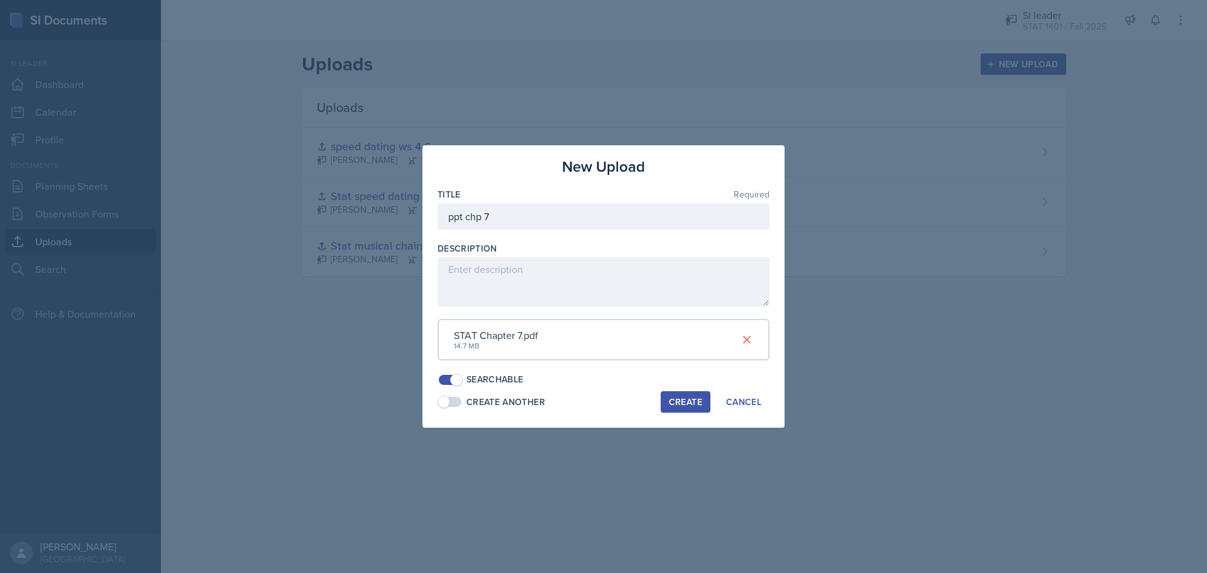
click at [675, 402] on div "Create" at bounding box center [685, 402] width 33 height 10
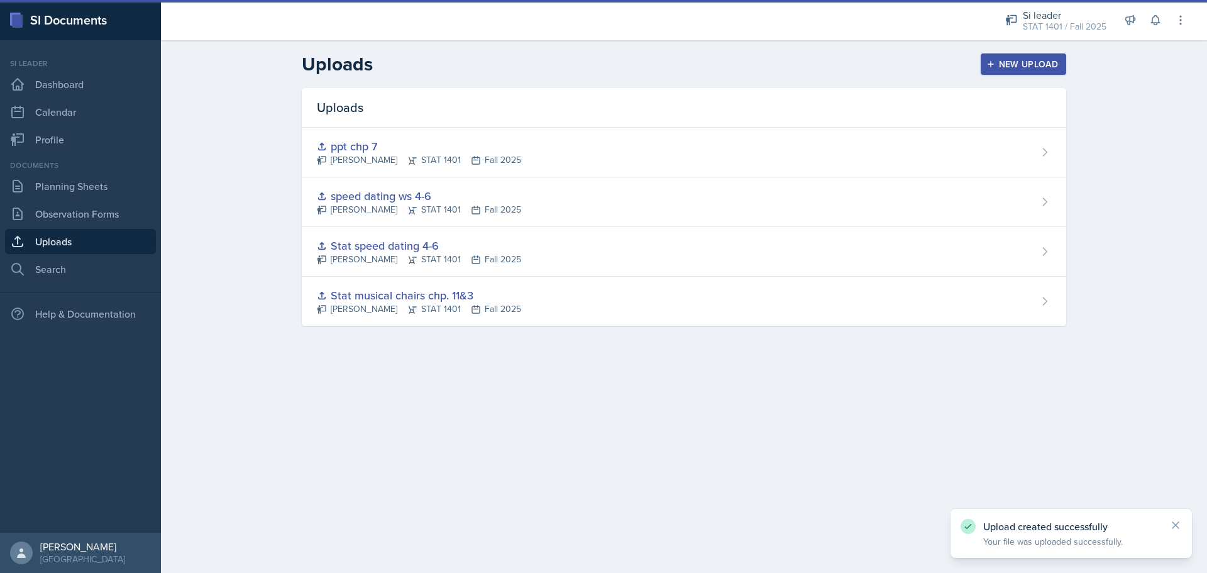
click at [995, 69] on div "New Upload" at bounding box center [1024, 64] width 70 height 10
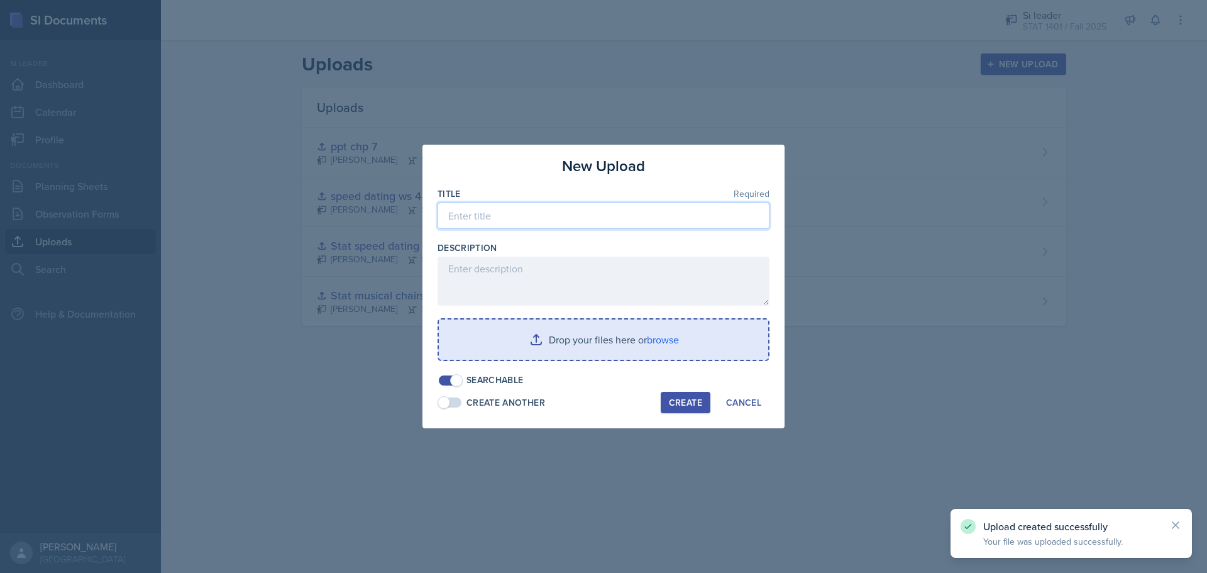
click at [670, 206] on input at bounding box center [604, 215] width 332 height 26
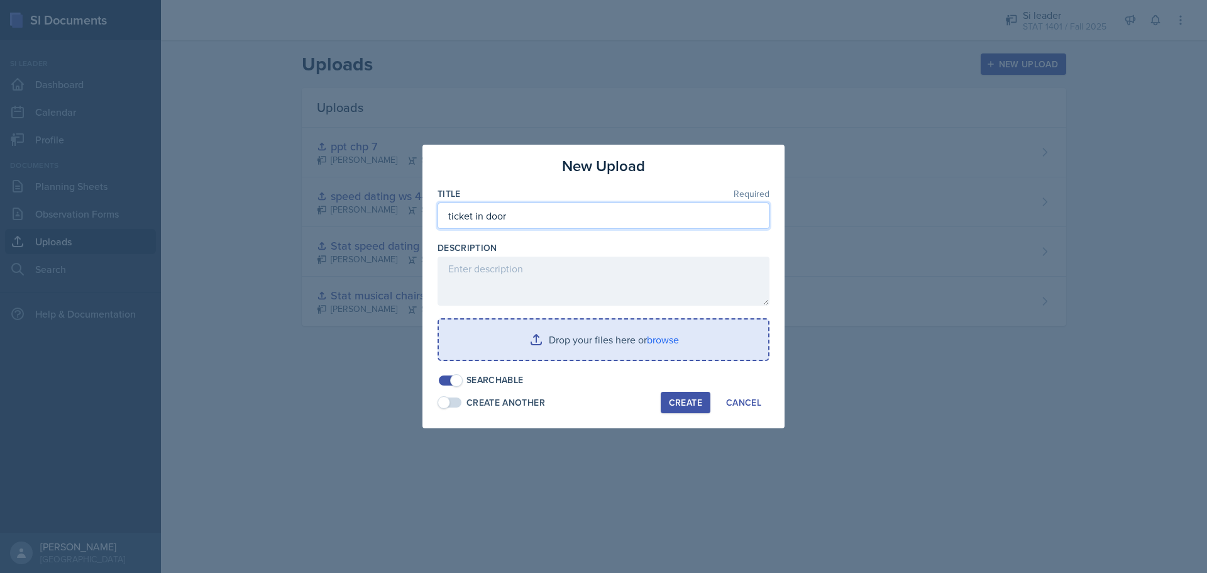
type input "ticket in door"
click at [605, 324] on input "file" at bounding box center [603, 339] width 329 height 40
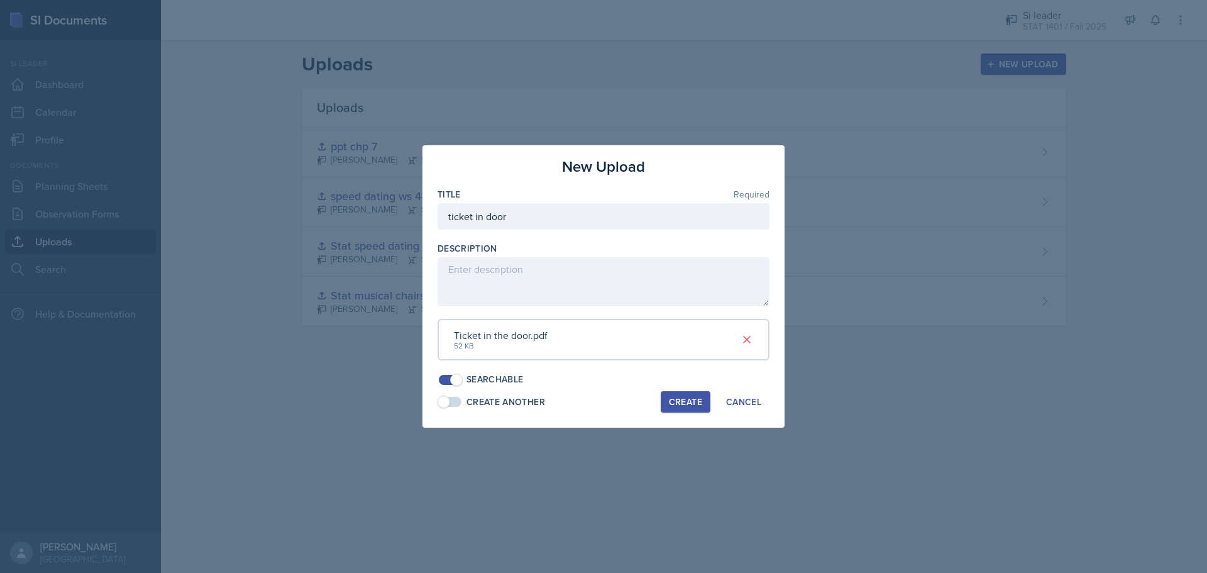
click at [671, 406] on div "Create" at bounding box center [685, 402] width 33 height 10
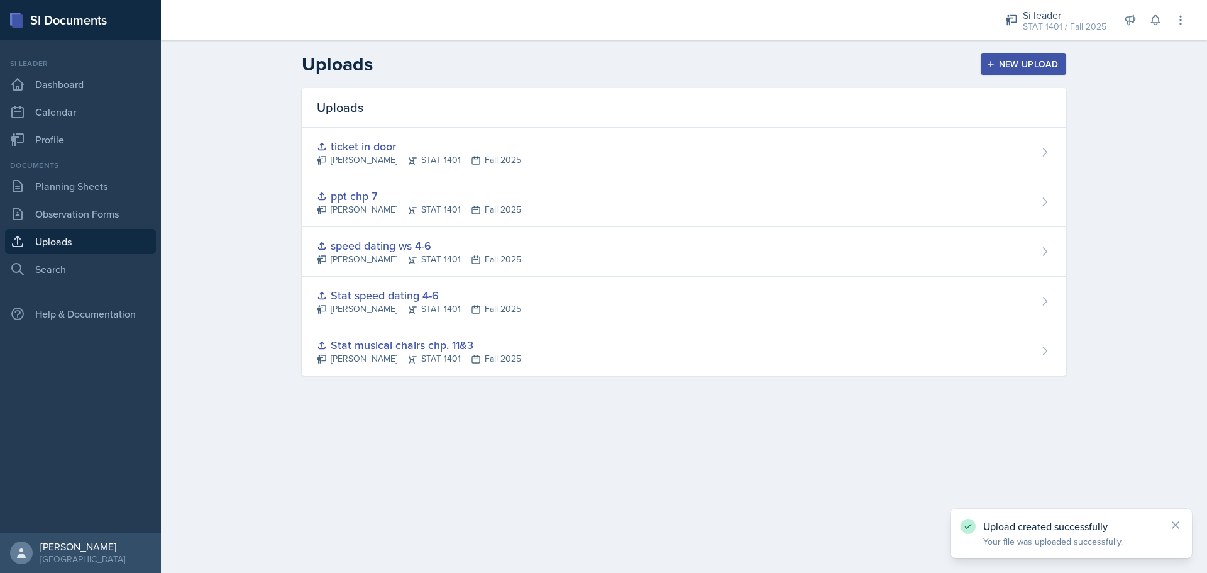
click at [1017, 62] on div "New Upload" at bounding box center [1024, 64] width 70 height 10
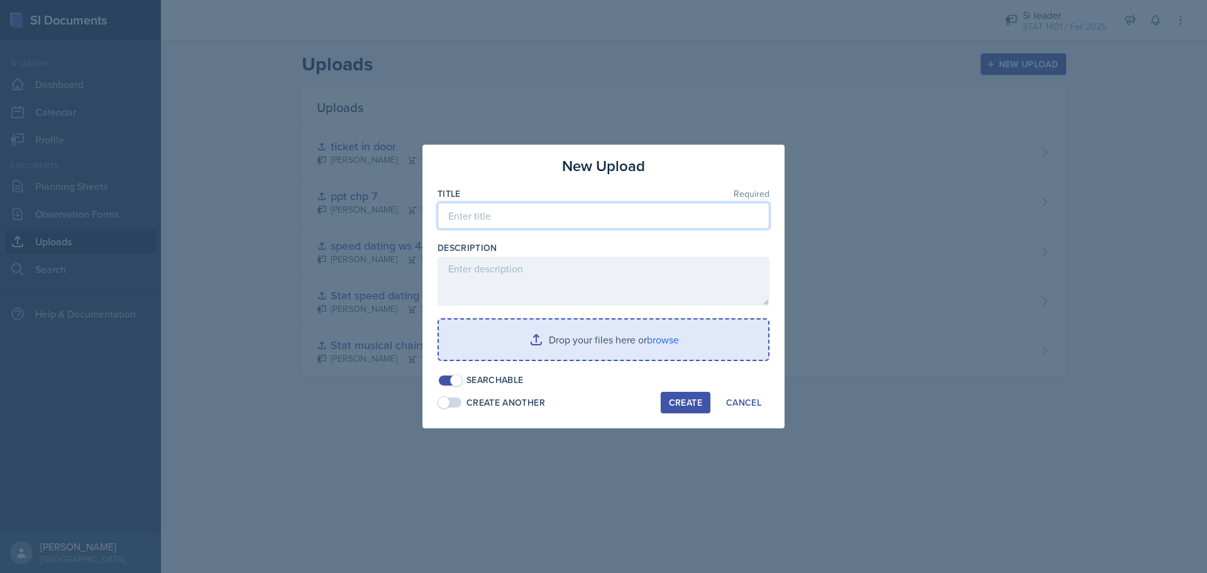
click at [661, 211] on input at bounding box center [604, 215] width 332 height 26
click at [689, 332] on input "file" at bounding box center [603, 339] width 329 height 40
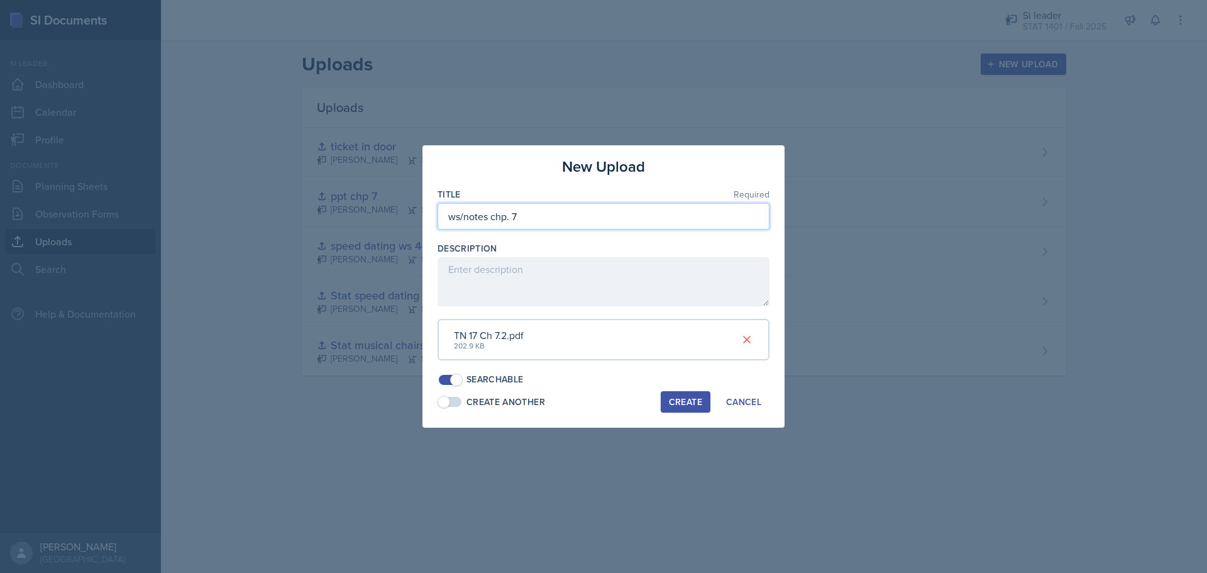
click at [525, 216] on input "ws/notes chp. 7" at bounding box center [604, 216] width 332 height 26
type input "ws/notes chp. 7.2"
click at [685, 406] on div "Create" at bounding box center [685, 402] width 33 height 10
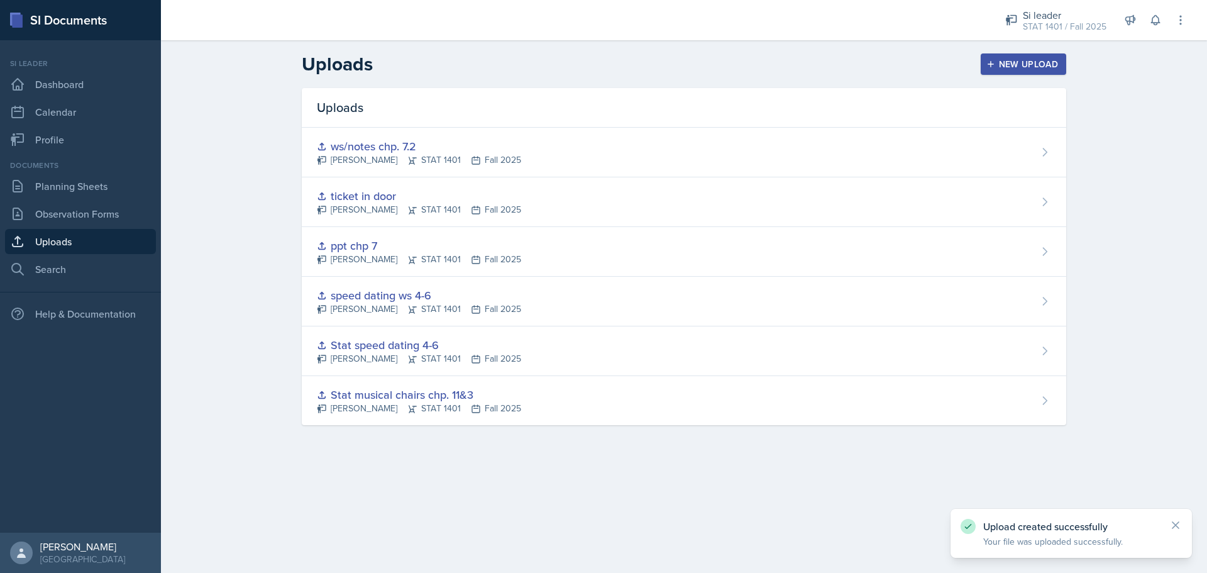
click at [990, 69] on button "New Upload" at bounding box center [1024, 63] width 86 height 21
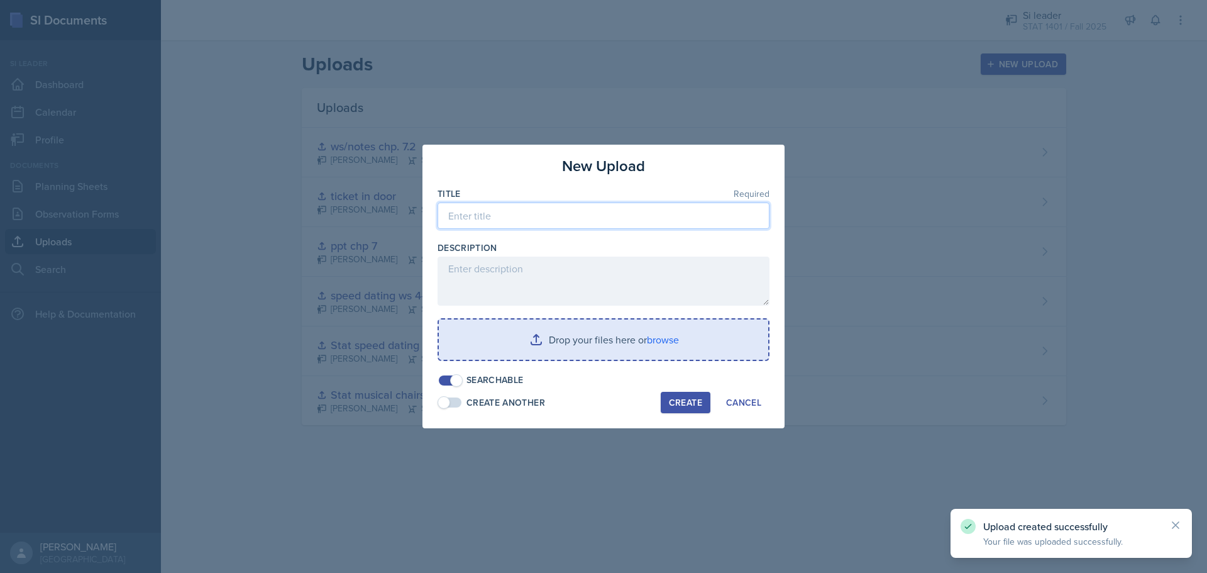
click at [583, 216] on input at bounding box center [604, 215] width 332 height 26
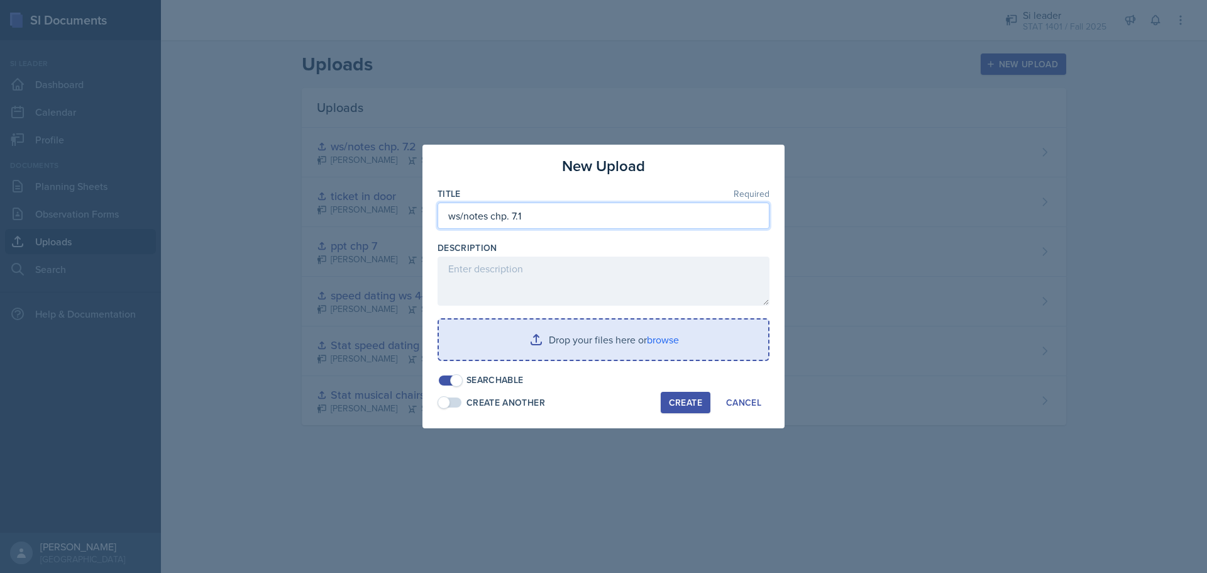
type input "ws/notes chp. 7.1"
click at [632, 340] on input "file" at bounding box center [603, 339] width 329 height 40
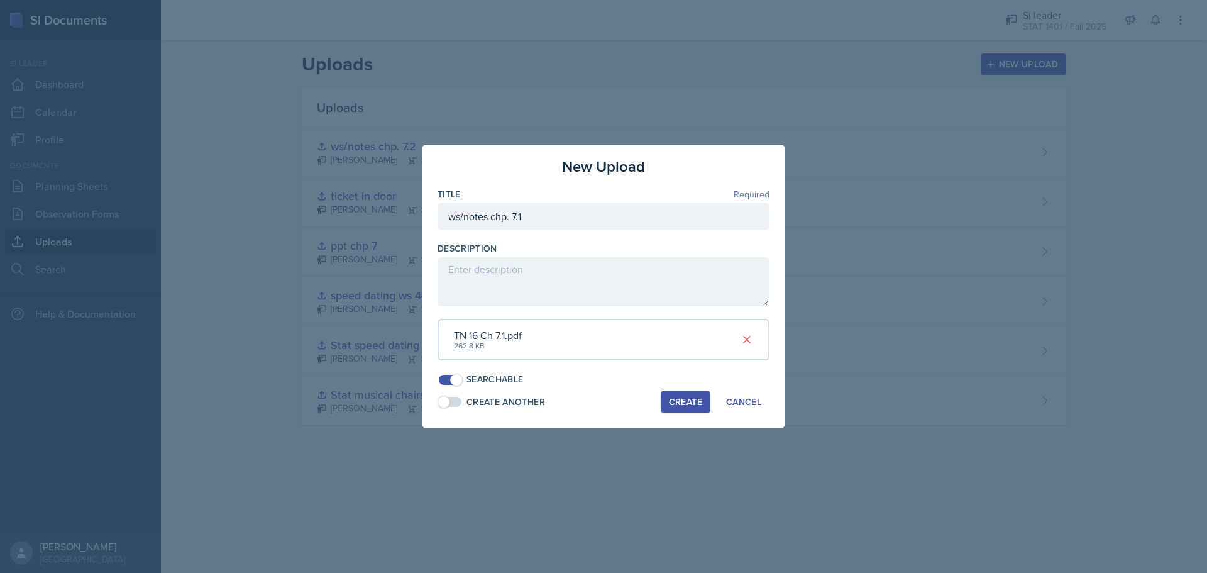
click at [665, 399] on button "Create" at bounding box center [686, 401] width 50 height 21
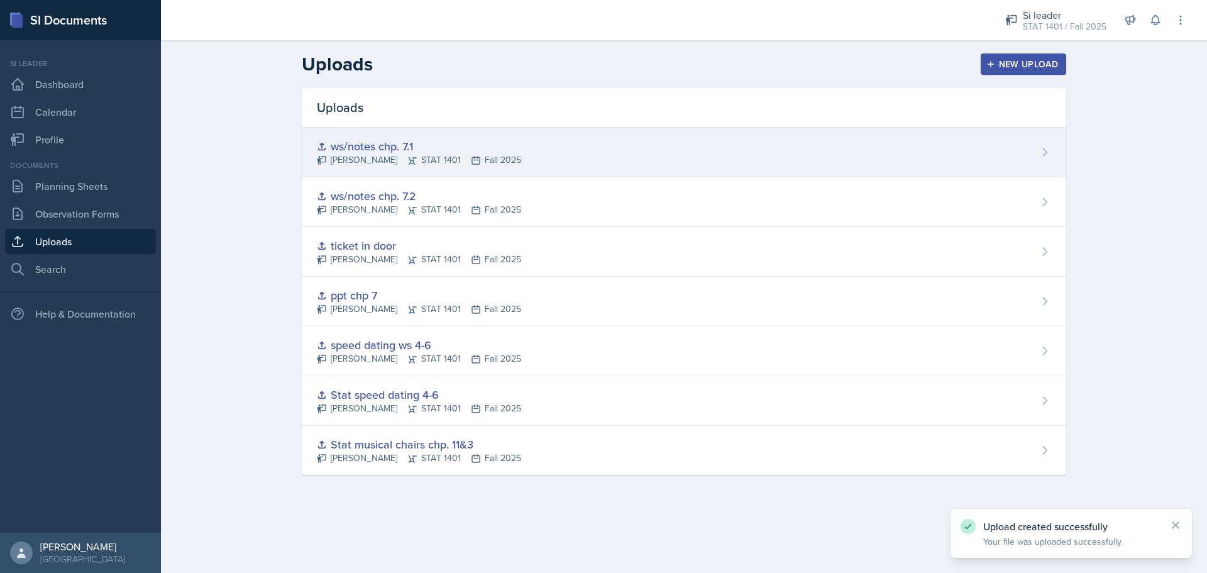
click at [924, 144] on div "ws/notes chp. 7.1 McKenzie King STAT 1401 Fall 2025" at bounding box center [684, 153] width 765 height 50
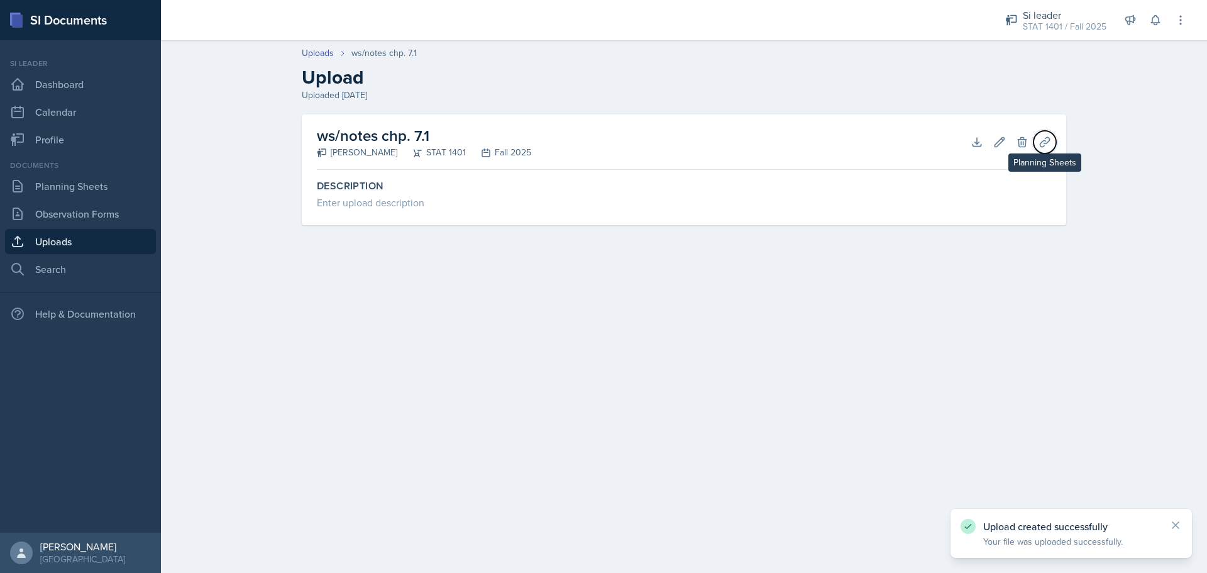
click at [1049, 146] on icon at bounding box center [1045, 142] width 13 height 13
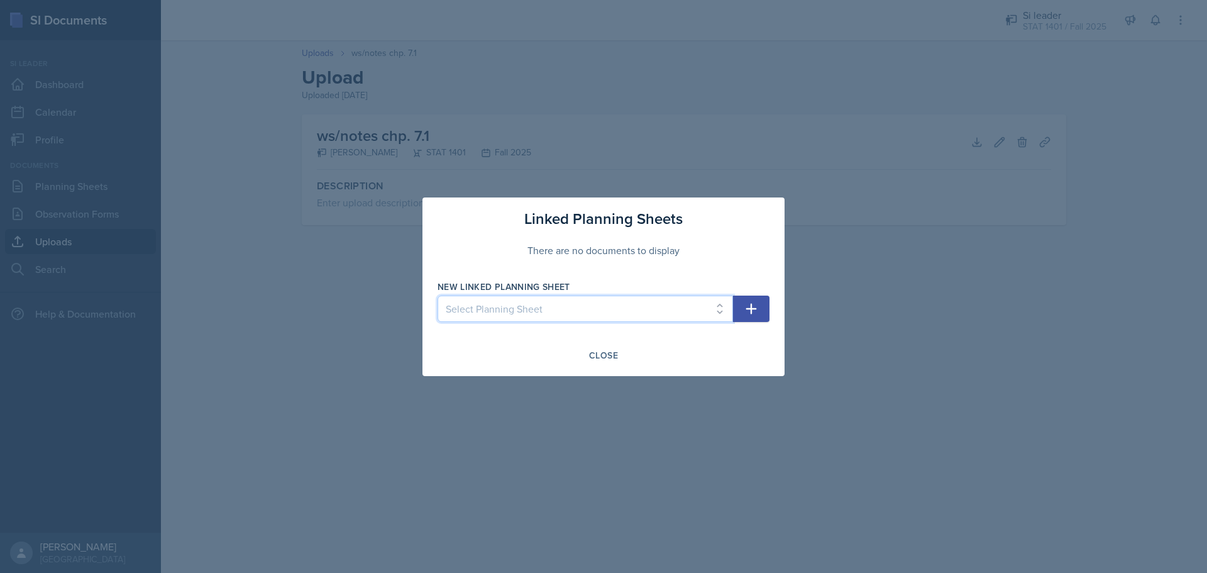
click at [652, 305] on select "Select Planning Sheet Oct 9th, 2025 Oct 2nd, 2025 Sep 25th, 2025 Sep 18th, 2025" at bounding box center [585, 308] width 295 height 26
select select "56423ff3-4d80-482b-8f1d-a336e27316d3"
click at [438, 295] on select "Select Planning Sheet Oct 9th, 2025 Oct 2nd, 2025 Sep 25th, 2025 Sep 18th, 2025" at bounding box center [585, 308] width 295 height 26
click at [757, 313] on icon "button" at bounding box center [751, 308] width 15 height 15
select select
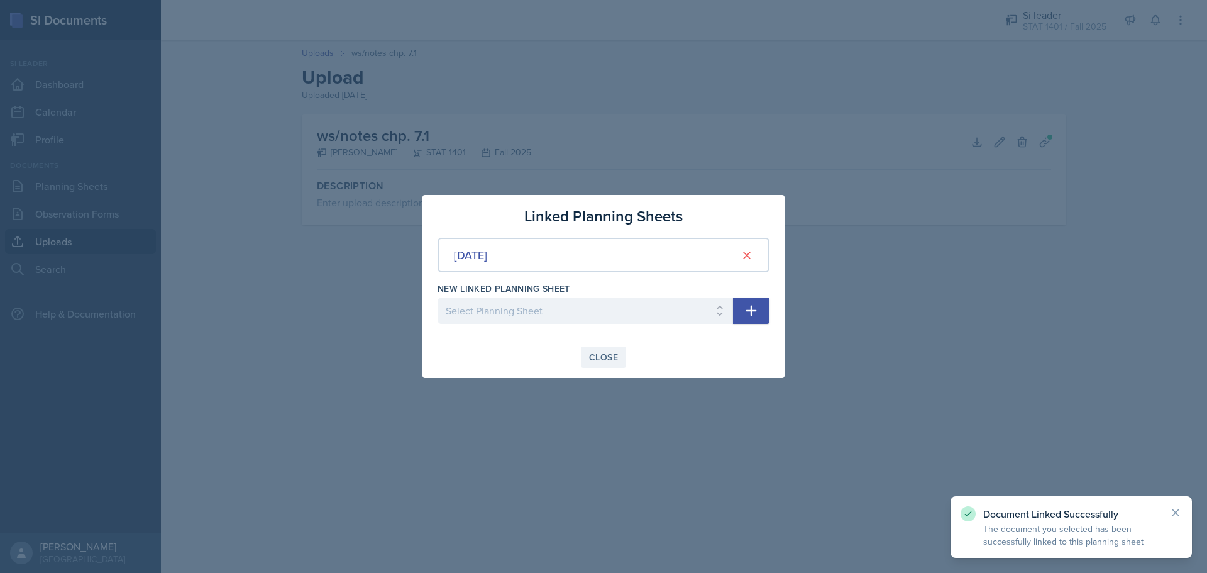
click at [597, 362] on div "Close" at bounding box center [603, 357] width 29 height 10
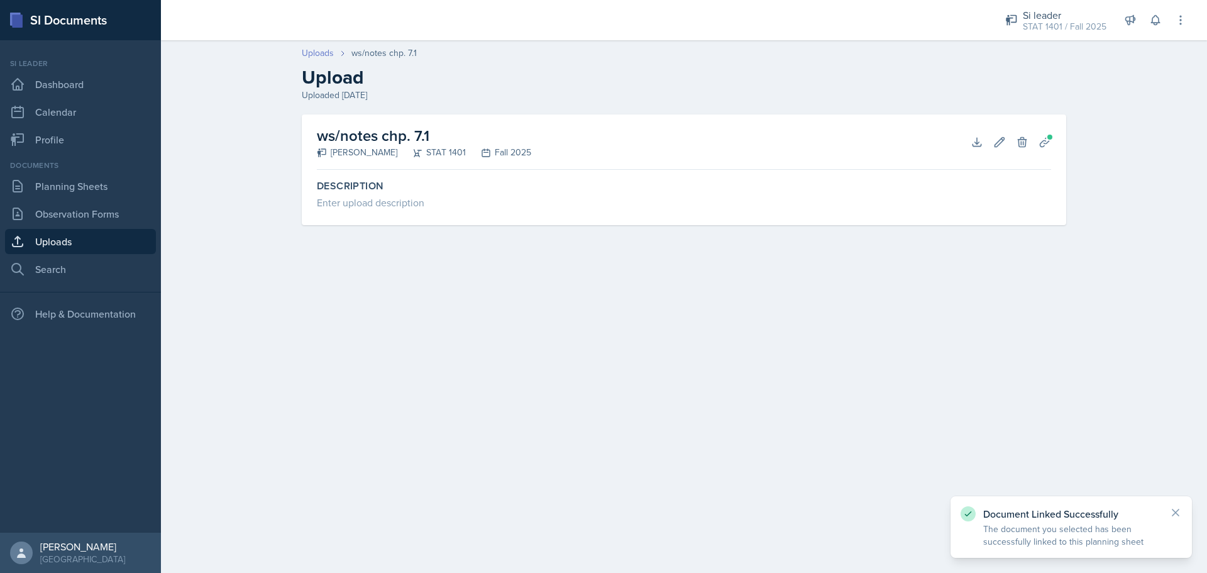
click at [329, 51] on link "Uploads" at bounding box center [318, 53] width 32 height 13
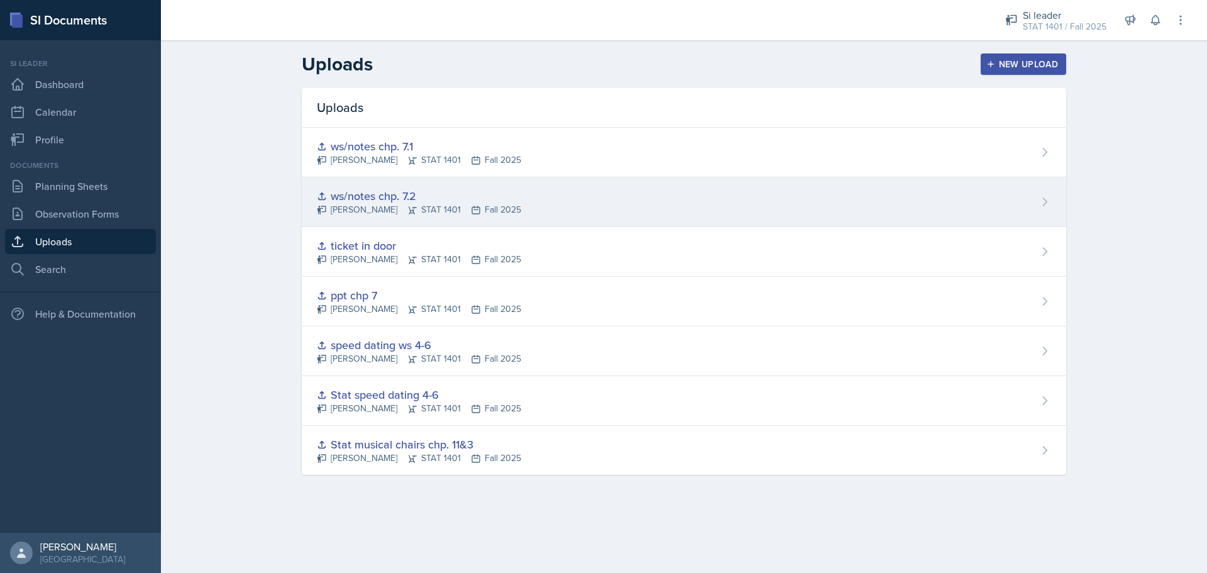
click at [475, 197] on div "ws/notes chp. 7.2" at bounding box center [419, 195] width 204 height 17
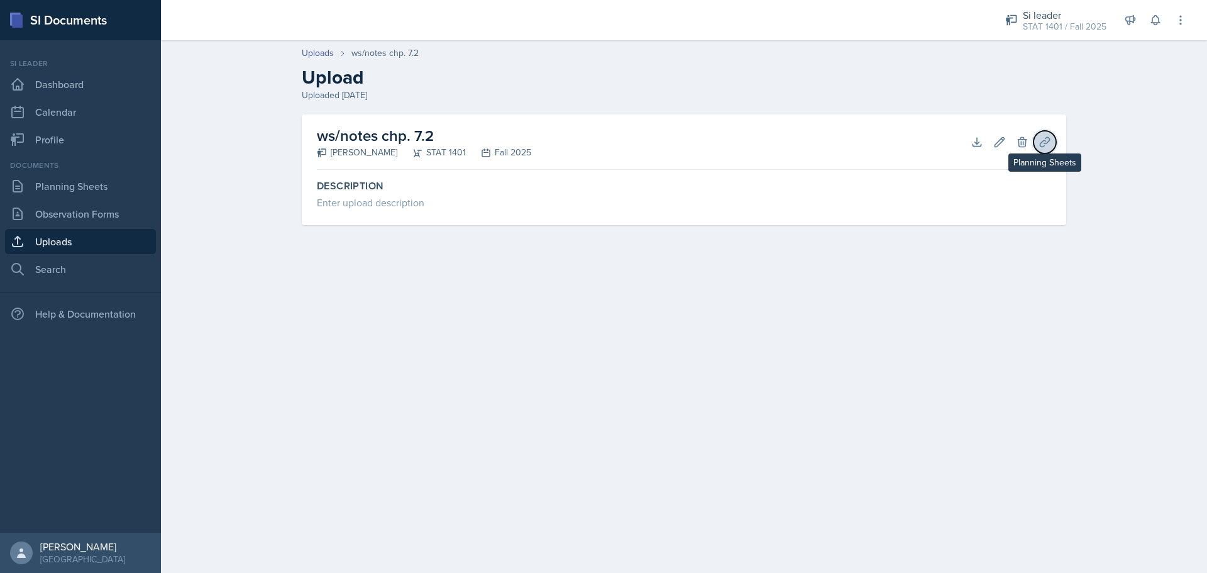
click at [1049, 143] on icon at bounding box center [1045, 142] width 13 height 13
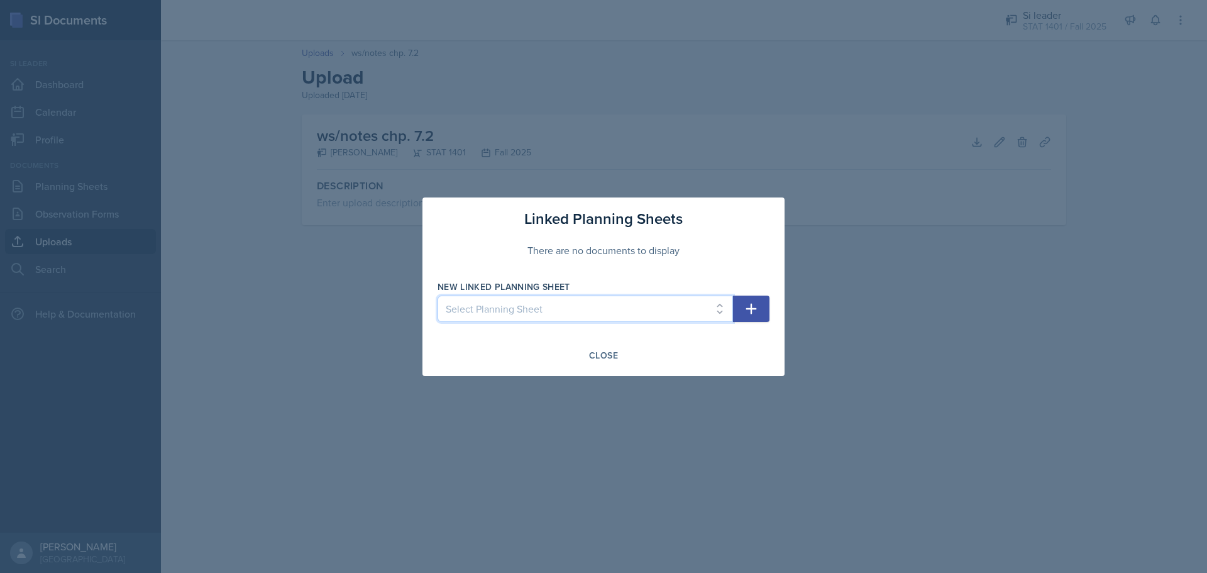
click at [685, 295] on select "Select Planning Sheet Oct 9th, 2025 Oct 2nd, 2025 Sep 25th, 2025 Sep 18th, 2025" at bounding box center [585, 308] width 295 height 26
select select "56423ff3-4d80-482b-8f1d-a336e27316d3"
click at [438, 295] on select "Select Planning Sheet Oct 9th, 2025 Oct 2nd, 2025 Sep 25th, 2025 Sep 18th, 2025" at bounding box center [585, 308] width 295 height 26
click at [744, 314] on icon "button" at bounding box center [751, 308] width 15 height 15
select select
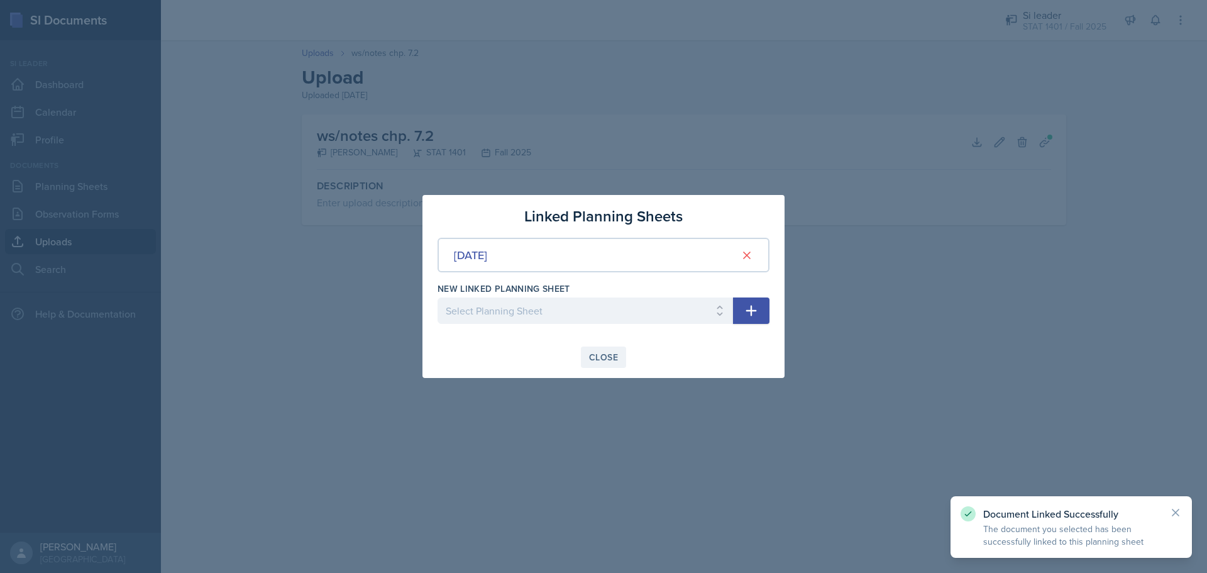
click at [591, 359] on div "Close" at bounding box center [603, 357] width 29 height 10
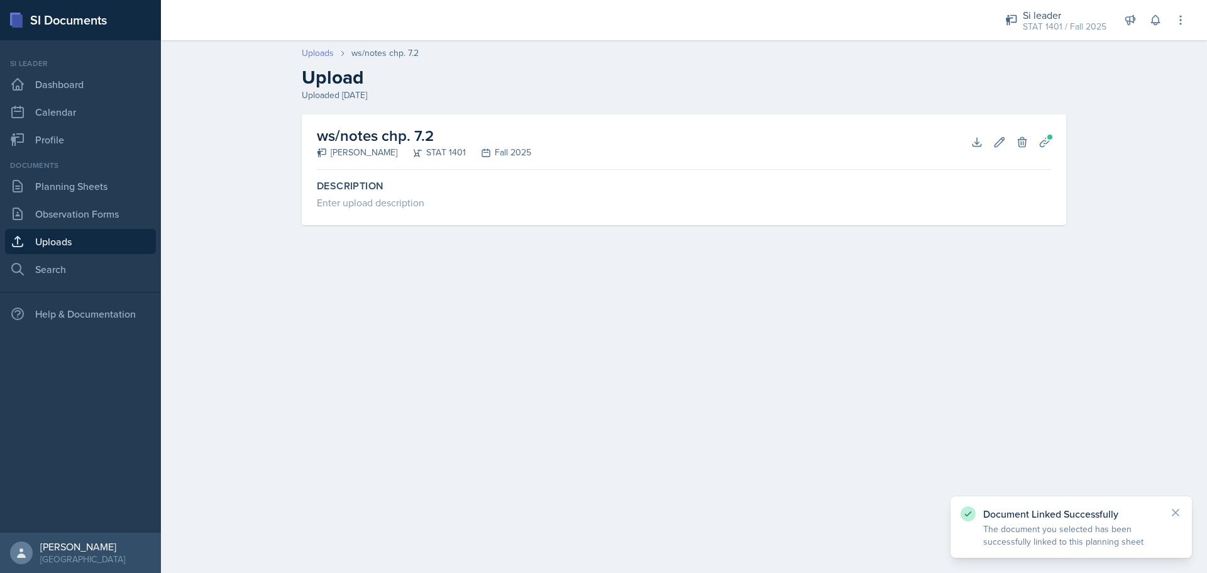
click at [314, 55] on link "Uploads" at bounding box center [318, 53] width 32 height 13
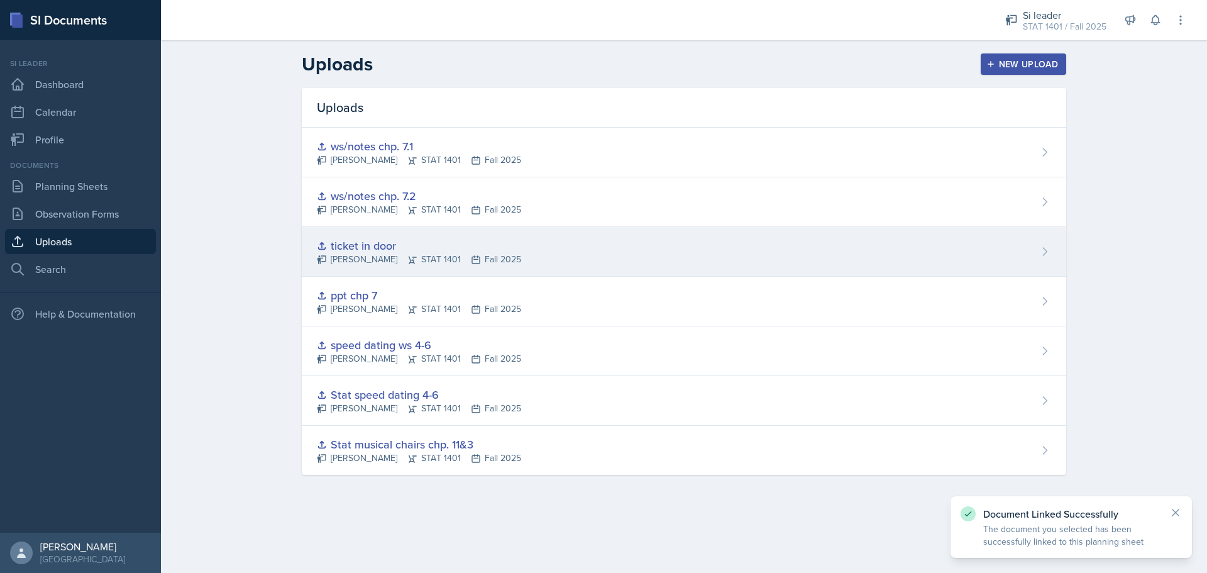
click at [524, 254] on div "ticket in door McKenzie King STAT 1401 Fall 2025" at bounding box center [684, 252] width 765 height 50
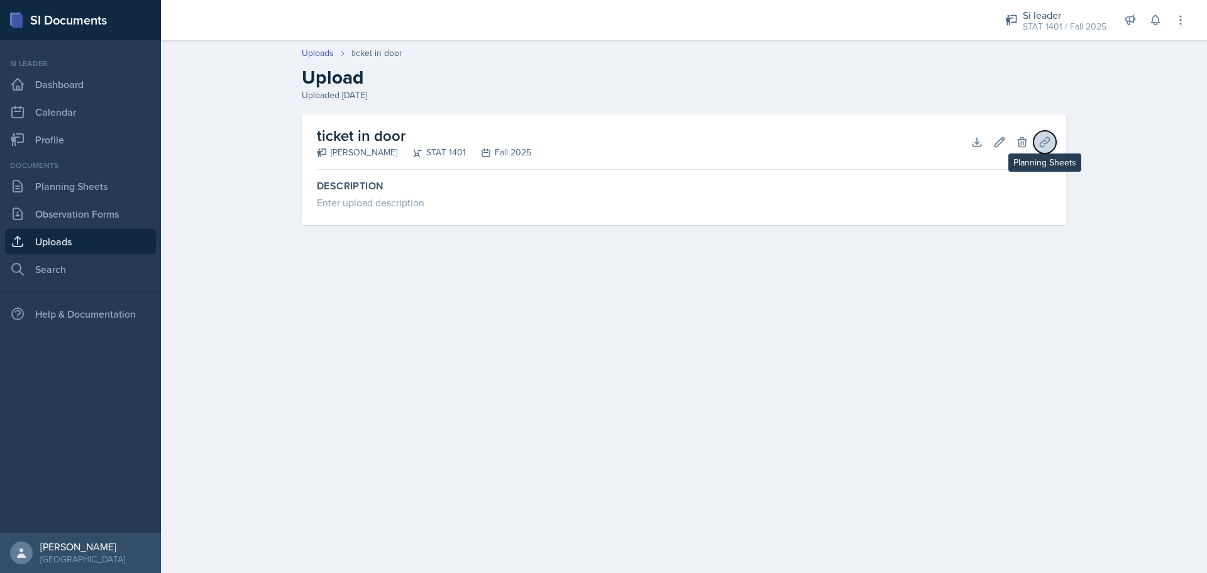
click at [1043, 147] on icon at bounding box center [1045, 142] width 13 height 13
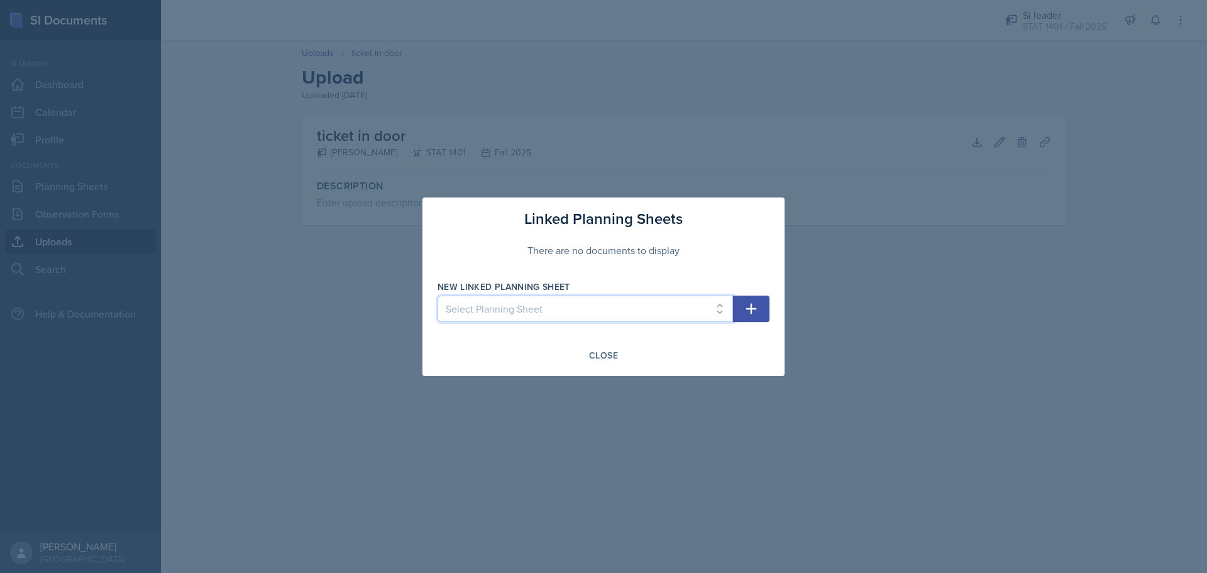
click at [671, 309] on select "Select Planning Sheet Oct 9th, 2025 Oct 2nd, 2025 Sep 25th, 2025 Sep 18th, 2025" at bounding box center [585, 308] width 295 height 26
select select "56423ff3-4d80-482b-8f1d-a336e27316d3"
click at [438, 295] on select "Select Planning Sheet Oct 9th, 2025 Oct 2nd, 2025 Sep 25th, 2025 Sep 18th, 2025" at bounding box center [585, 308] width 295 height 26
click at [749, 306] on icon "button" at bounding box center [751, 308] width 15 height 15
select select
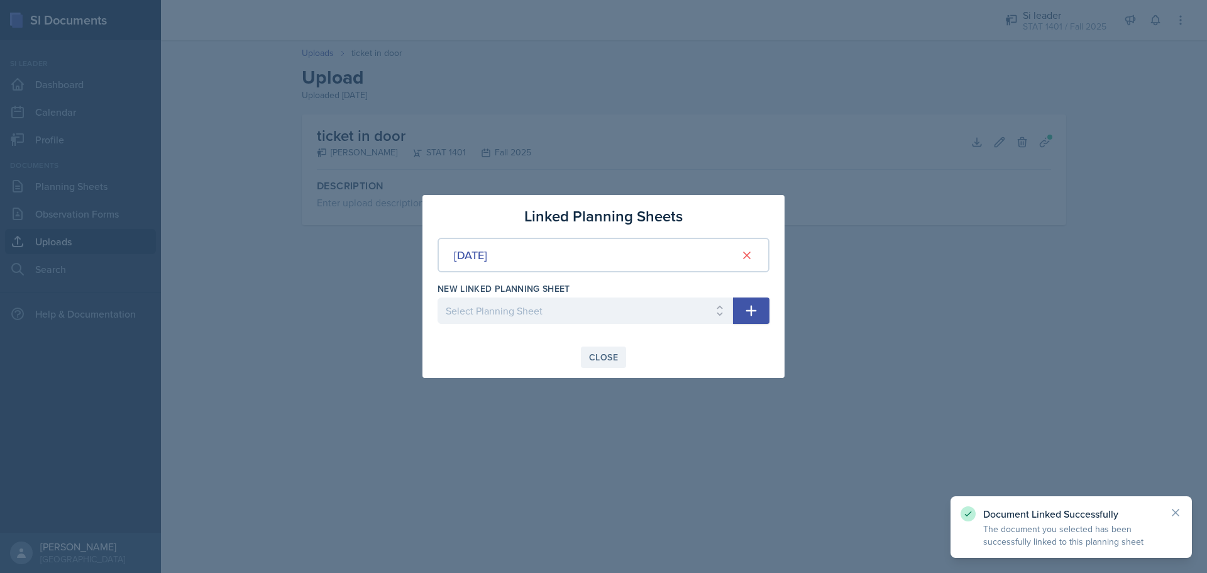
click at [594, 356] on div "Close" at bounding box center [603, 357] width 29 height 10
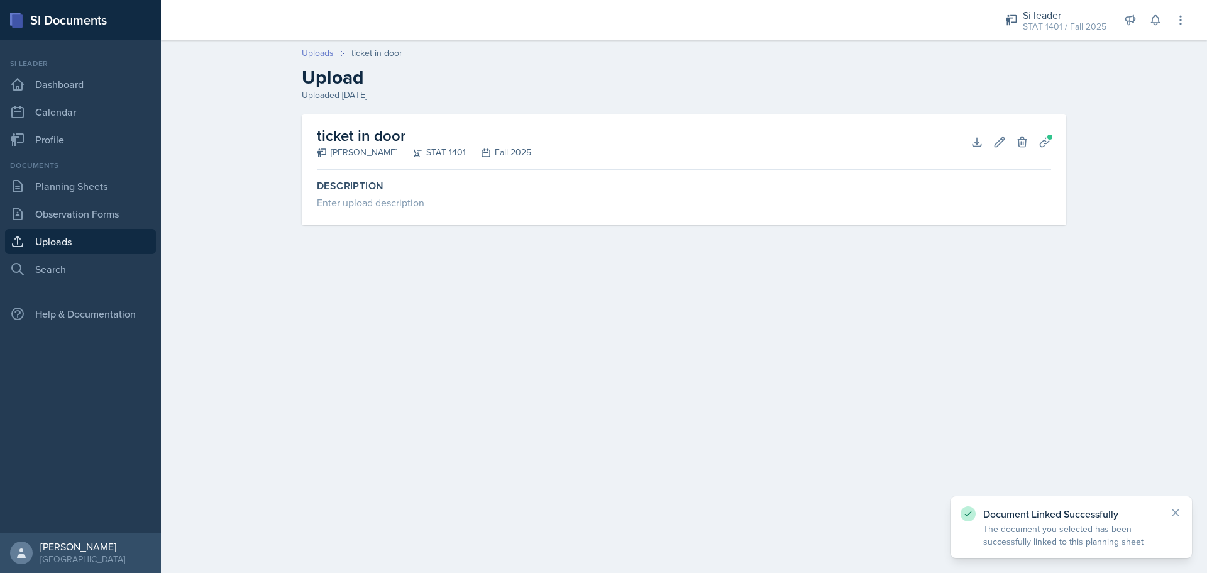
click at [326, 56] on link "Uploads" at bounding box center [318, 53] width 32 height 13
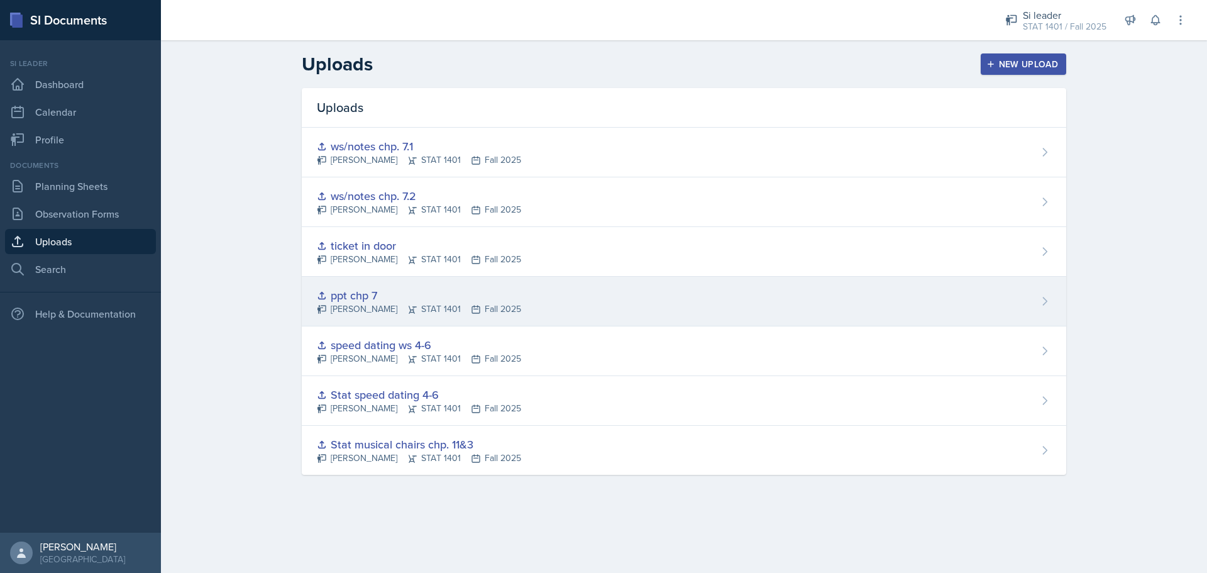
click at [398, 285] on div "ppt chp 7 McKenzie King STAT 1401 Fall 2025" at bounding box center [684, 302] width 765 height 50
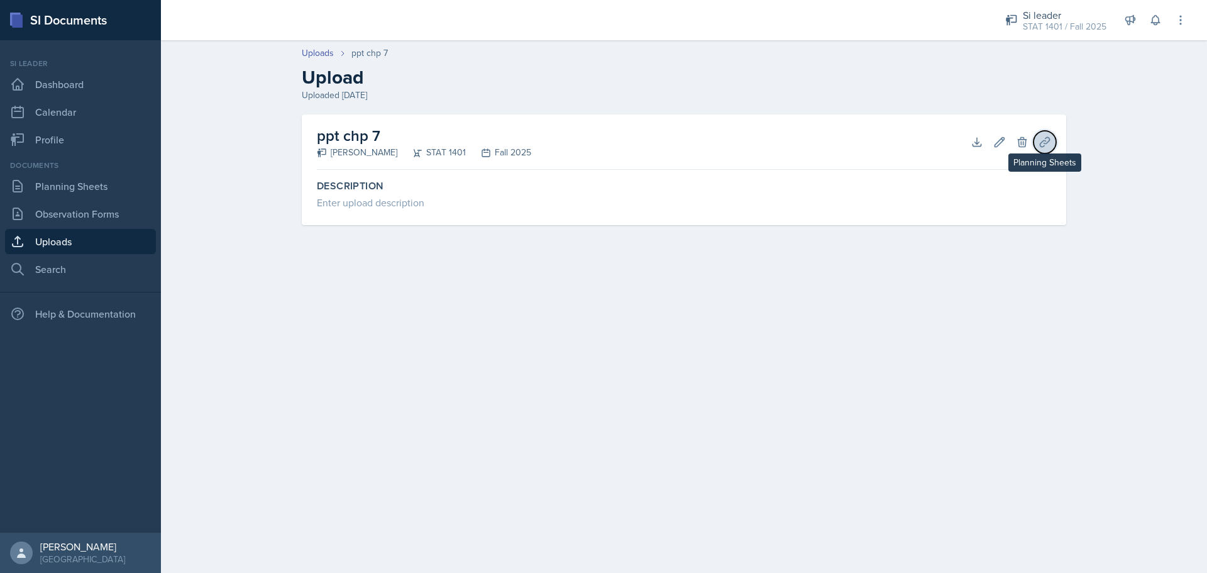
click at [1044, 143] on icon at bounding box center [1044, 141] width 9 height 9
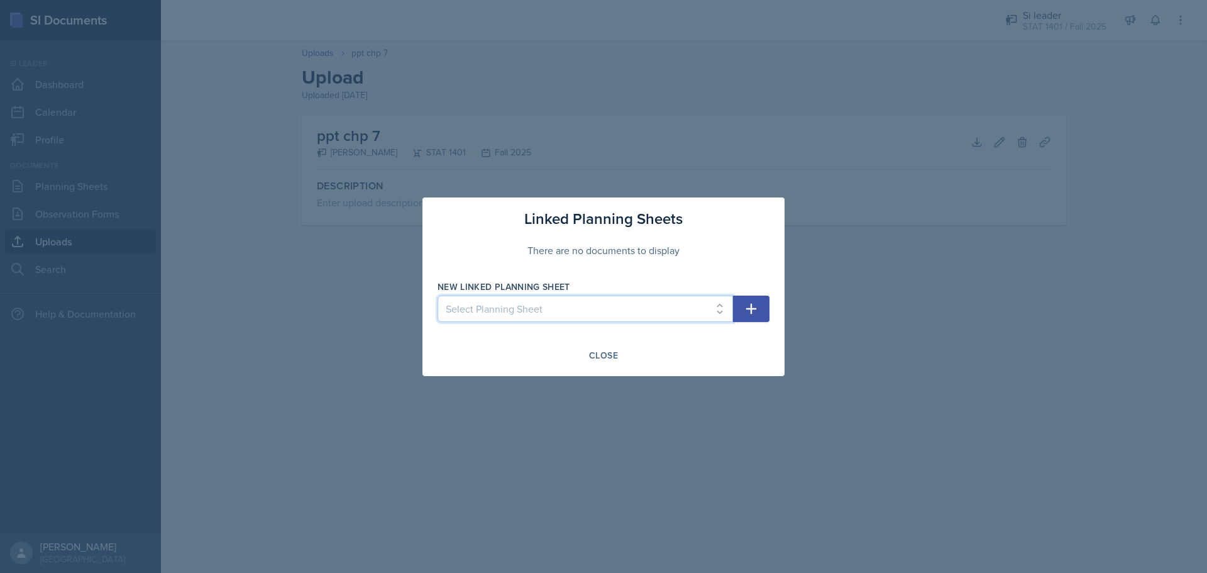
click at [677, 309] on select "Select Planning Sheet Oct 9th, 2025 Oct 2nd, 2025 Sep 25th, 2025 Sep 18th, 2025" at bounding box center [585, 308] width 295 height 26
select select "56423ff3-4d80-482b-8f1d-a336e27316d3"
click at [438, 295] on select "Select Planning Sheet Oct 9th, 2025 Oct 2nd, 2025 Sep 25th, 2025 Sep 18th, 2025" at bounding box center [585, 308] width 295 height 26
click at [736, 307] on button "button" at bounding box center [751, 308] width 36 height 26
select select
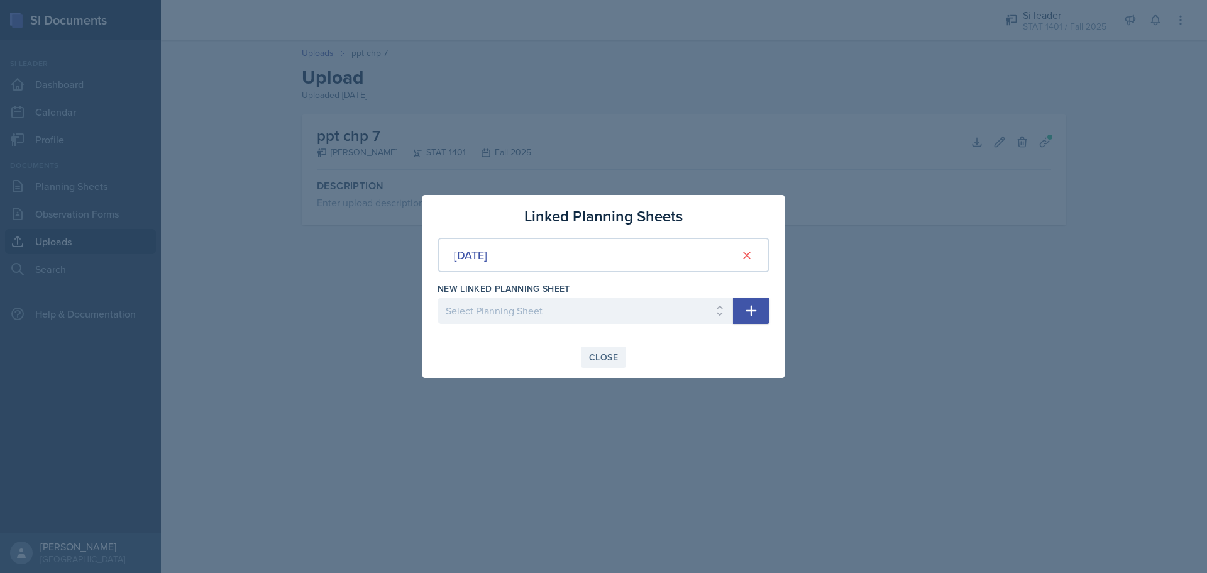
click at [599, 354] on div "Close" at bounding box center [603, 357] width 29 height 10
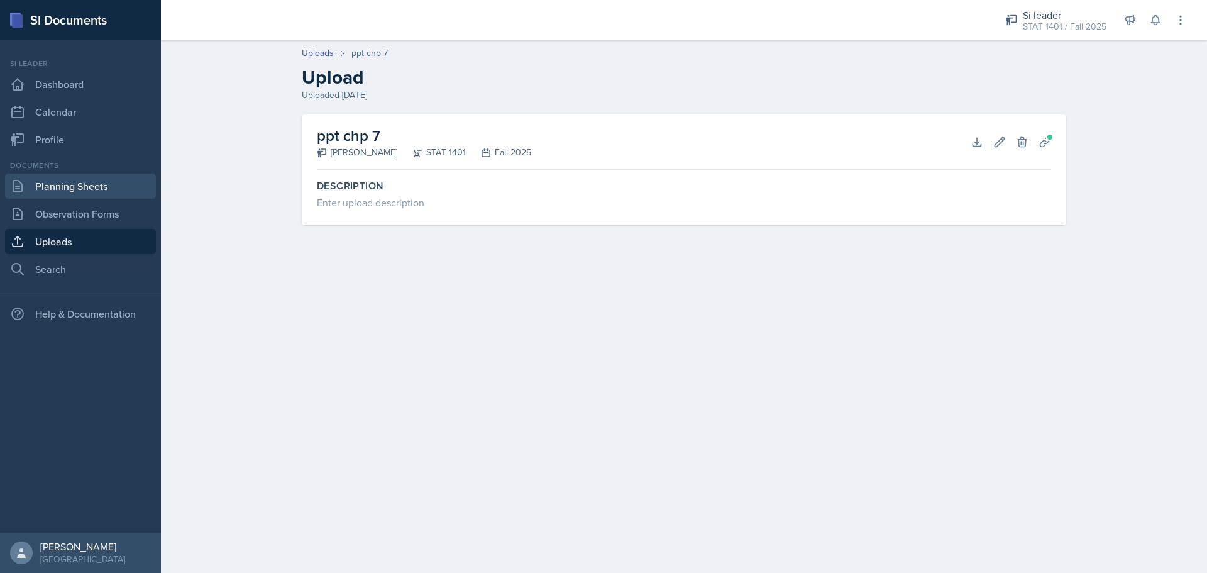
click at [102, 189] on link "Planning Sheets" at bounding box center [80, 186] width 151 height 25
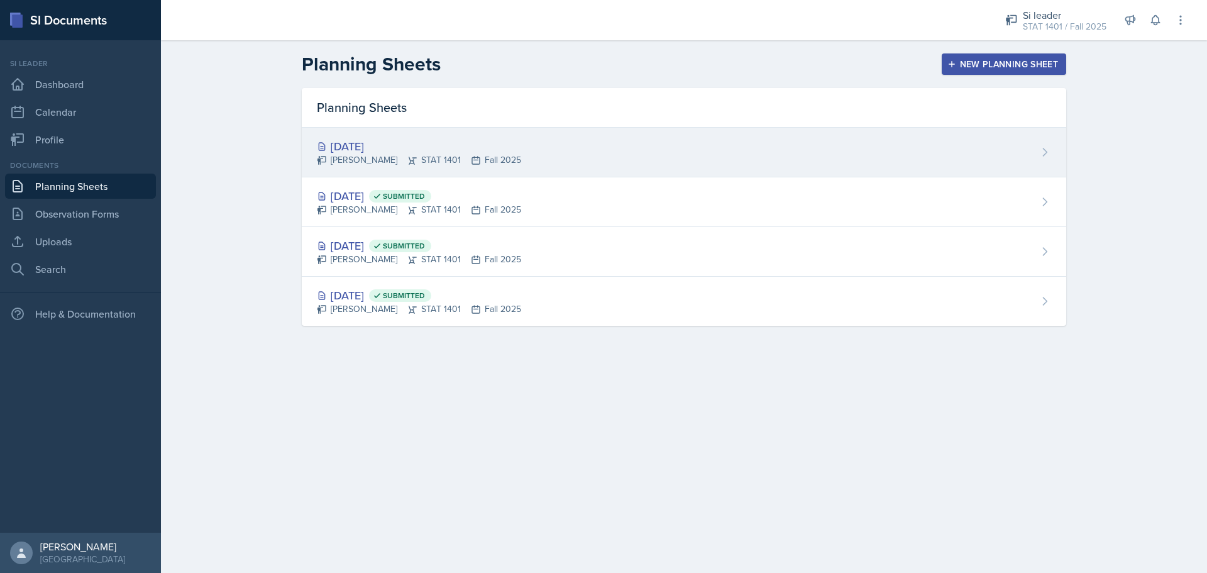
click at [441, 153] on div "[PERSON_NAME] STAT 1401 Fall 2025" at bounding box center [419, 159] width 204 height 13
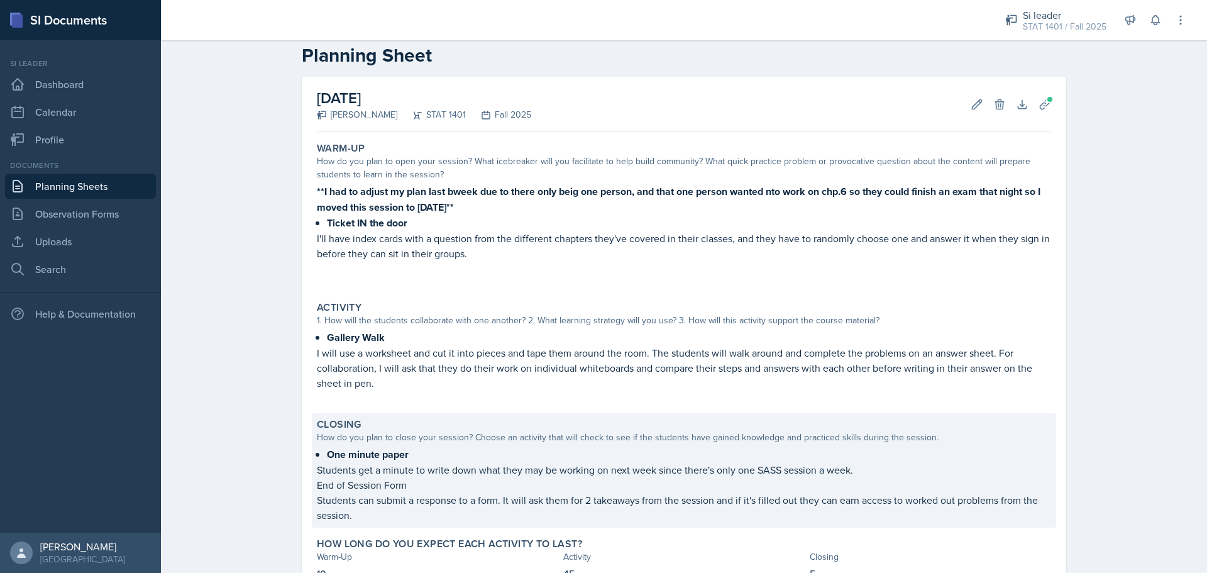
scroll to position [117, 0]
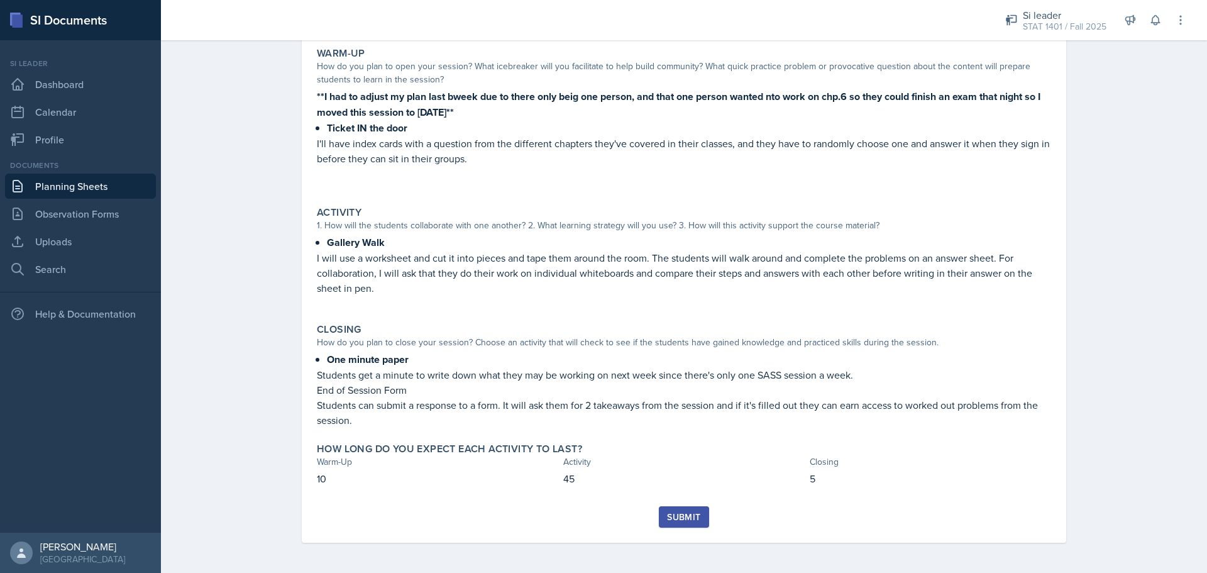
click at [667, 522] on div "Submit" at bounding box center [683, 517] width 33 height 10
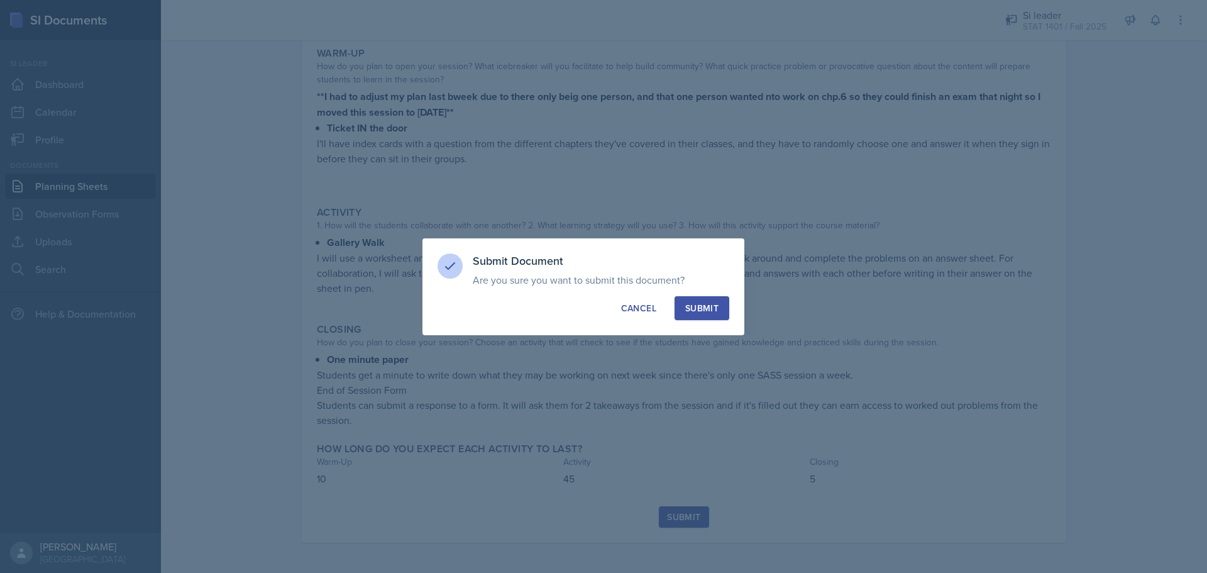
click at [700, 315] on button "Submit" at bounding box center [702, 308] width 55 height 24
